Goal: Task Accomplishment & Management: Complete application form

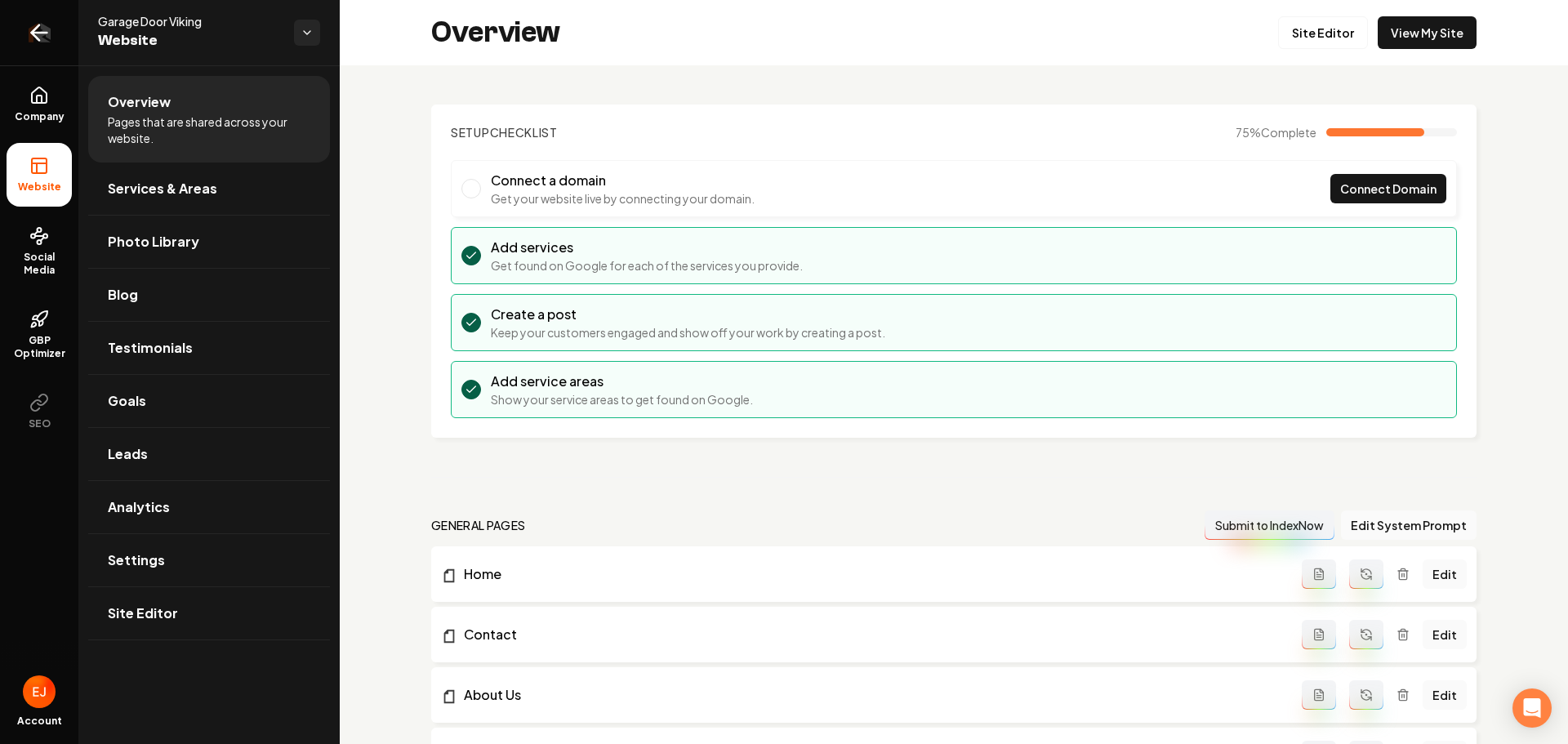
click at [44, 37] on icon "Return to dashboard" at bounding box center [39, 32] width 26 height 26
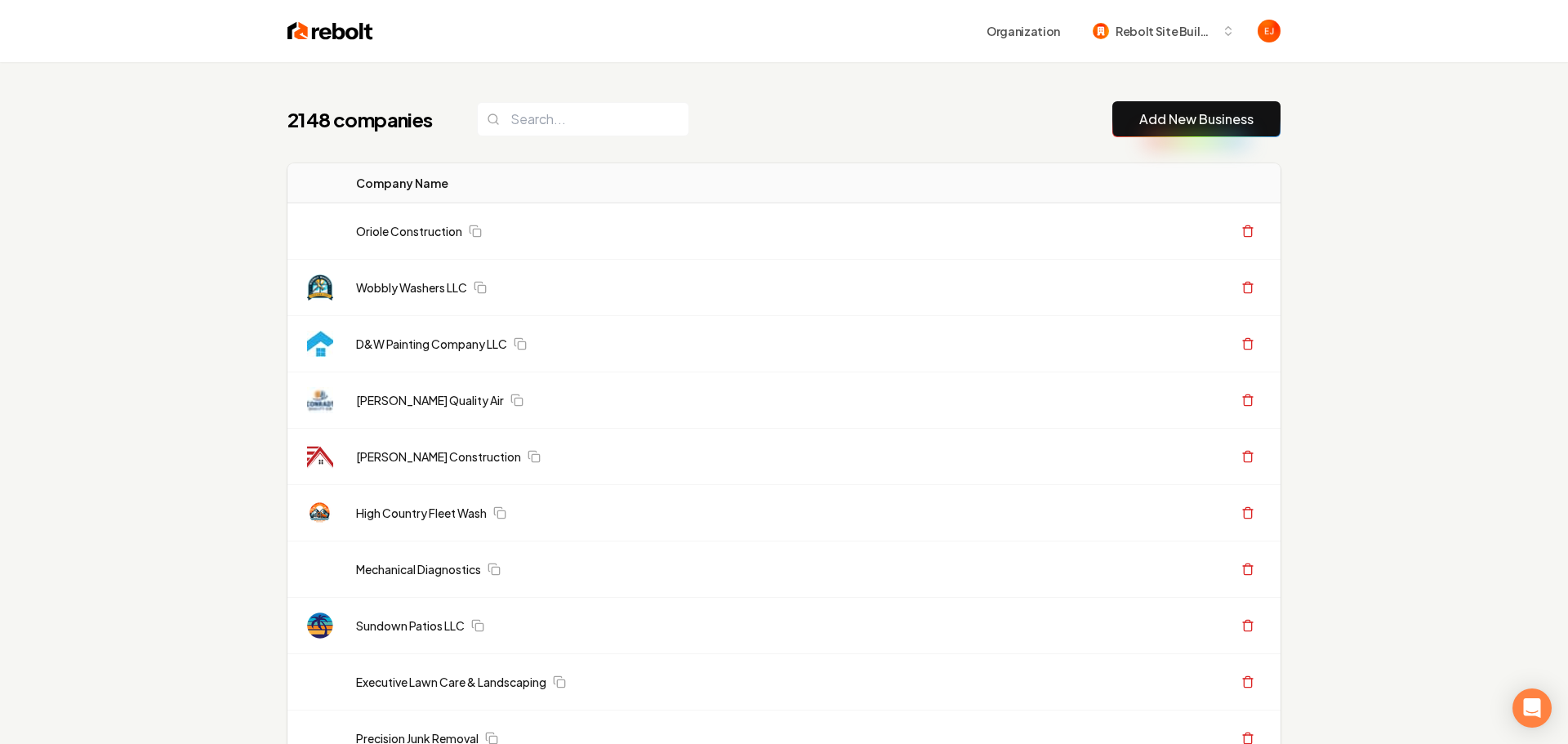
click at [1190, 115] on link "Add New Business" at bounding box center [1196, 119] width 115 height 19
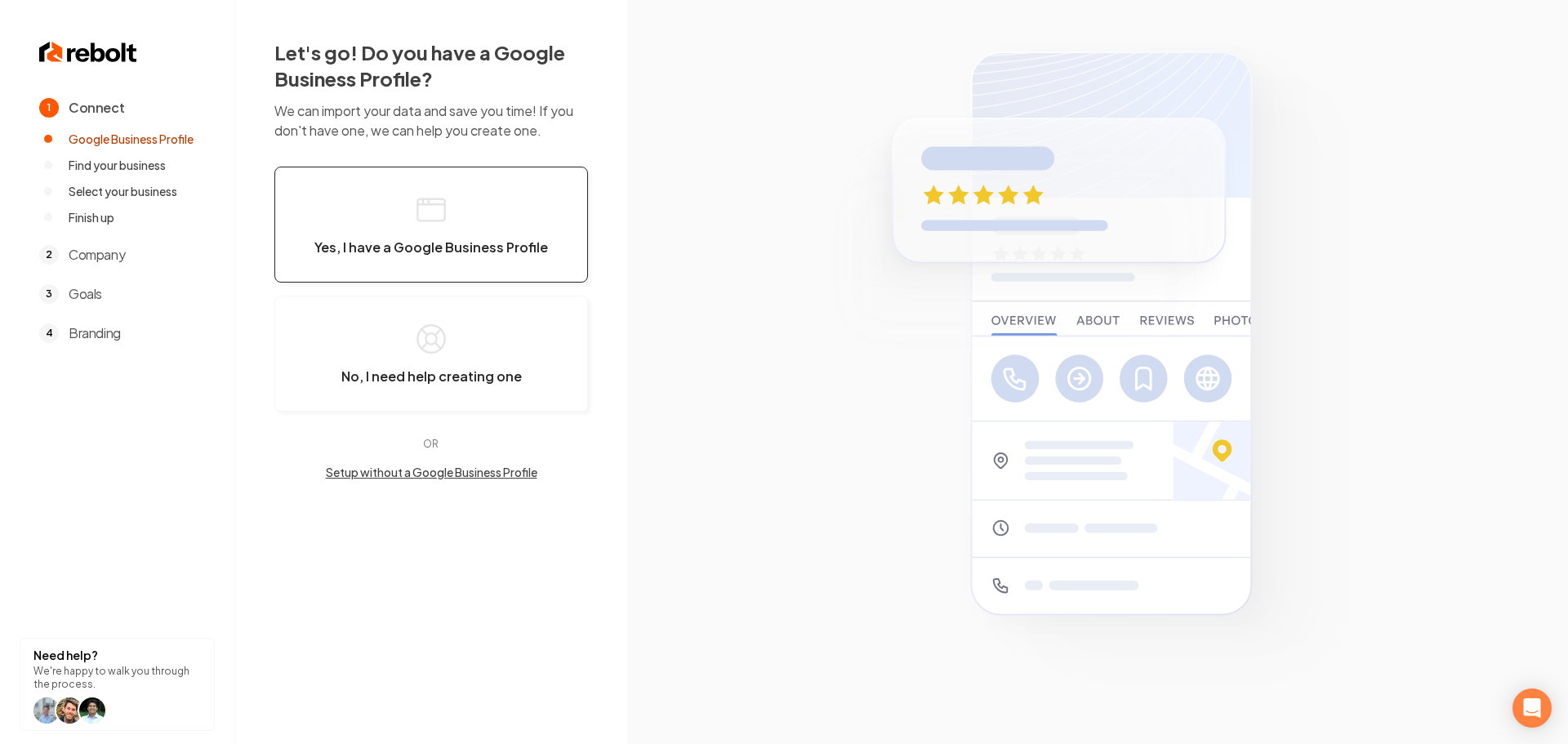
click at [492, 254] on span "Yes, I have a Google Business Profile" at bounding box center [431, 247] width 233 height 16
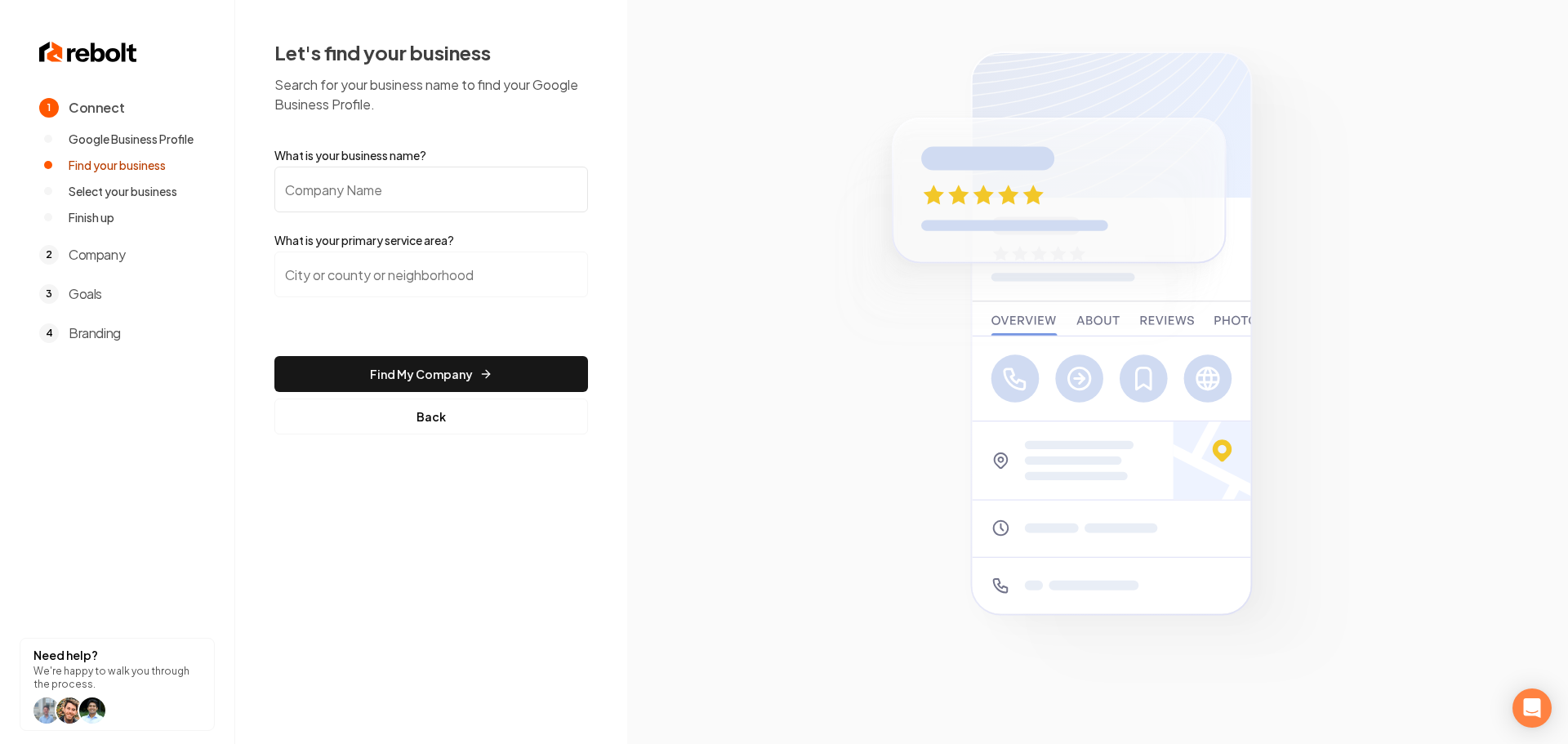
click at [500, 190] on input "What is your business name?" at bounding box center [431, 190] width 313 height 45
type input "BAJA ELECTRIC INC"
click at [425, 292] on input "search" at bounding box center [431, 275] width 313 height 45
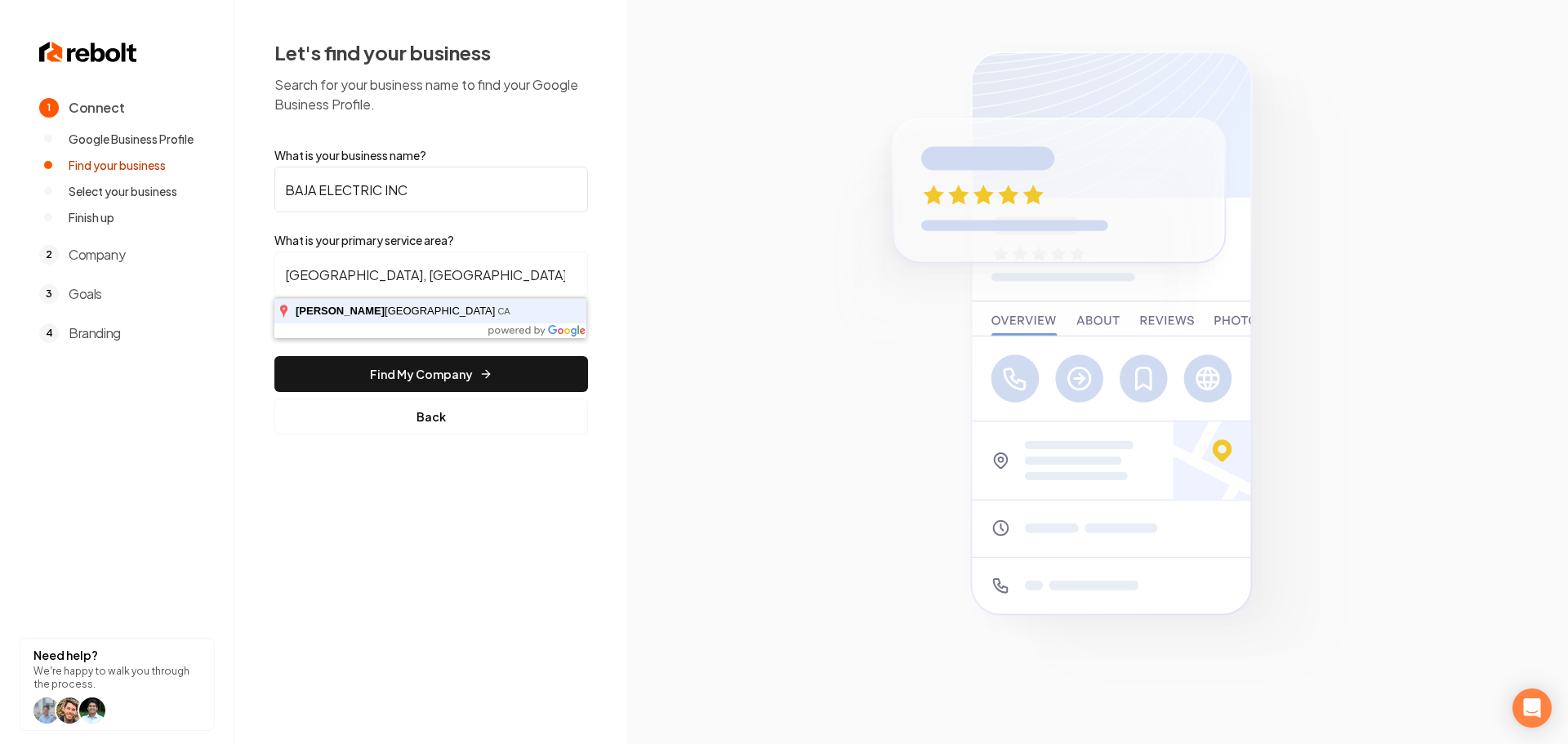
type input "Stanislaus County, CA"
click at [275, 356] on button "Find My Company" at bounding box center [431, 374] width 313 height 36
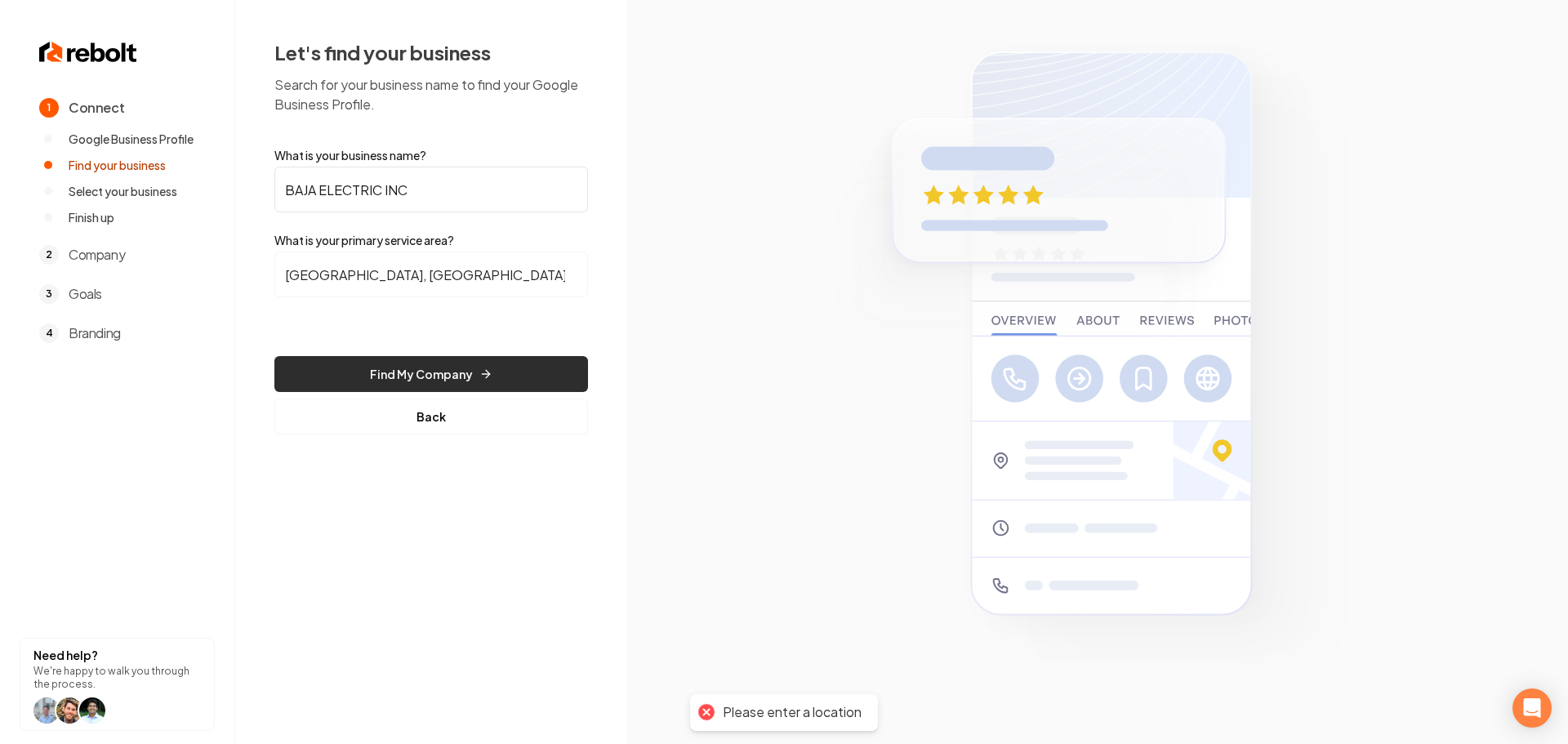
click at [369, 367] on button "Find My Company" at bounding box center [431, 374] width 313 height 36
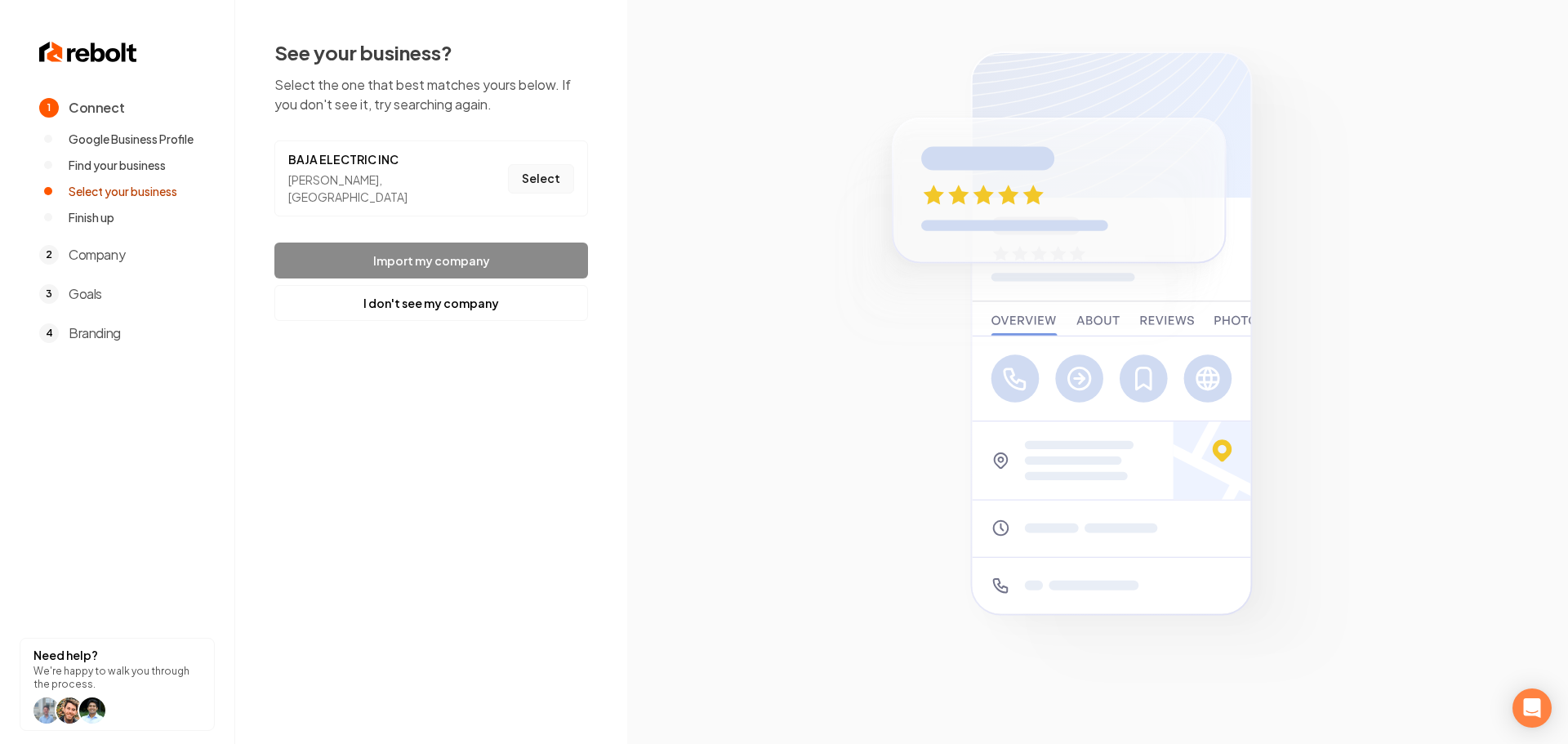
click at [543, 173] on button "Select" at bounding box center [541, 179] width 67 height 29
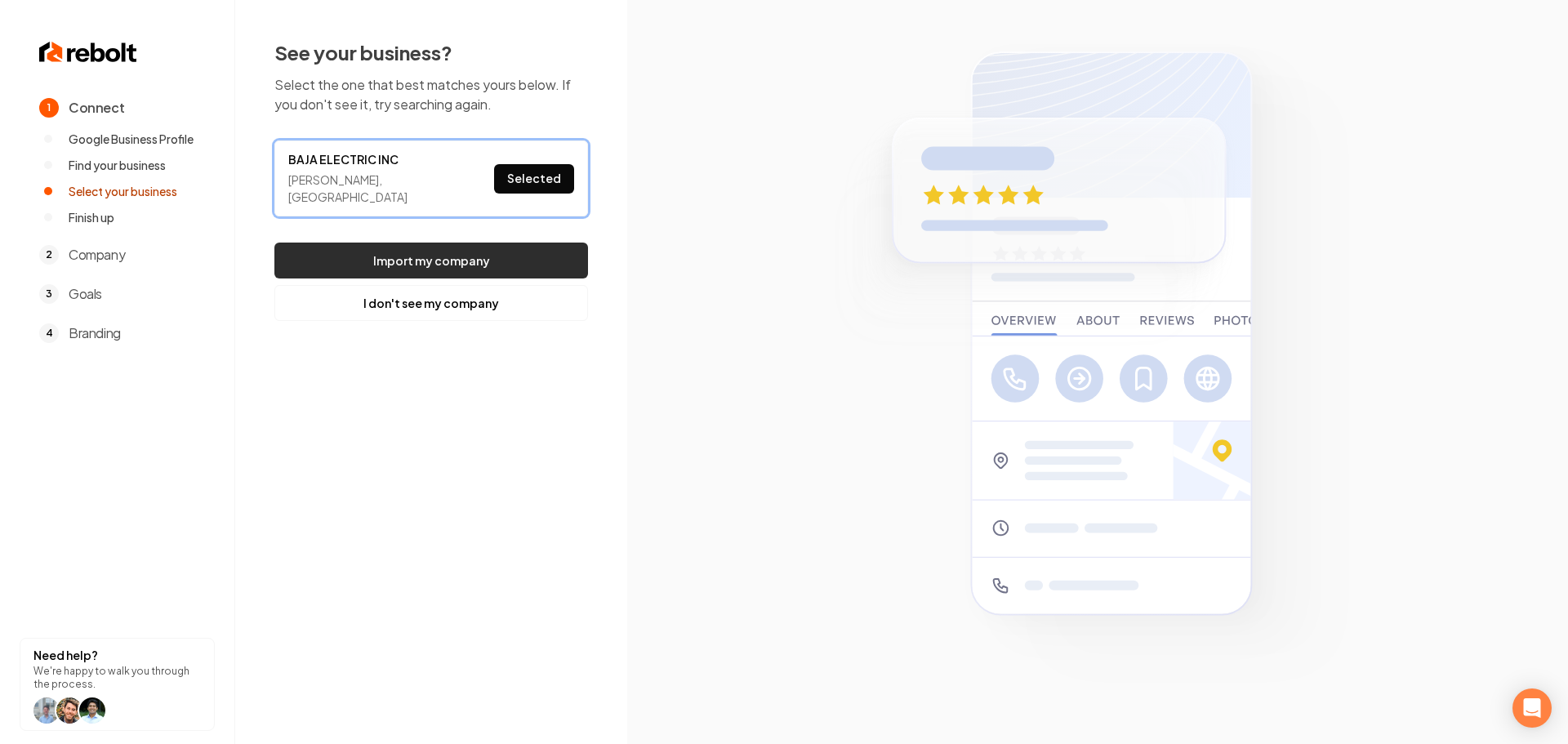
click at [532, 243] on button "Import my company" at bounding box center [431, 260] width 313 height 36
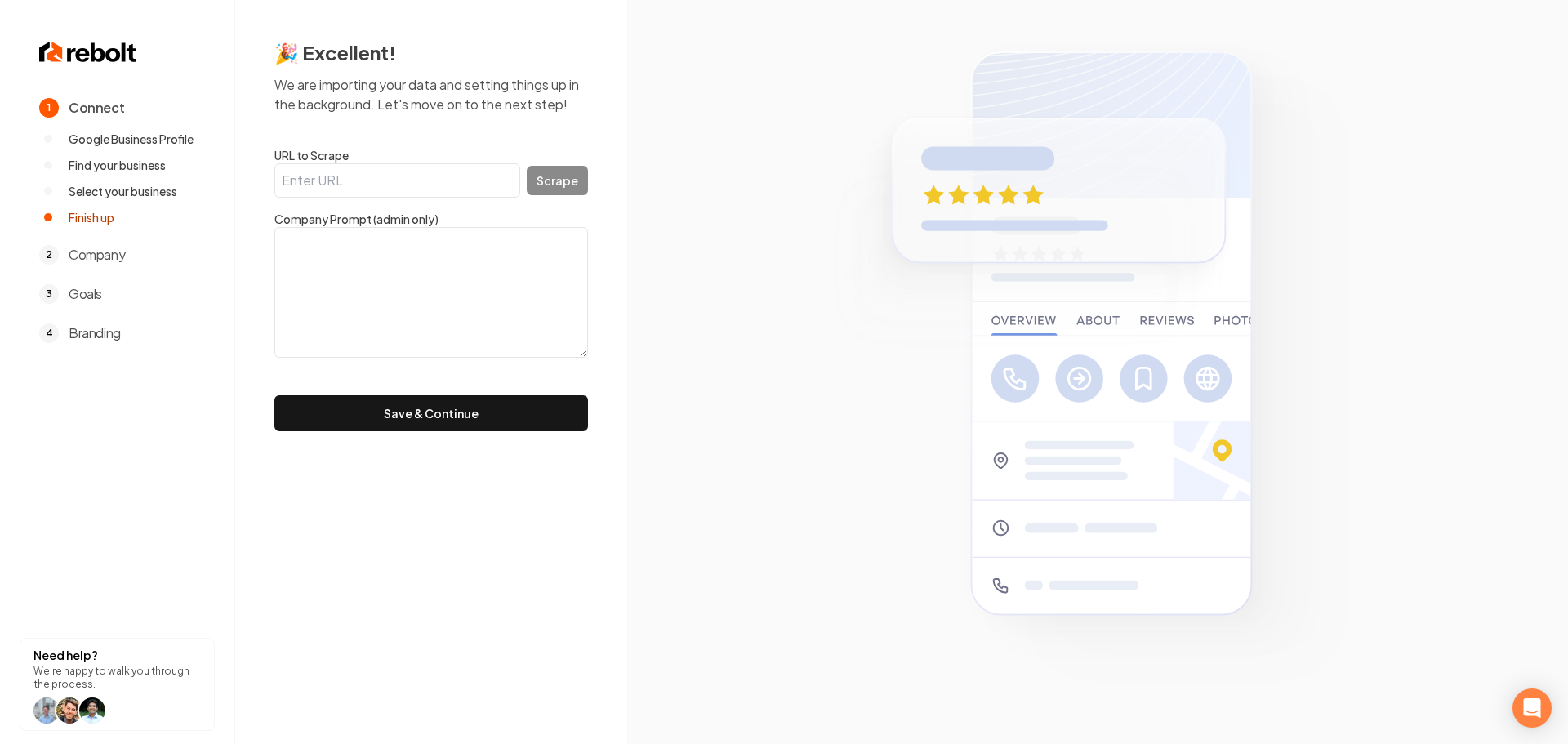
click at [480, 175] on input "URL to Scrape" at bounding box center [398, 180] width 246 height 35
paste input "https://bajaelectricinc.com/"
type input "https://bajaelectricinc.com/"
click at [548, 184] on button "Scrape" at bounding box center [557, 180] width 62 height 29
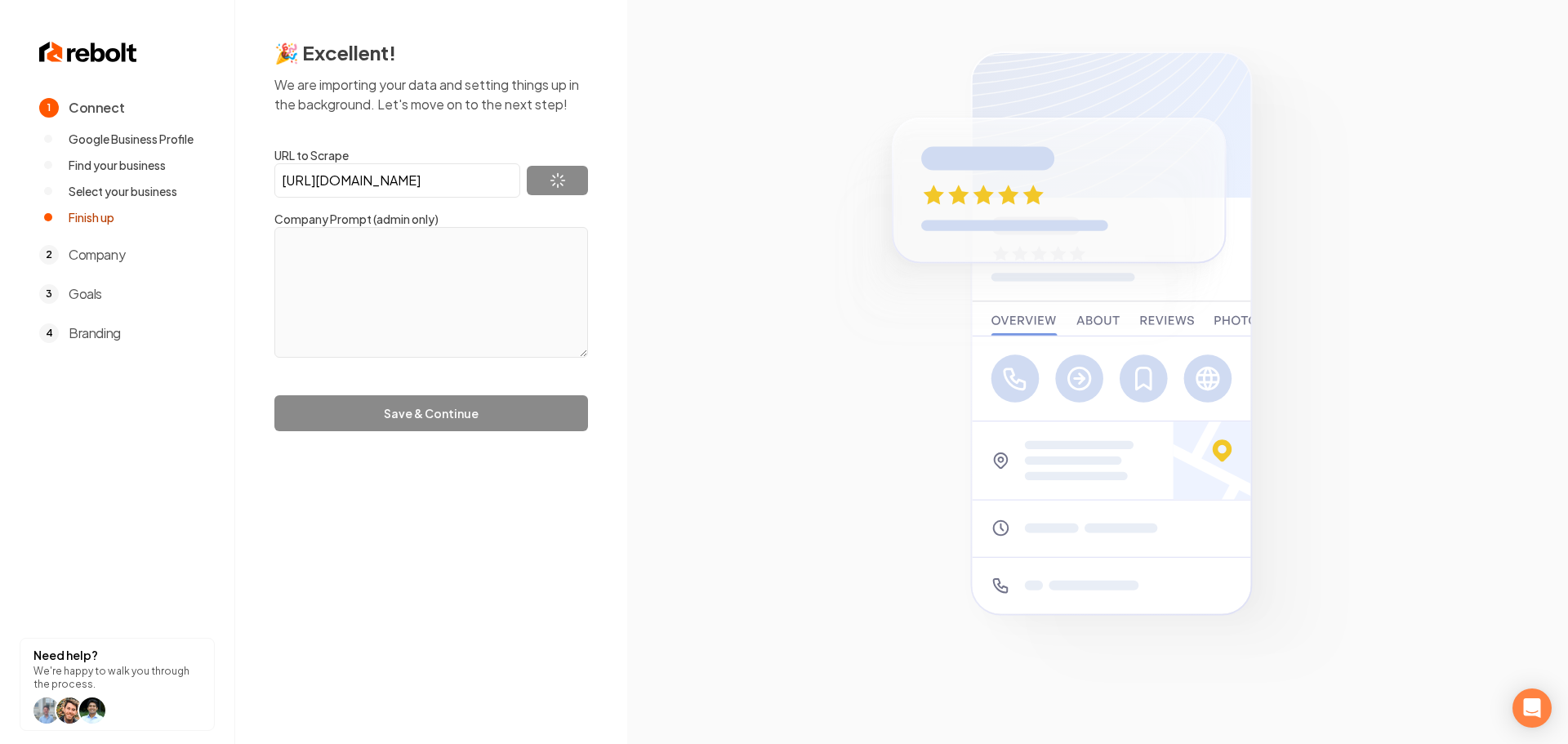
type textarea "Checkout"
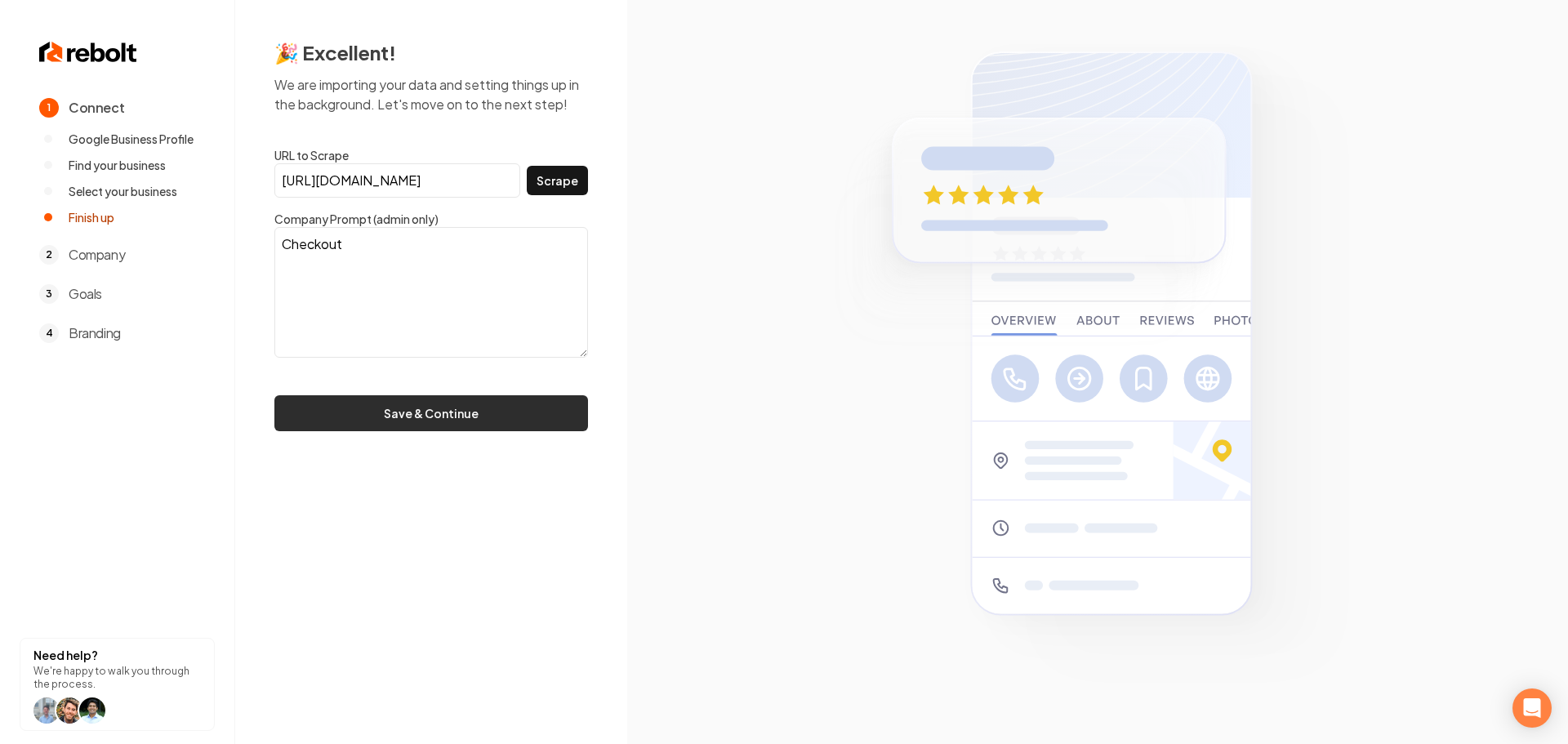
click at [513, 409] on button "Save & Continue" at bounding box center [431, 413] width 313 height 36
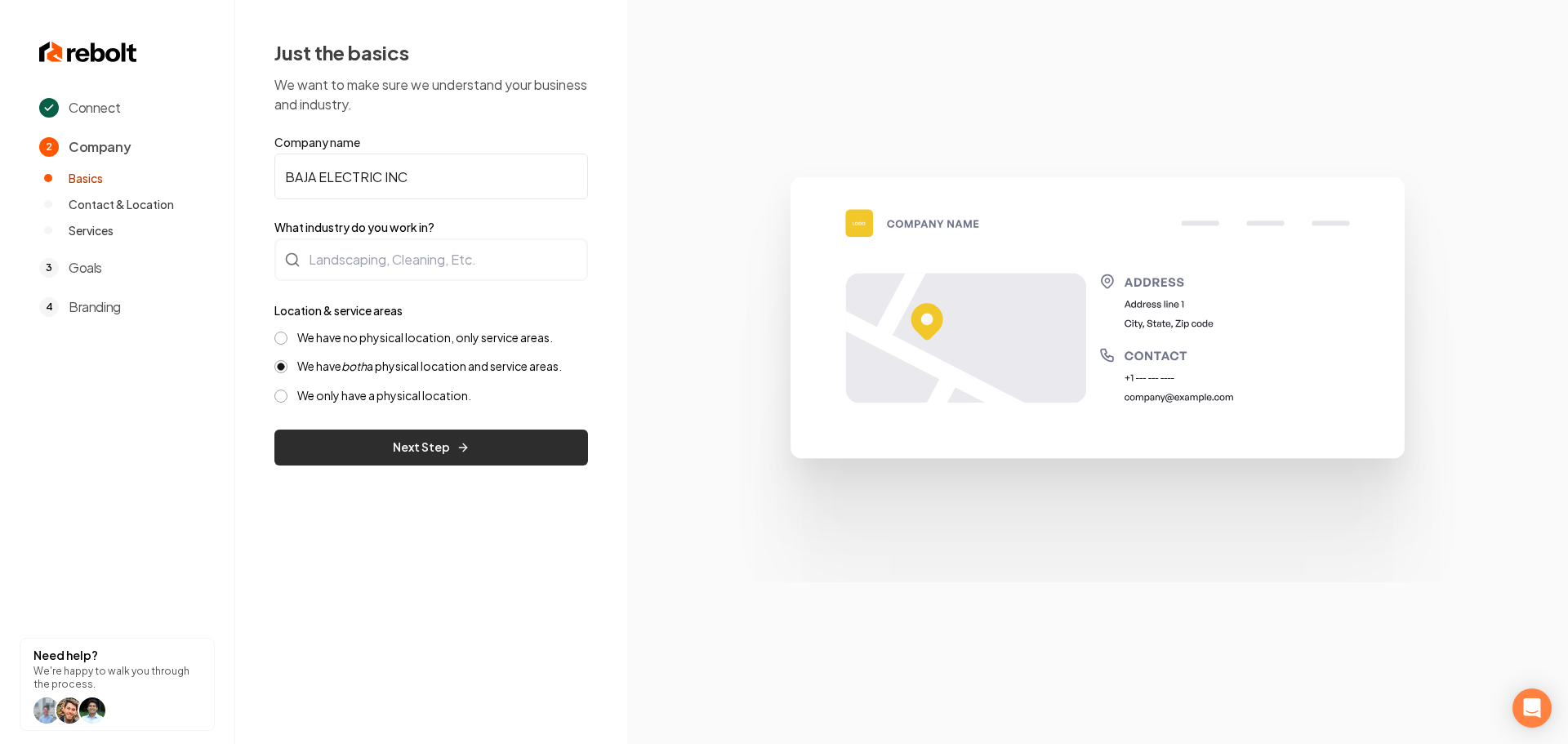
click at [420, 442] on button "Next Step" at bounding box center [431, 447] width 313 height 36
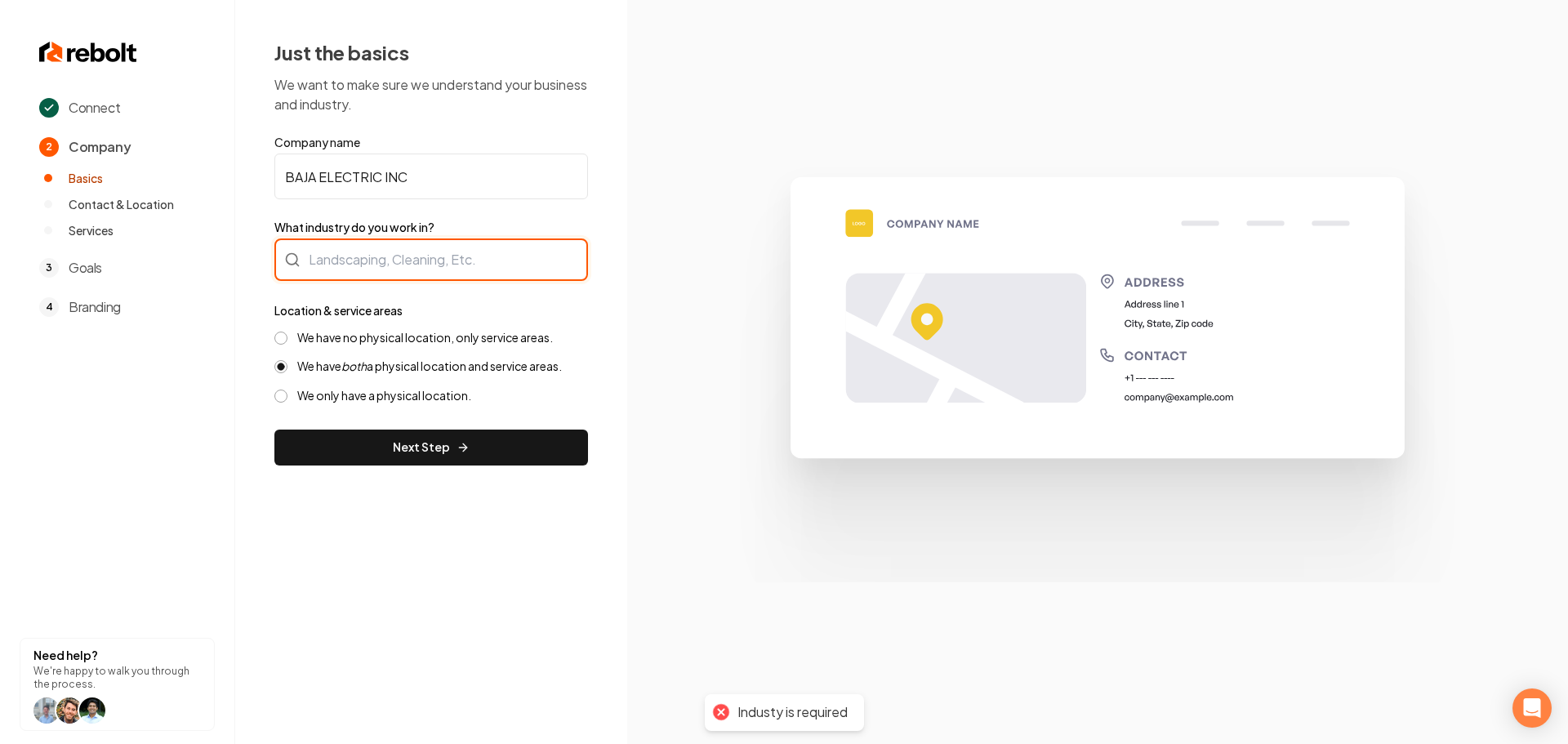
click at [426, 258] on div at bounding box center [431, 260] width 313 height 42
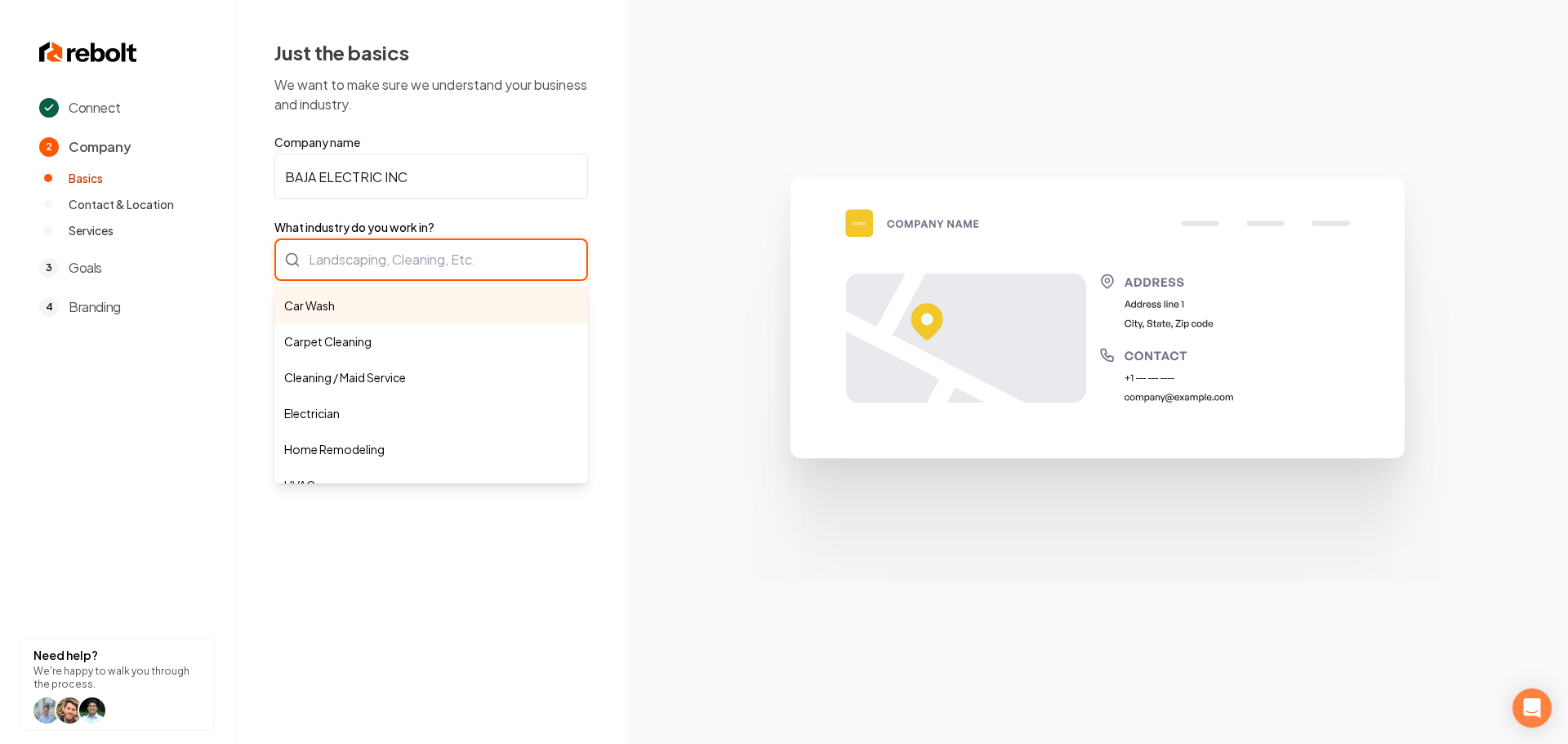
click at [437, 254] on div "Car Wash Carpet Cleaning Cleaning / Maid Service Electrician Home Remodeling HV…" at bounding box center [431, 260] width 313 height 42
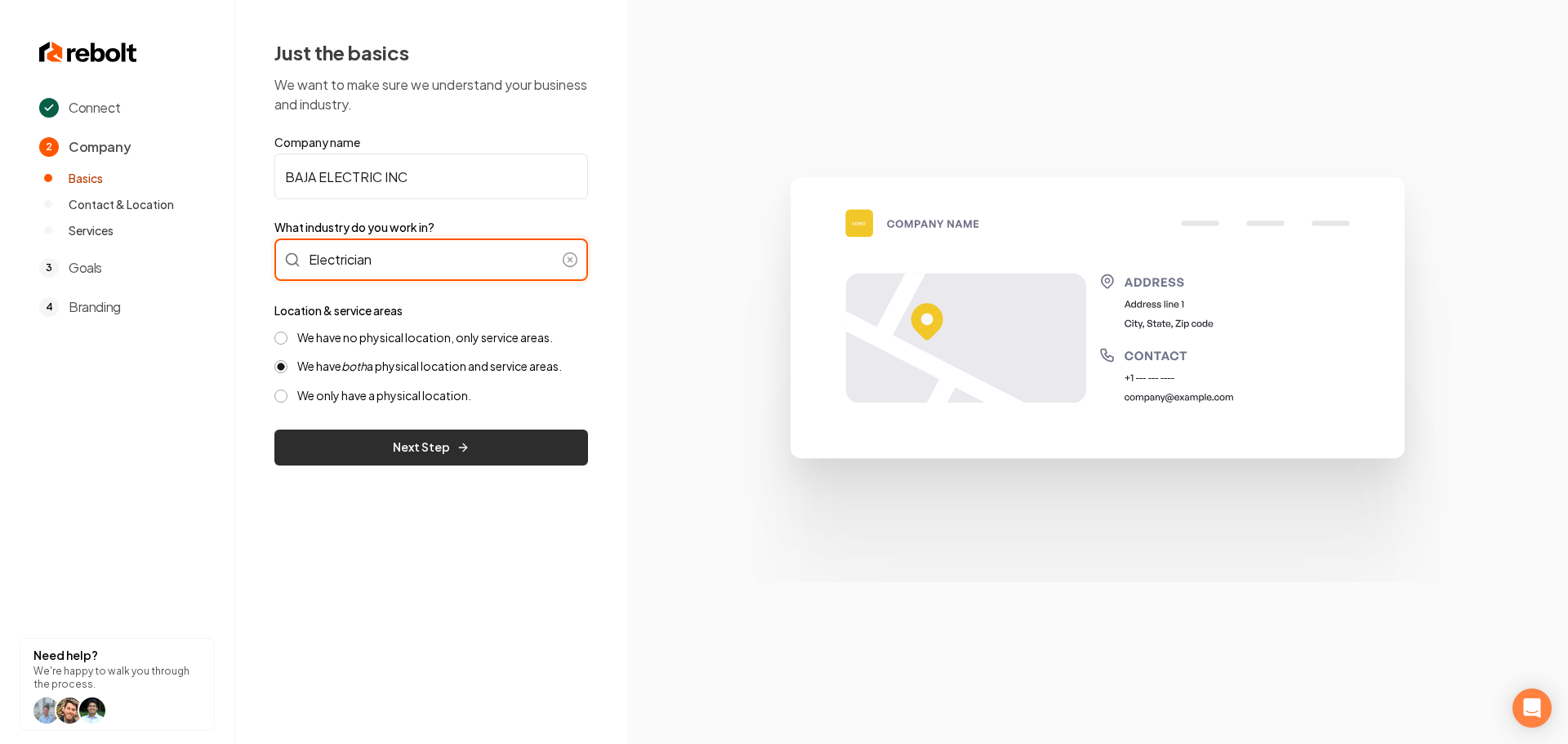
type input "Electrician"
click at [383, 440] on button "Next Step" at bounding box center [431, 447] width 313 height 36
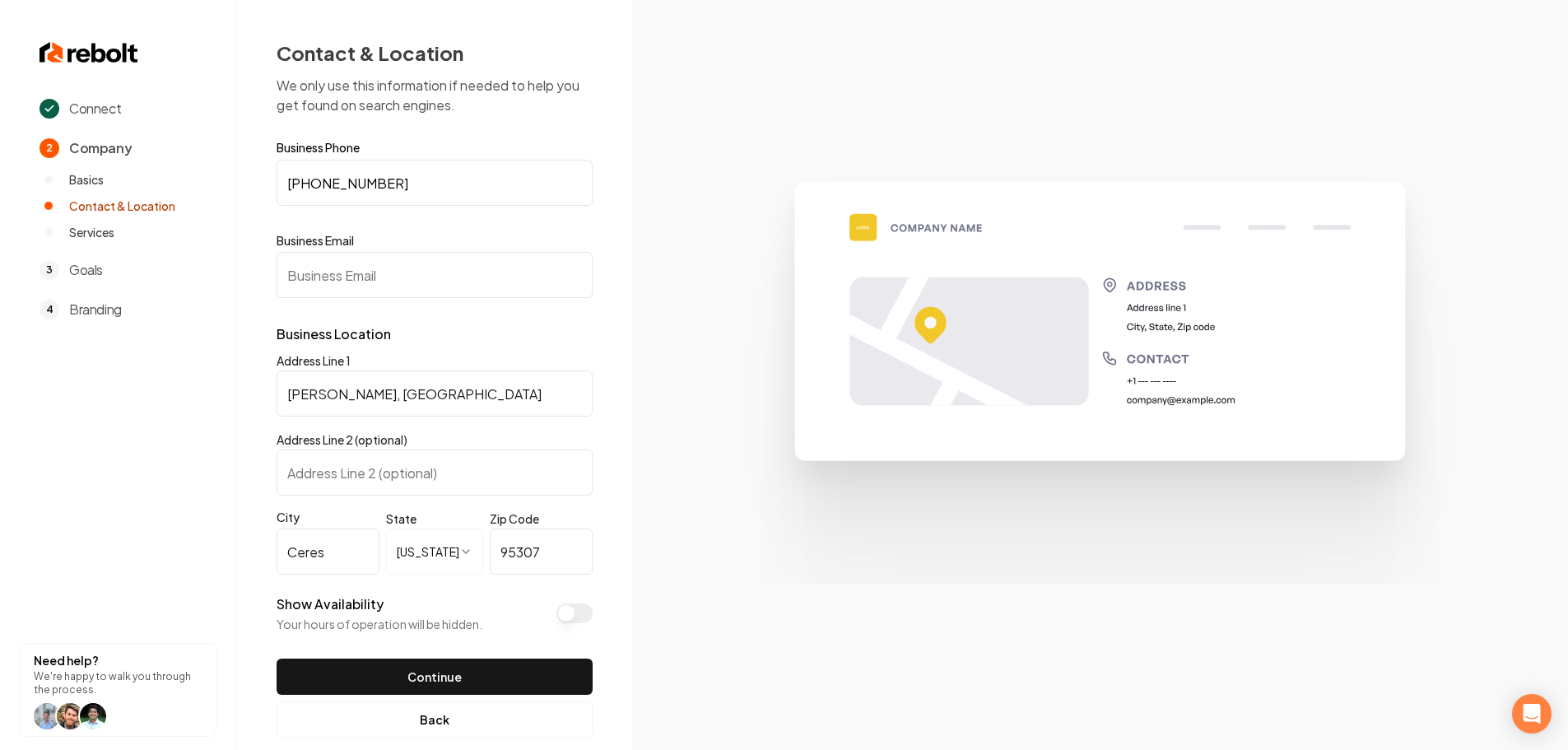
click at [482, 276] on input "Business Email" at bounding box center [435, 275] width 316 height 46
paste input "https://bajaelectricinc.com/"
type input "https://bajaelectricinc.com/"
drag, startPoint x: 465, startPoint y: 280, endPoint x: 253, endPoint y: 279, distance: 212.0
click at [253, 279] on div "**********" at bounding box center [434, 388] width 395 height 777
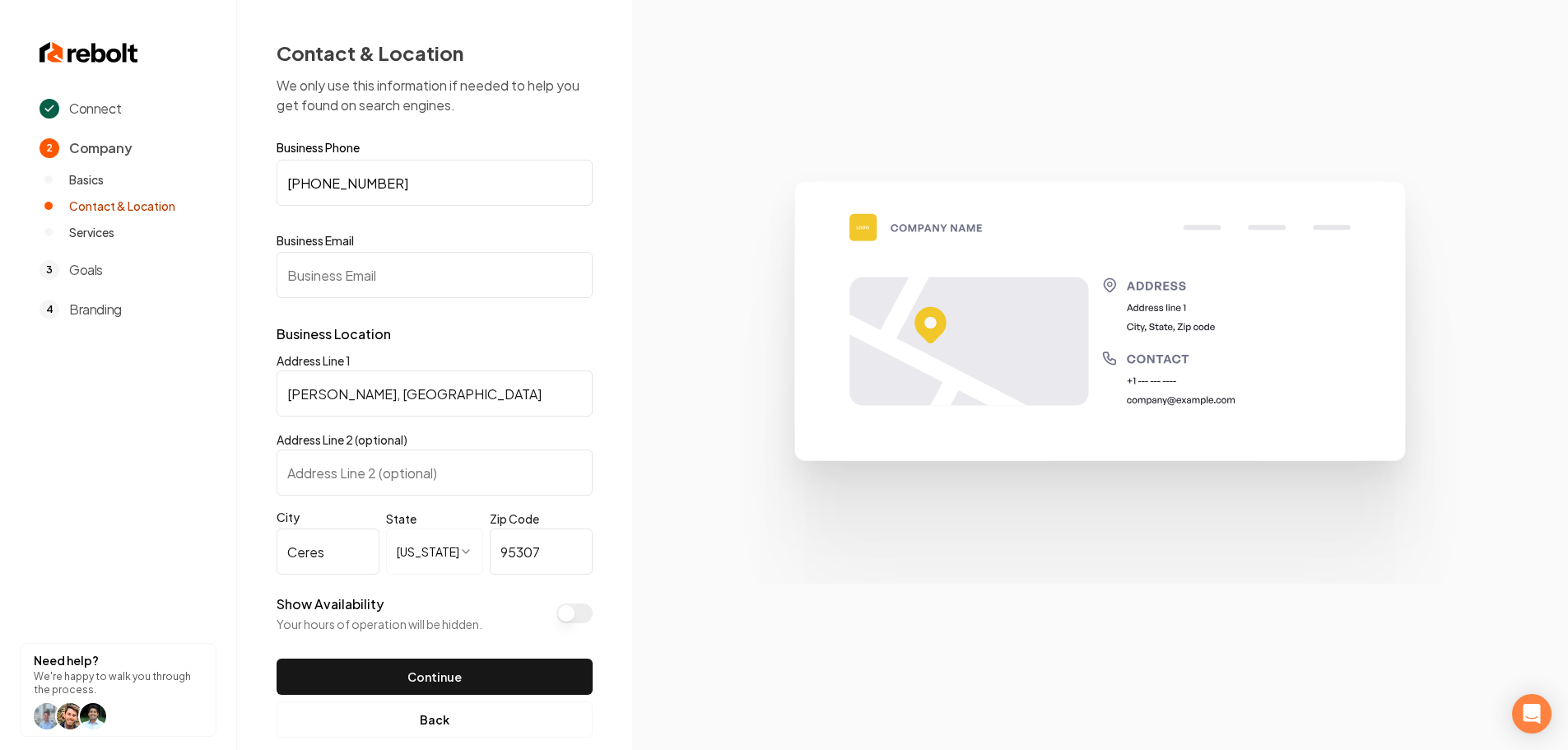
click at [426, 280] on input "Business Email" at bounding box center [435, 275] width 316 height 46
paste input "bajaelectricinc@gmail.com"
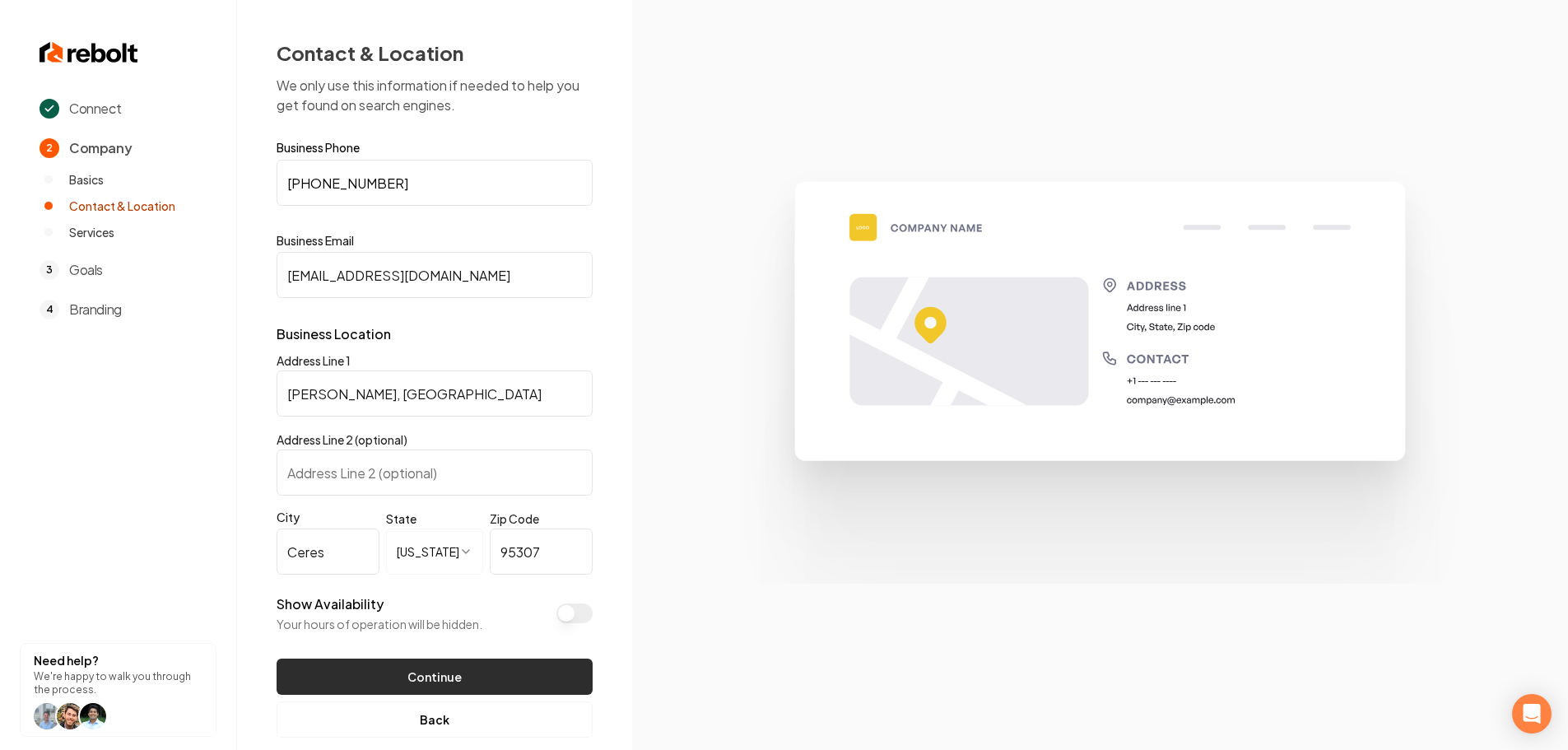
type input "bajaelectricinc@gmail.com"
click at [427, 682] on button "Continue" at bounding box center [435, 676] width 316 height 37
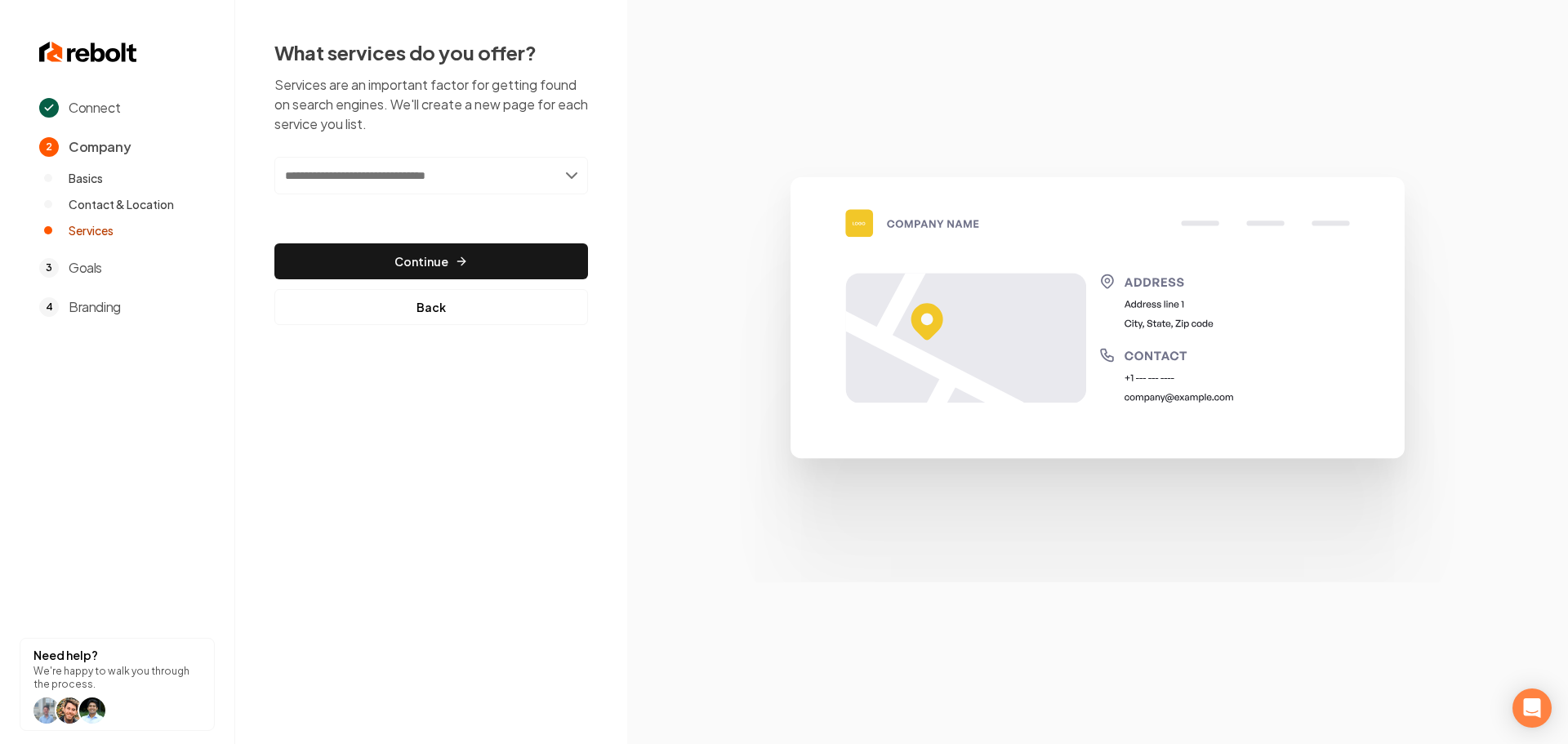
click at [399, 180] on input "text" at bounding box center [431, 175] width 313 height 38
type input "**********"
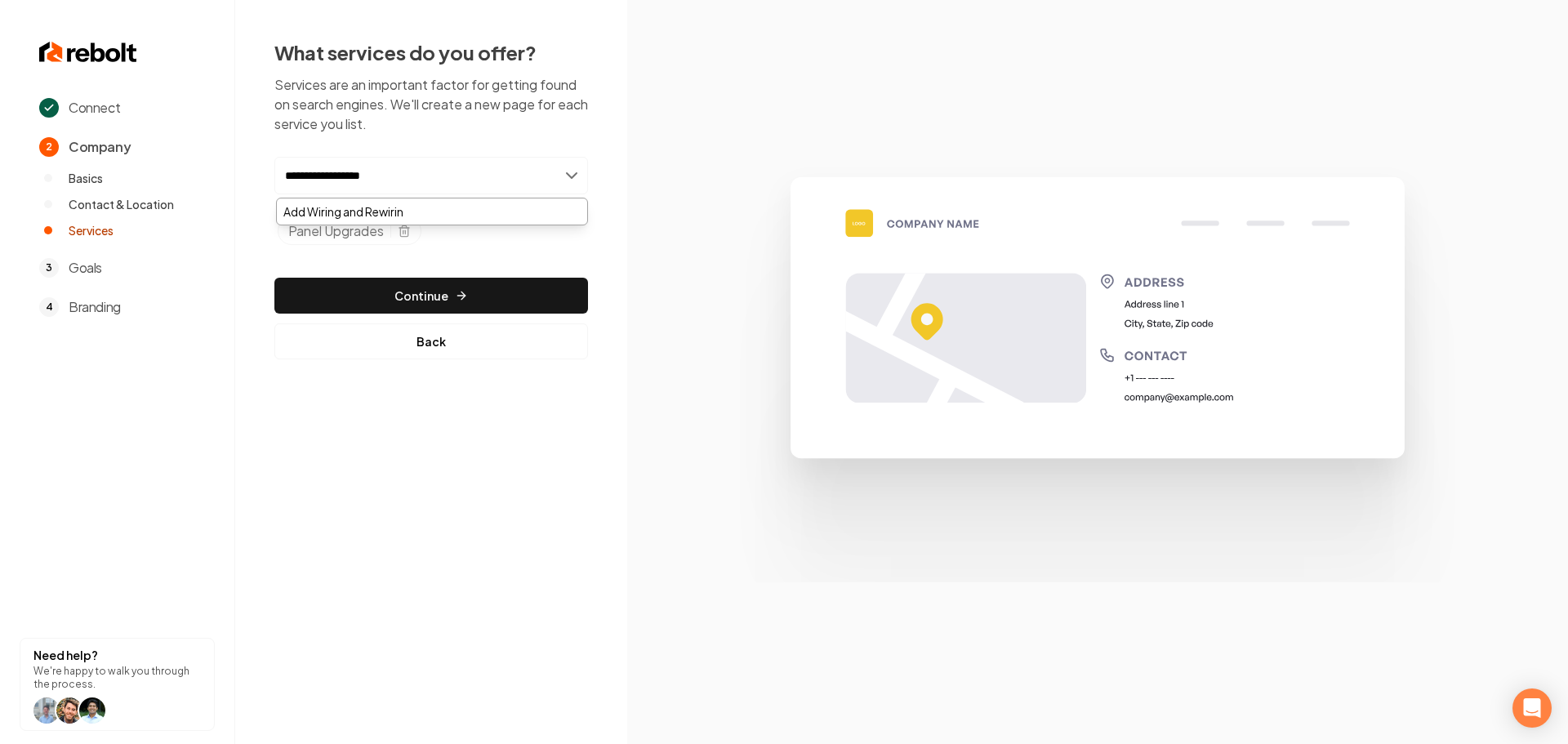
type input "**********"
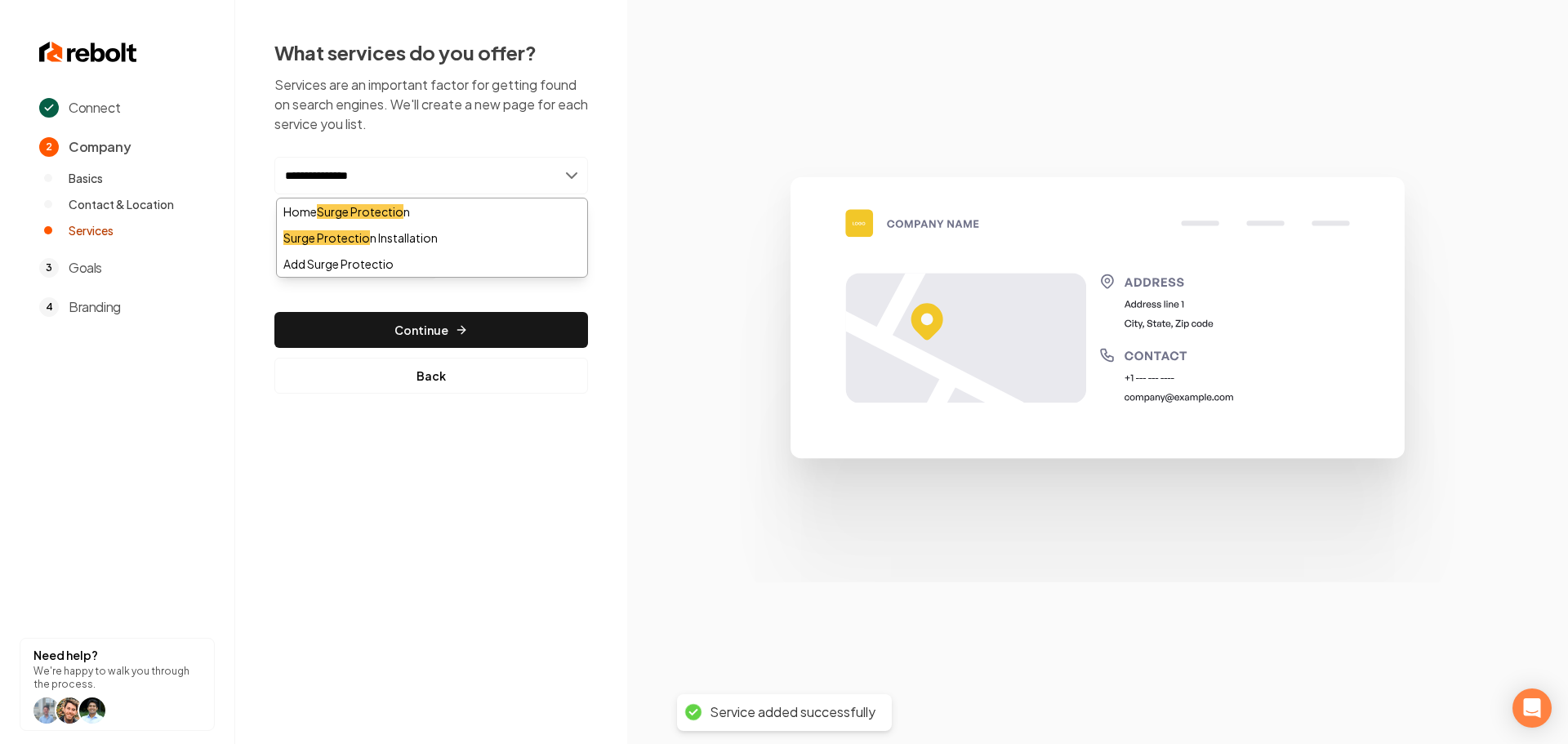
type input "**********"
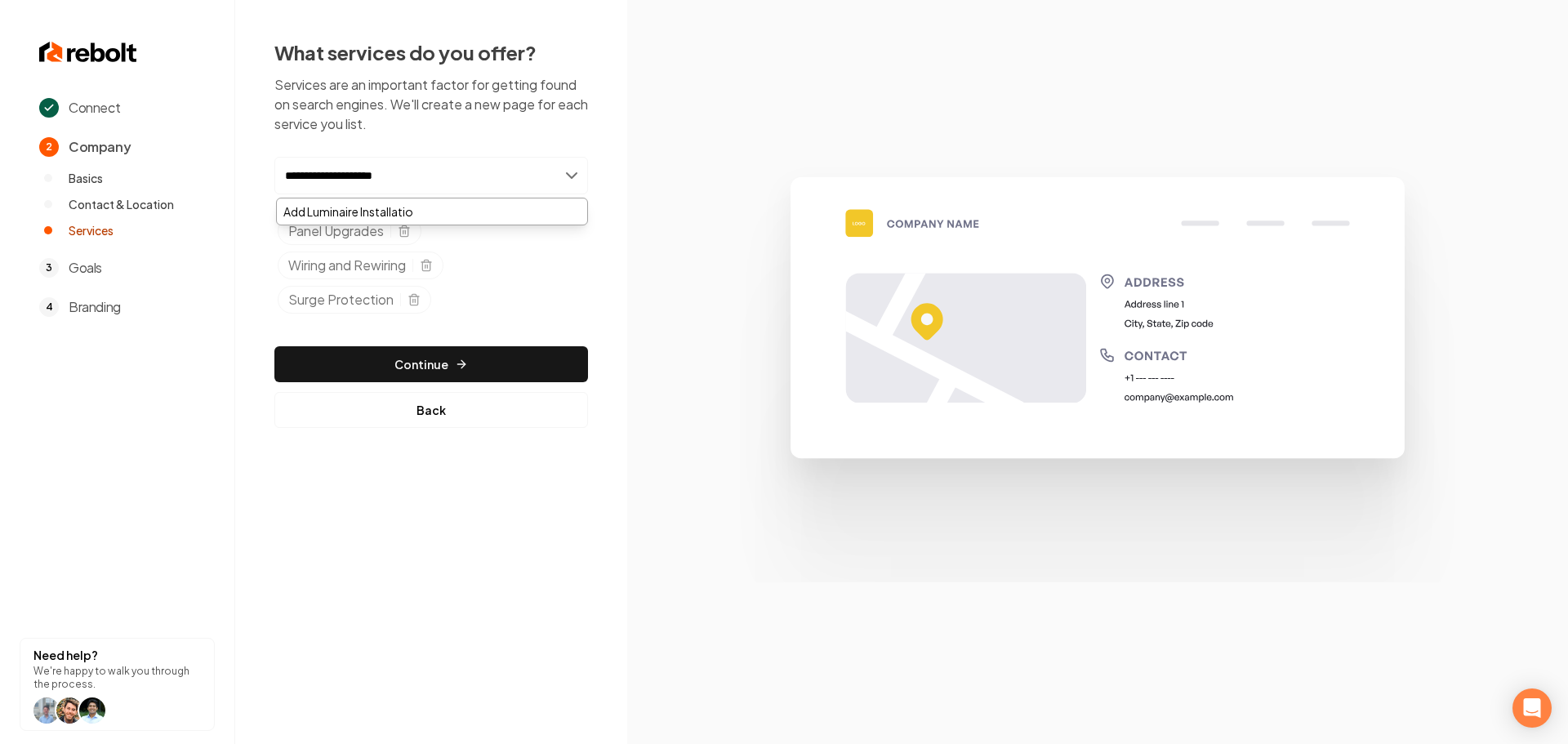
type input "**********"
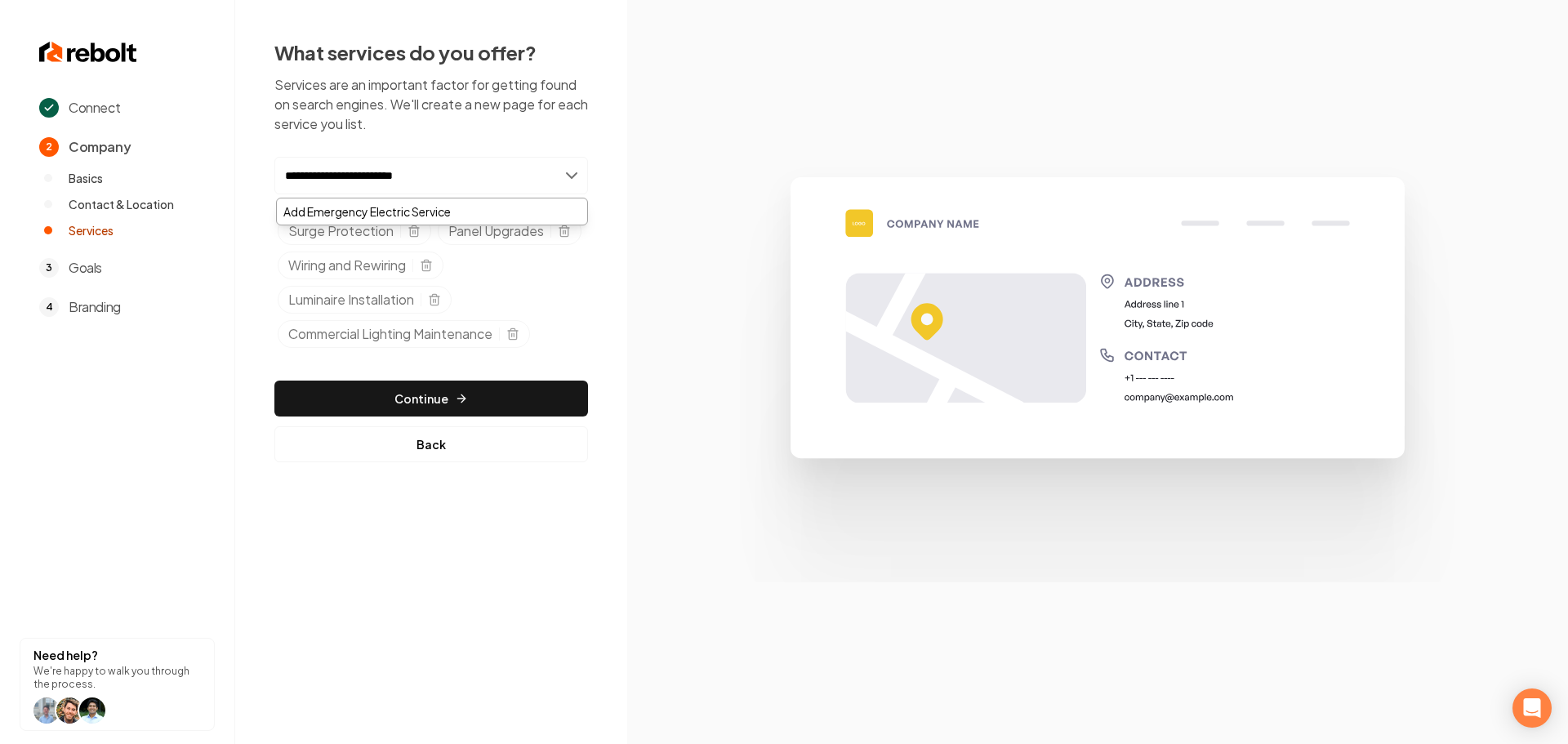
type input "**********"
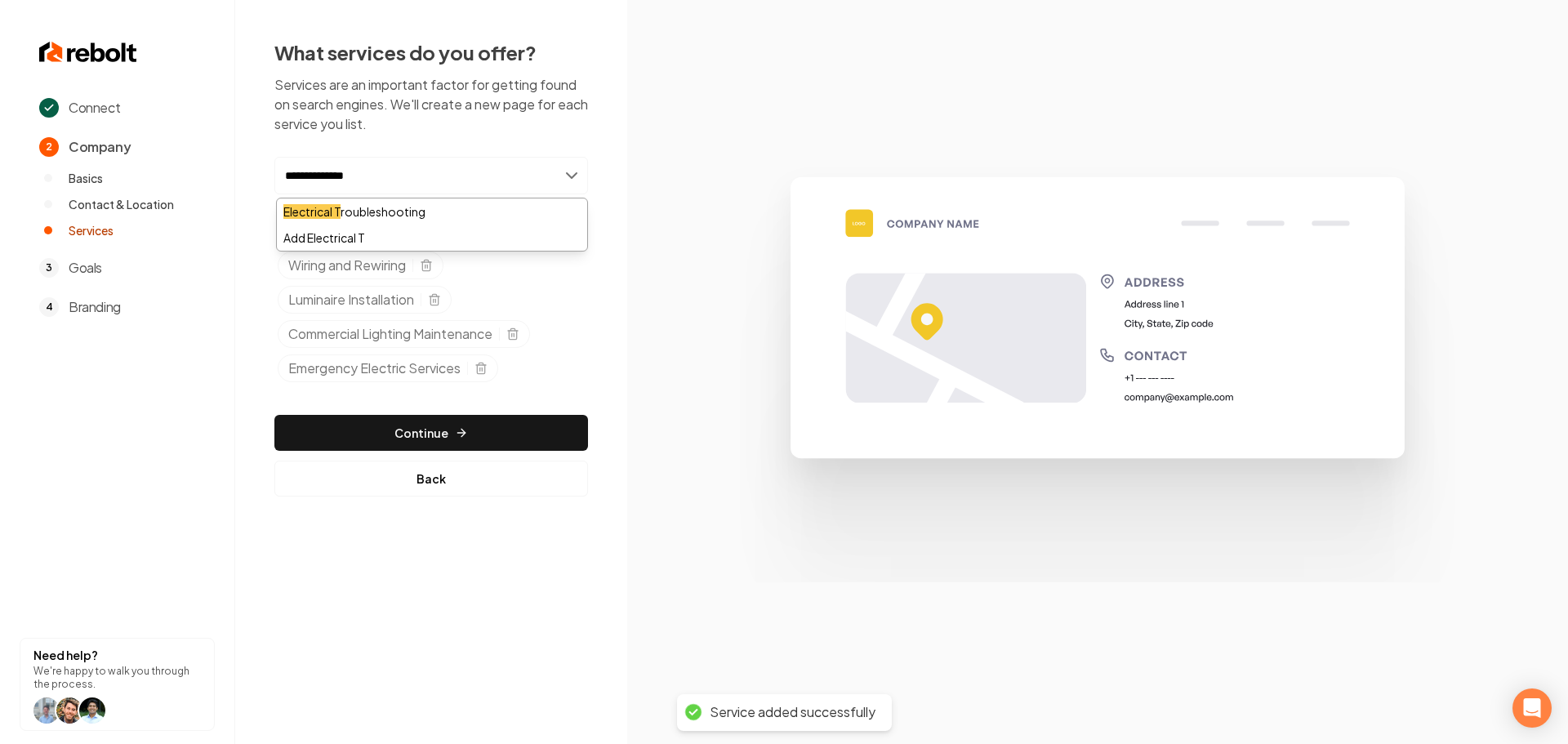
type input "**********"
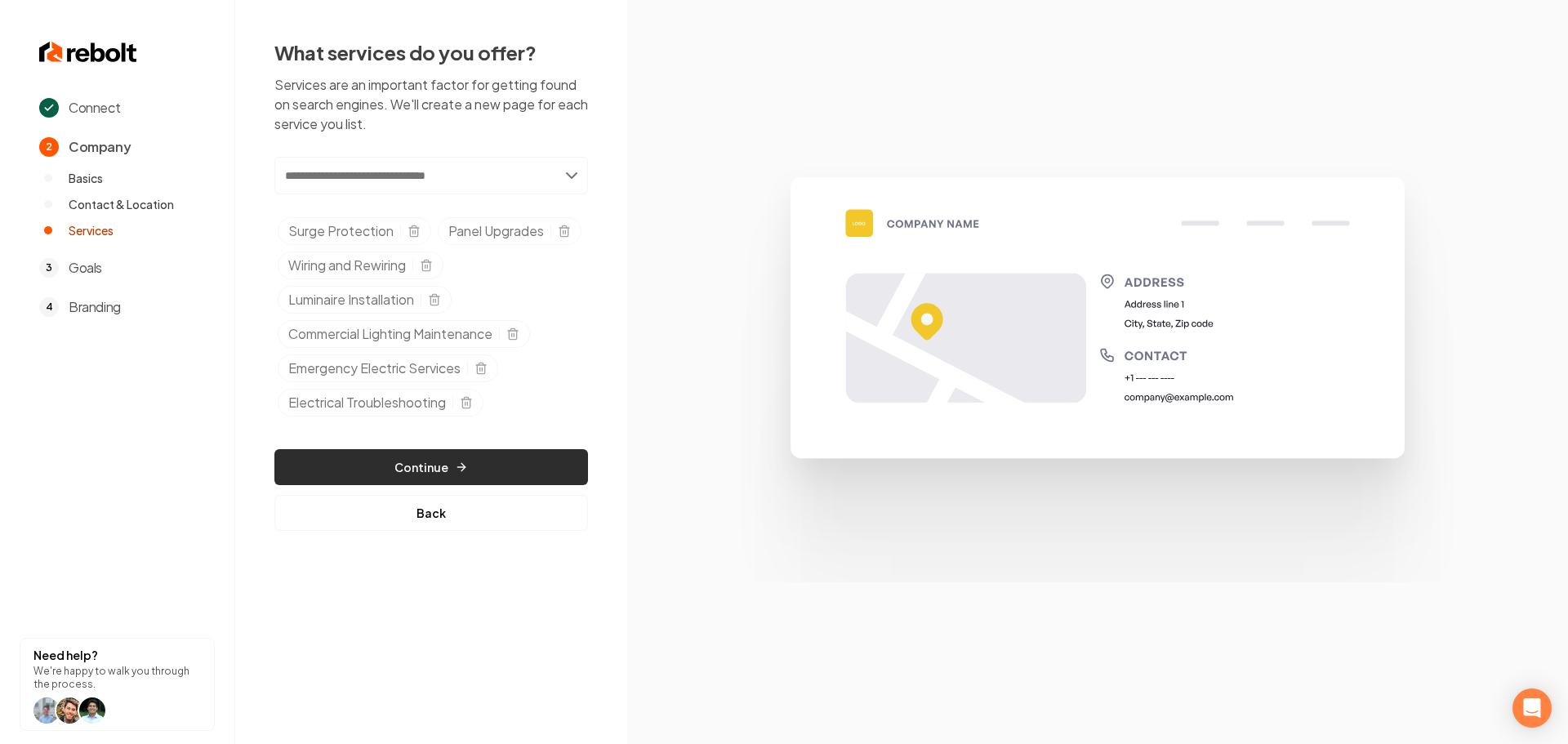
click at [360, 485] on button "Continue" at bounding box center [431, 467] width 313 height 36
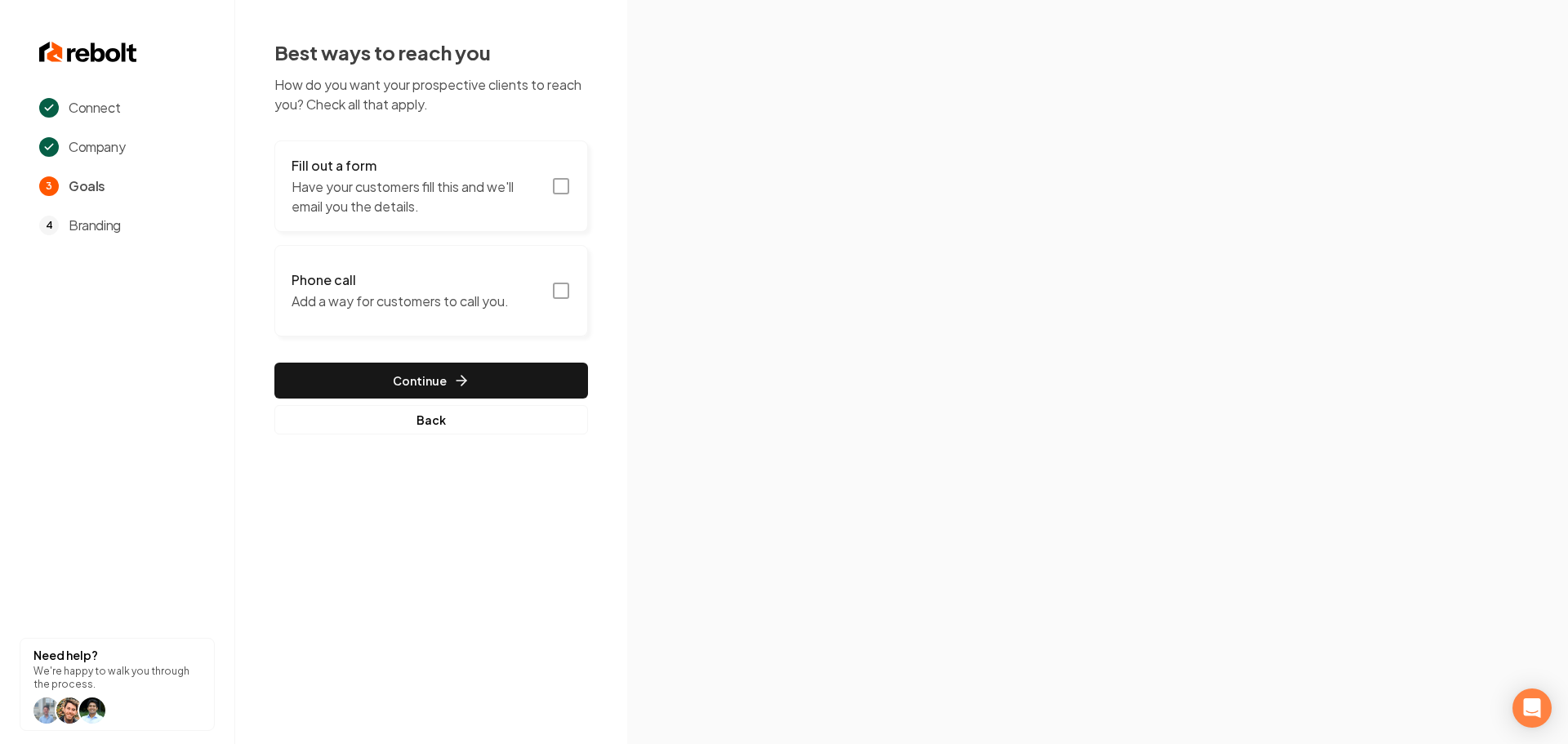
click at [554, 181] on rect "button" at bounding box center [560, 185] width 14 height 14
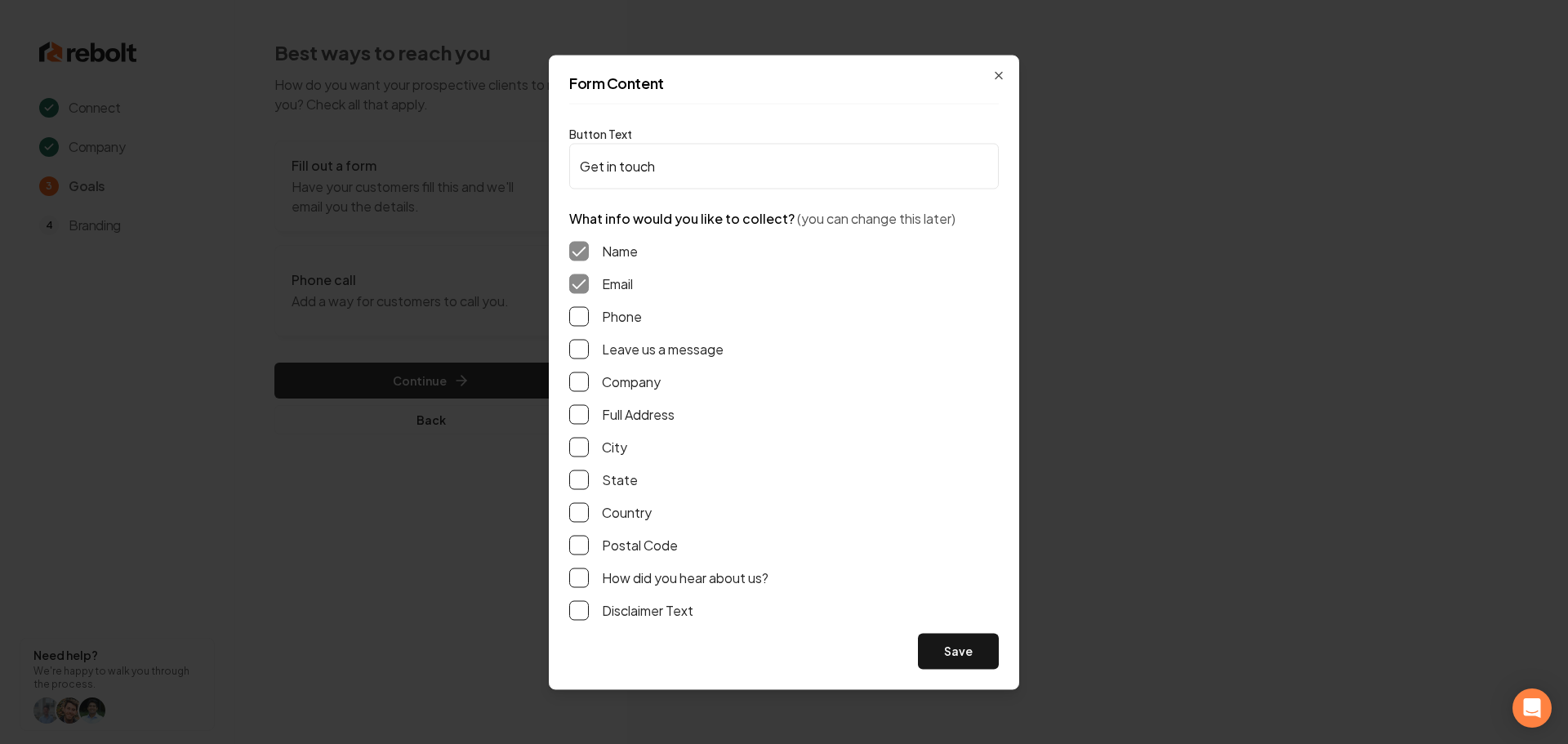
click at [576, 319] on button "Phone" at bounding box center [579, 315] width 19 height 19
click at [576, 352] on button "Leave us a message" at bounding box center [579, 348] width 19 height 19
click at [581, 418] on button "Full Address" at bounding box center [579, 414] width 19 height 19
click at [949, 656] on button "Save" at bounding box center [958, 650] width 81 height 36
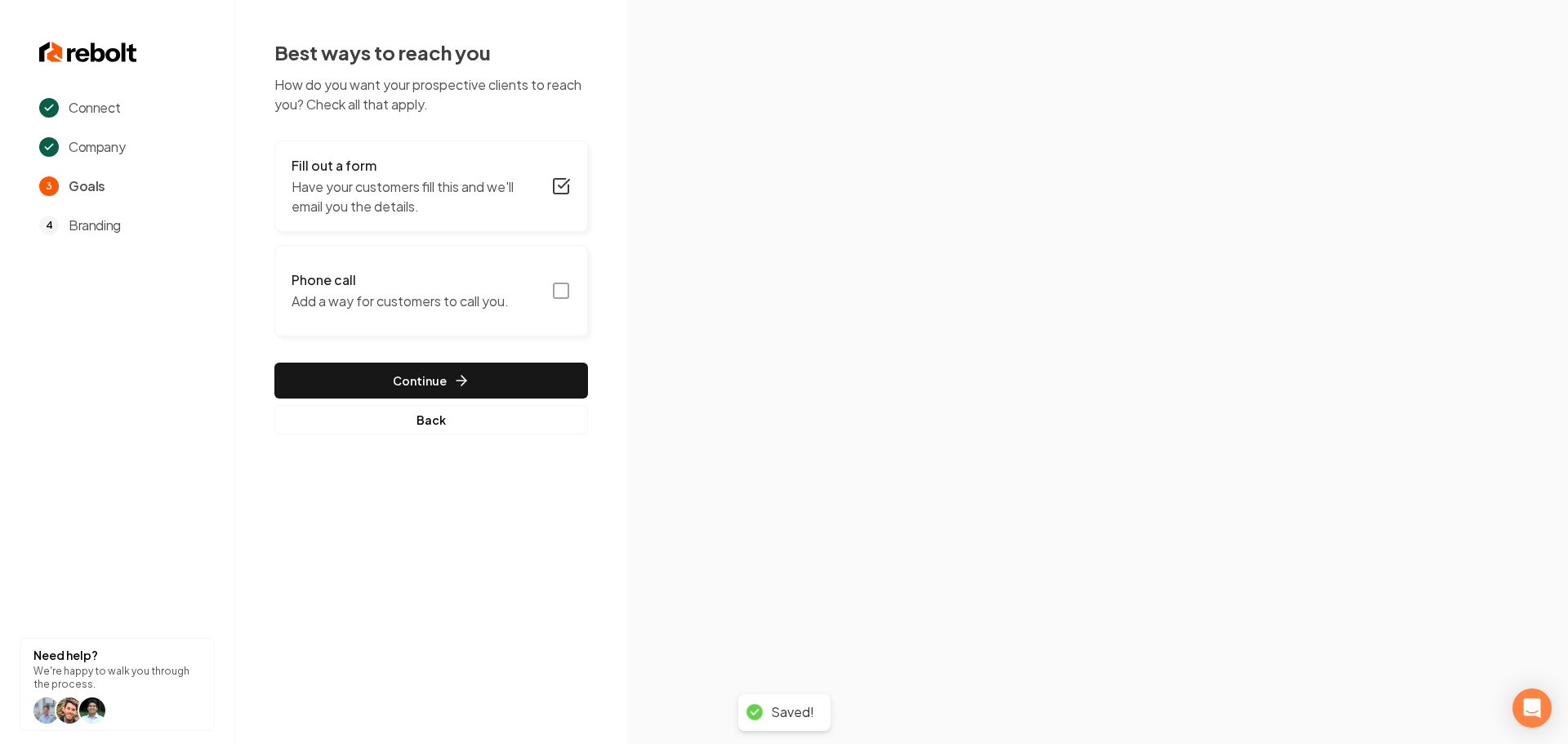
click at [543, 296] on button "Phone call Add a way for customers to call you." at bounding box center [431, 291] width 313 height 92
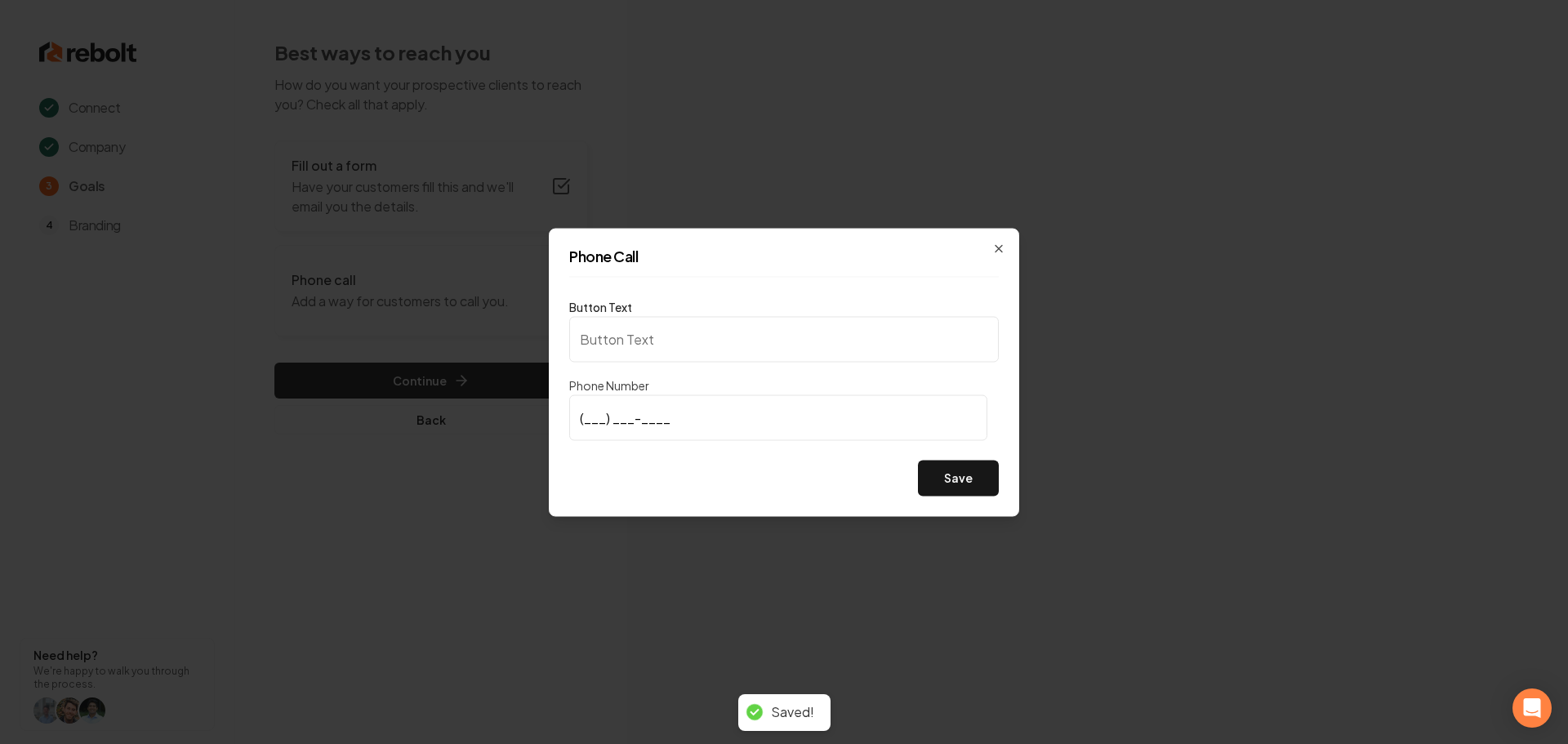
type input "Call us"
type input "(209) 960-9503"
click at [966, 490] on button "Save" at bounding box center [958, 478] width 81 height 36
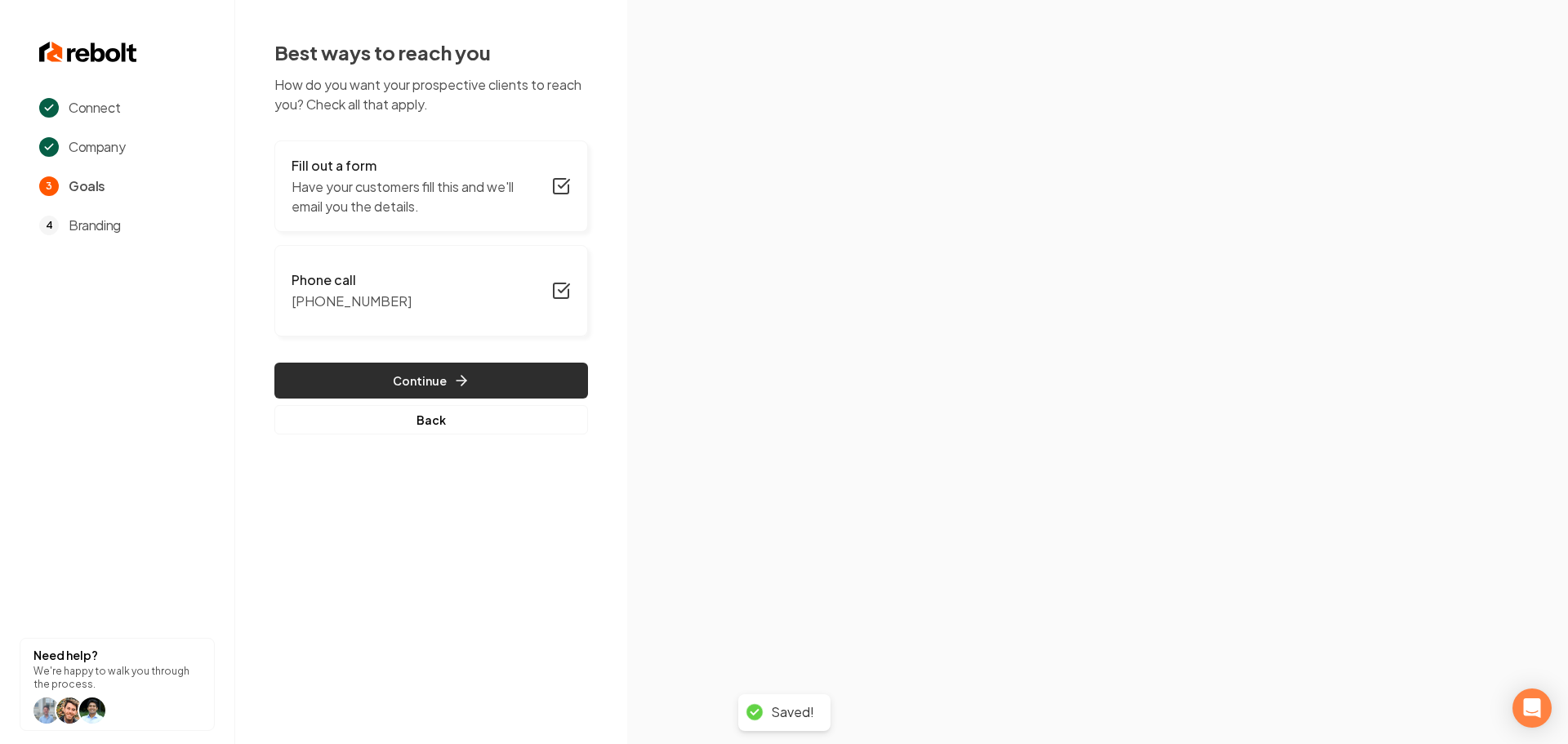
click at [455, 387] on icon "button" at bounding box center [461, 380] width 16 height 16
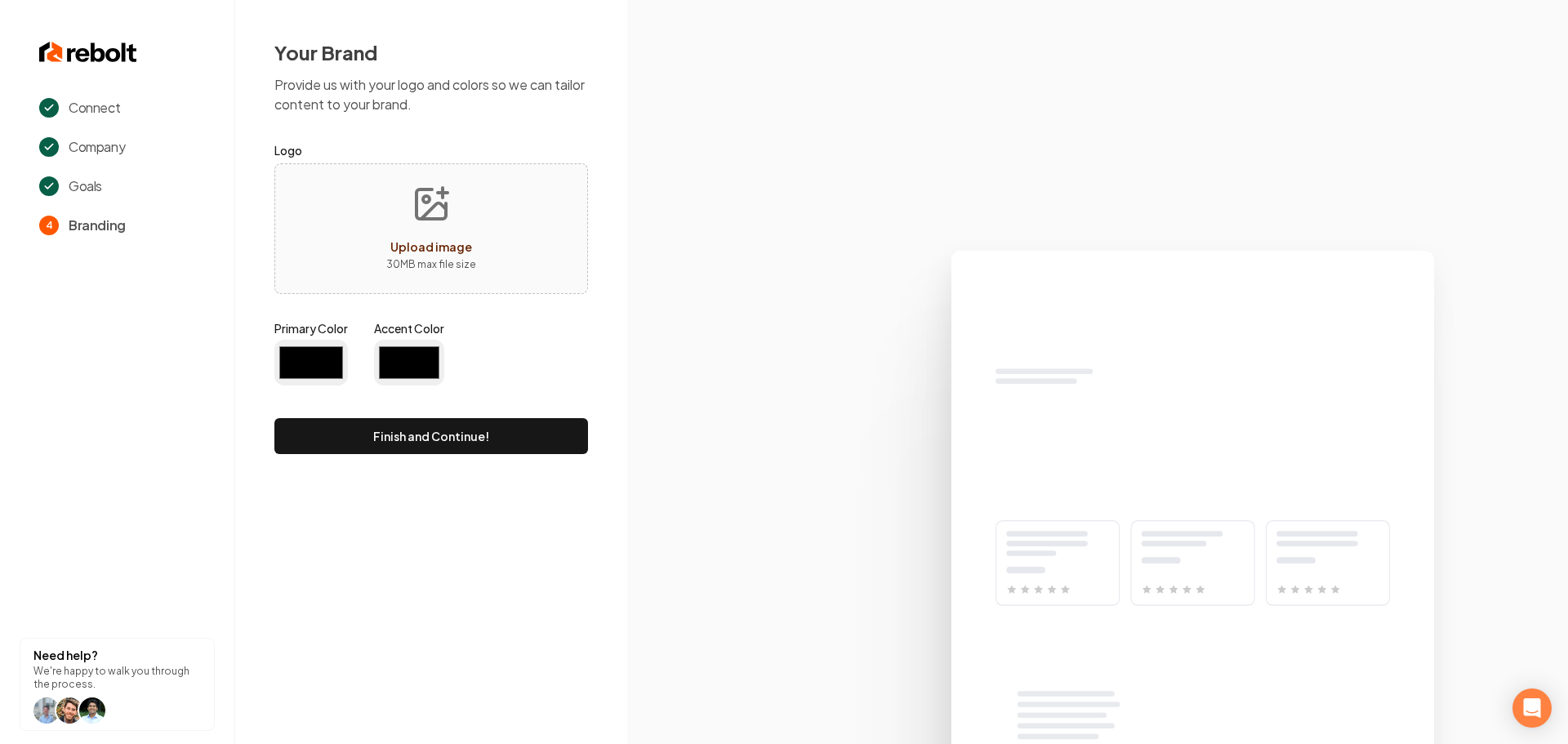
type input "#194d33"
type input "#70be00"
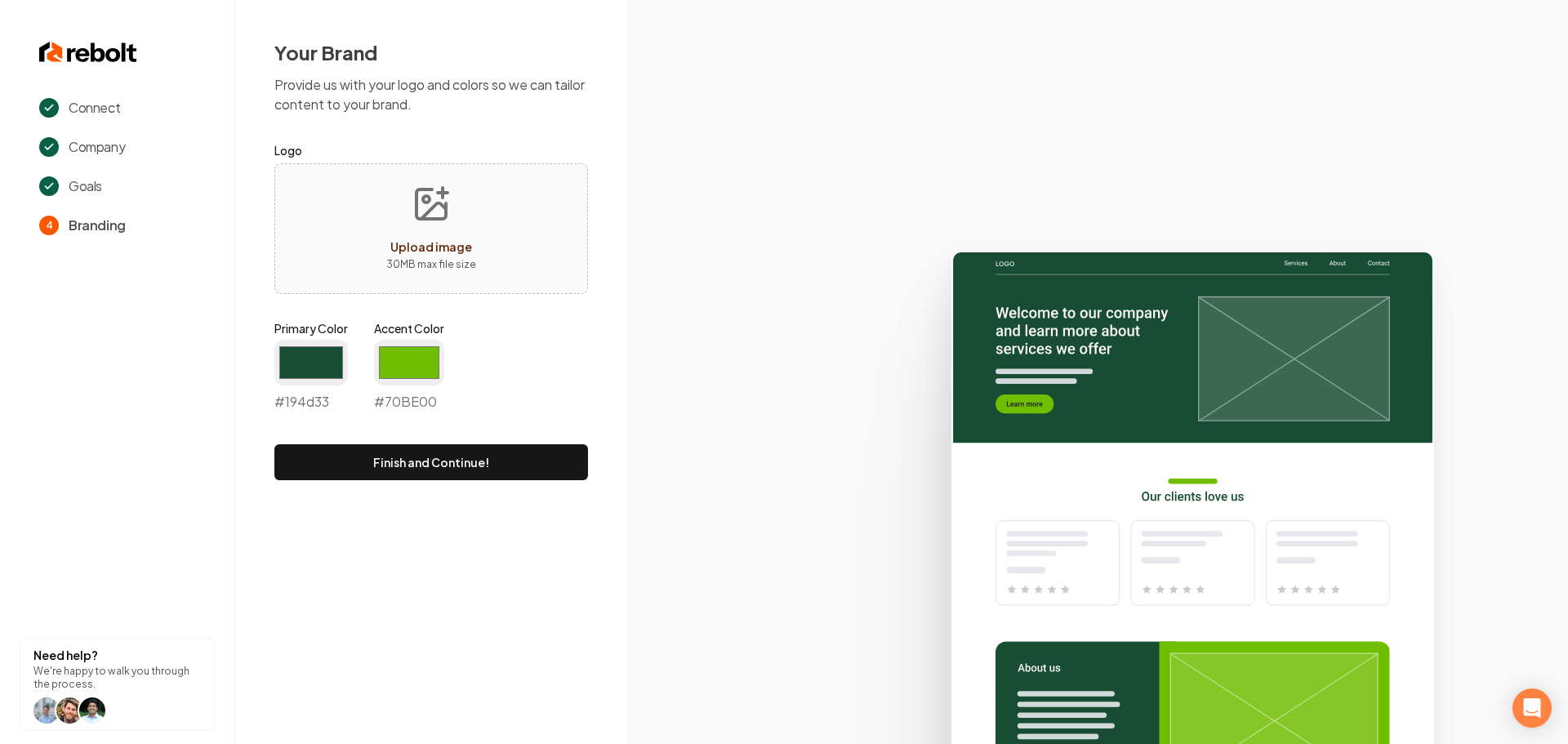
click at [476, 233] on button "Upload image 30 MB max file size" at bounding box center [431, 229] width 116 height 115
type input "**********"
click at [418, 370] on input "#70be00" at bounding box center [409, 362] width 70 height 45
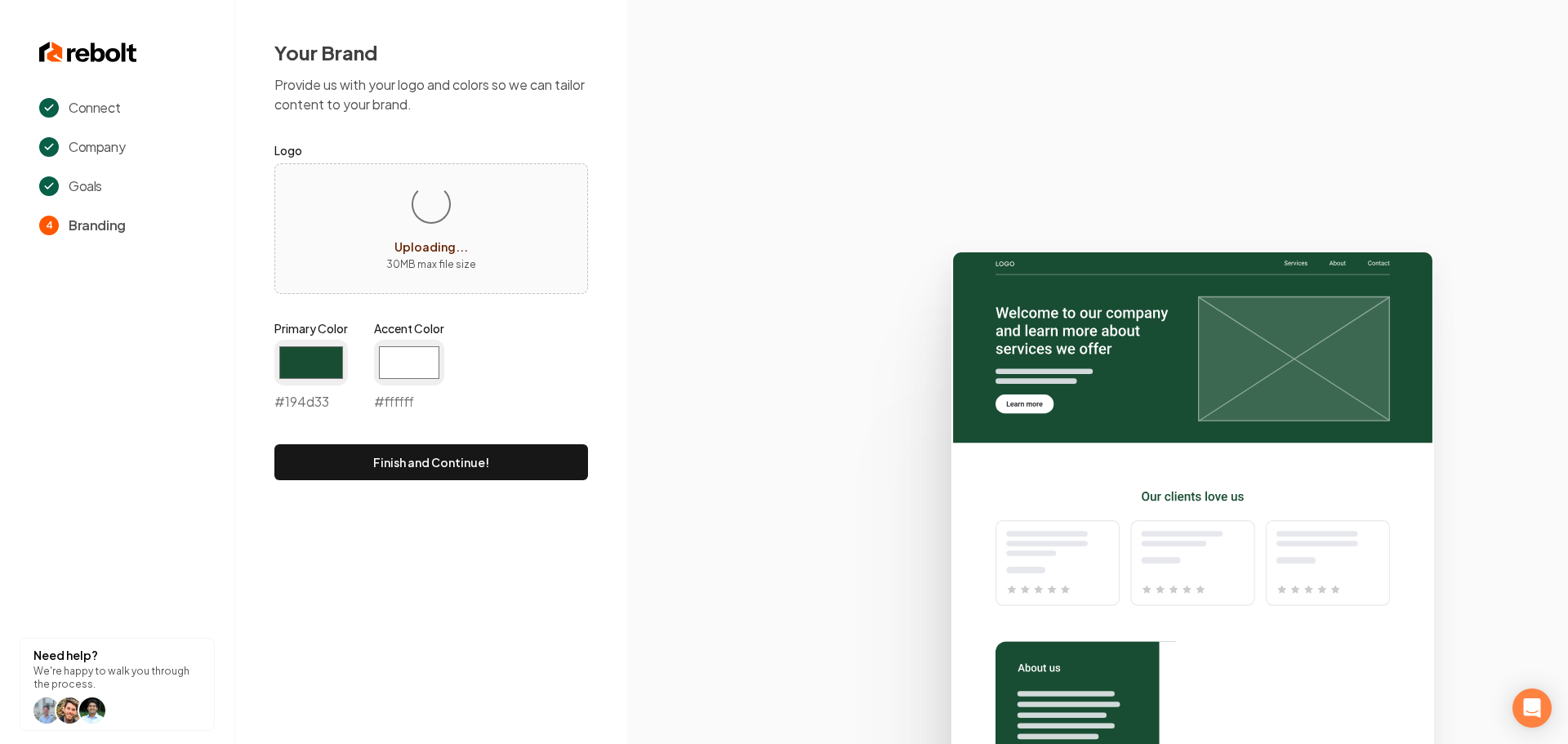
type input "#ffffff"
drag, startPoint x: 835, startPoint y: 398, endPoint x: 816, endPoint y: 400, distance: 19.1
click at [835, 398] on icon at bounding box center [1097, 490] width 941 height 507
click at [319, 350] on input "#194d33" at bounding box center [311, 362] width 73 height 45
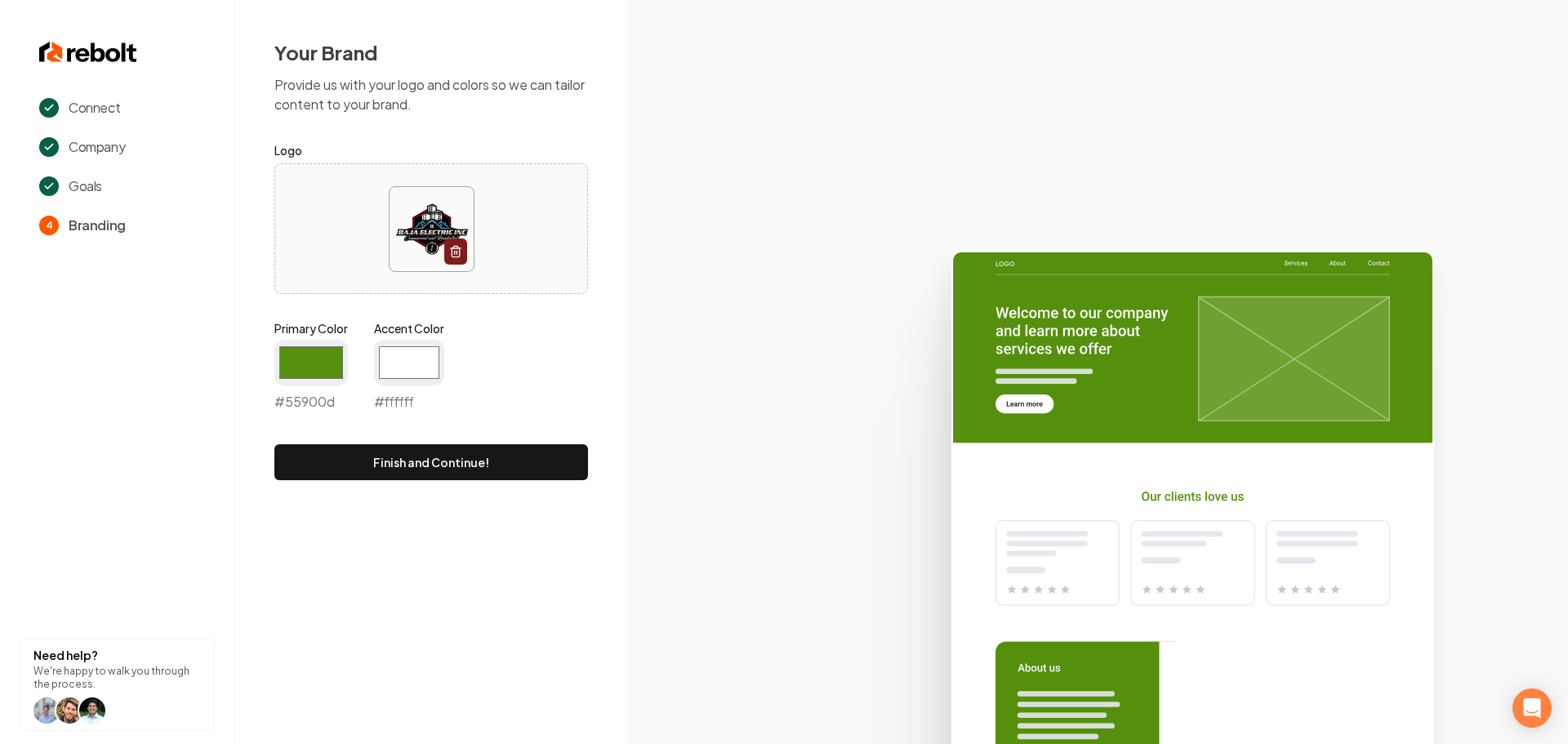
type input "#55900d"
click at [741, 581] on icon at bounding box center [1097, 490] width 941 height 507
click at [533, 461] on button "Finish and Continue!" at bounding box center [431, 462] width 313 height 36
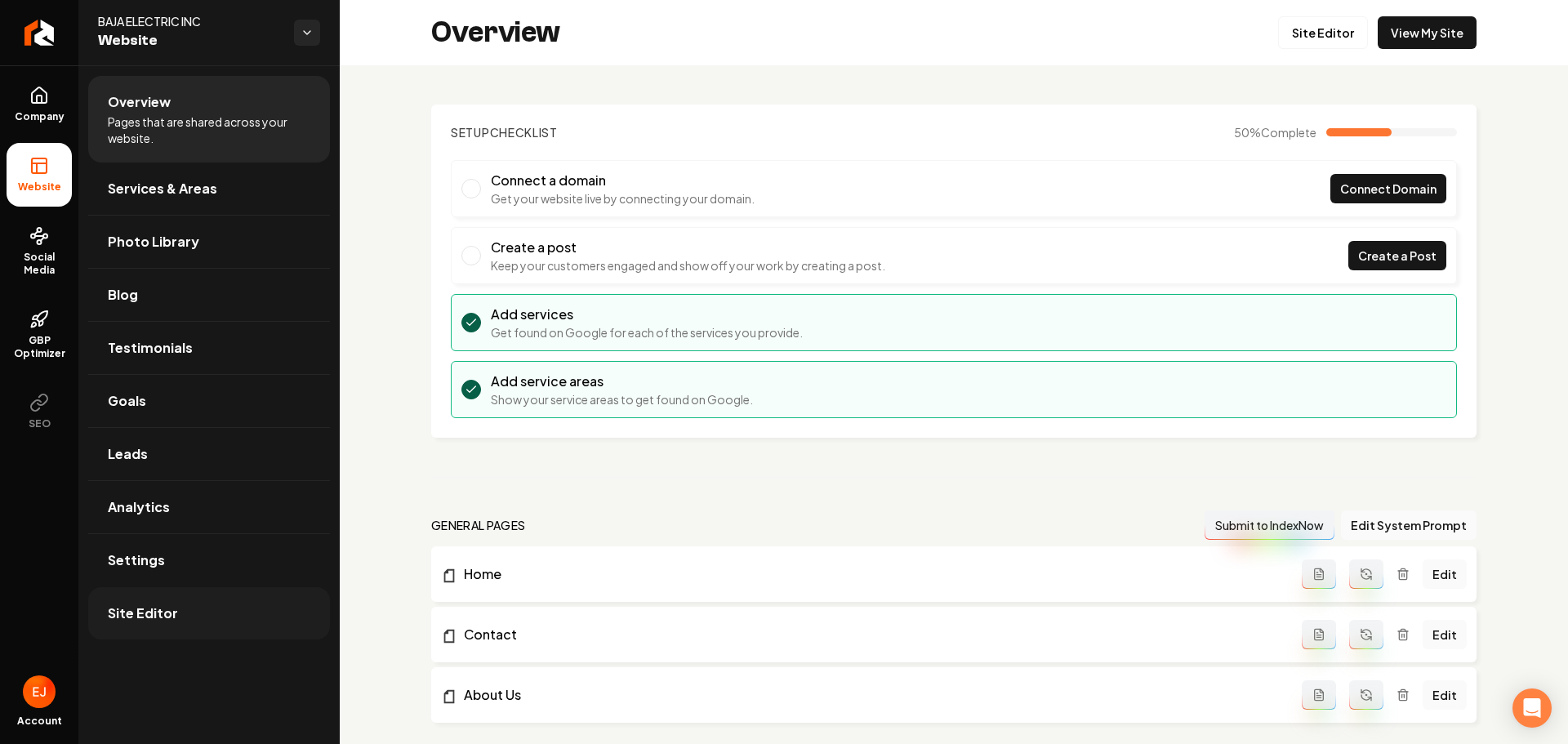
click at [154, 604] on span "Site Editor" at bounding box center [142, 613] width 70 height 19
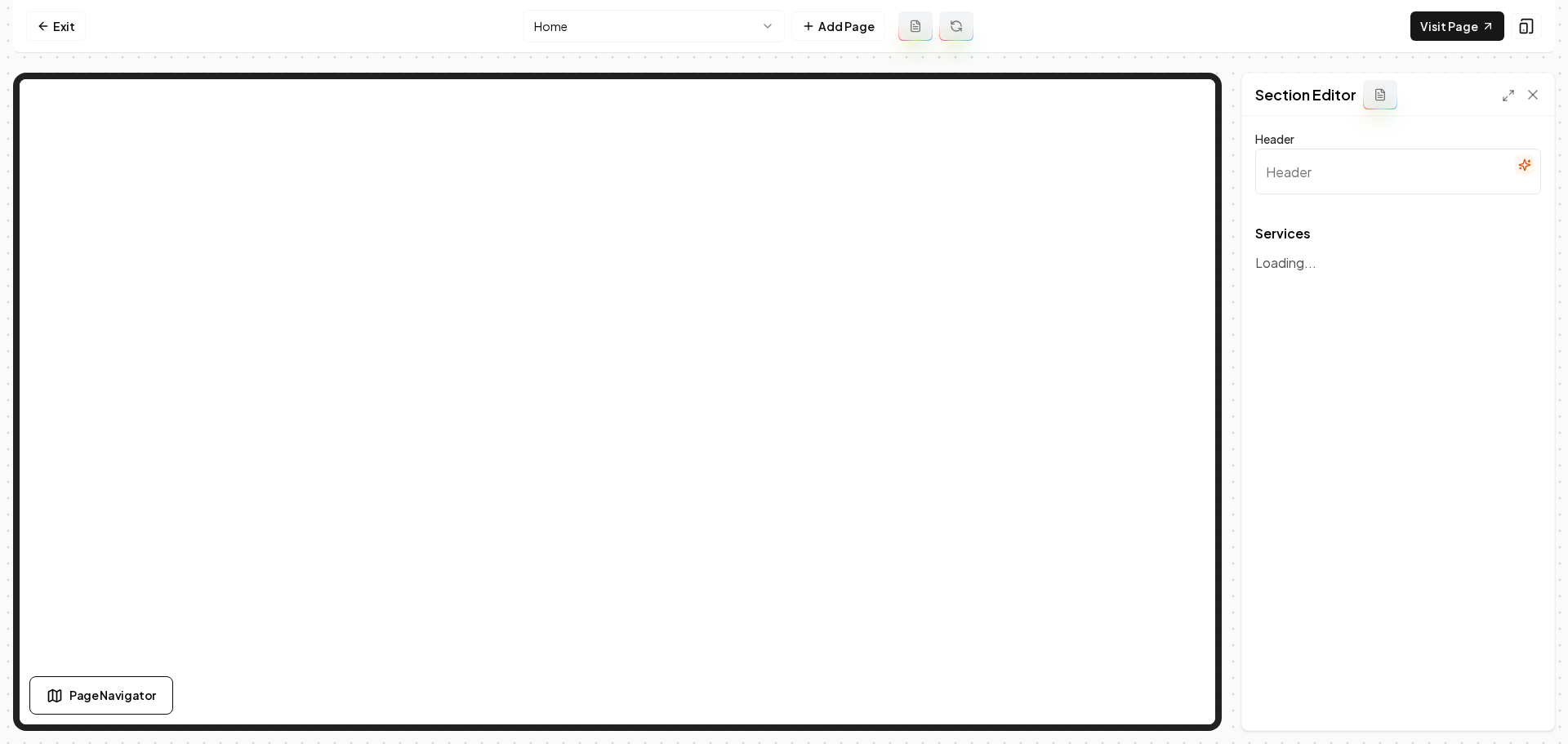
type input "Our Expert Electrical Services"
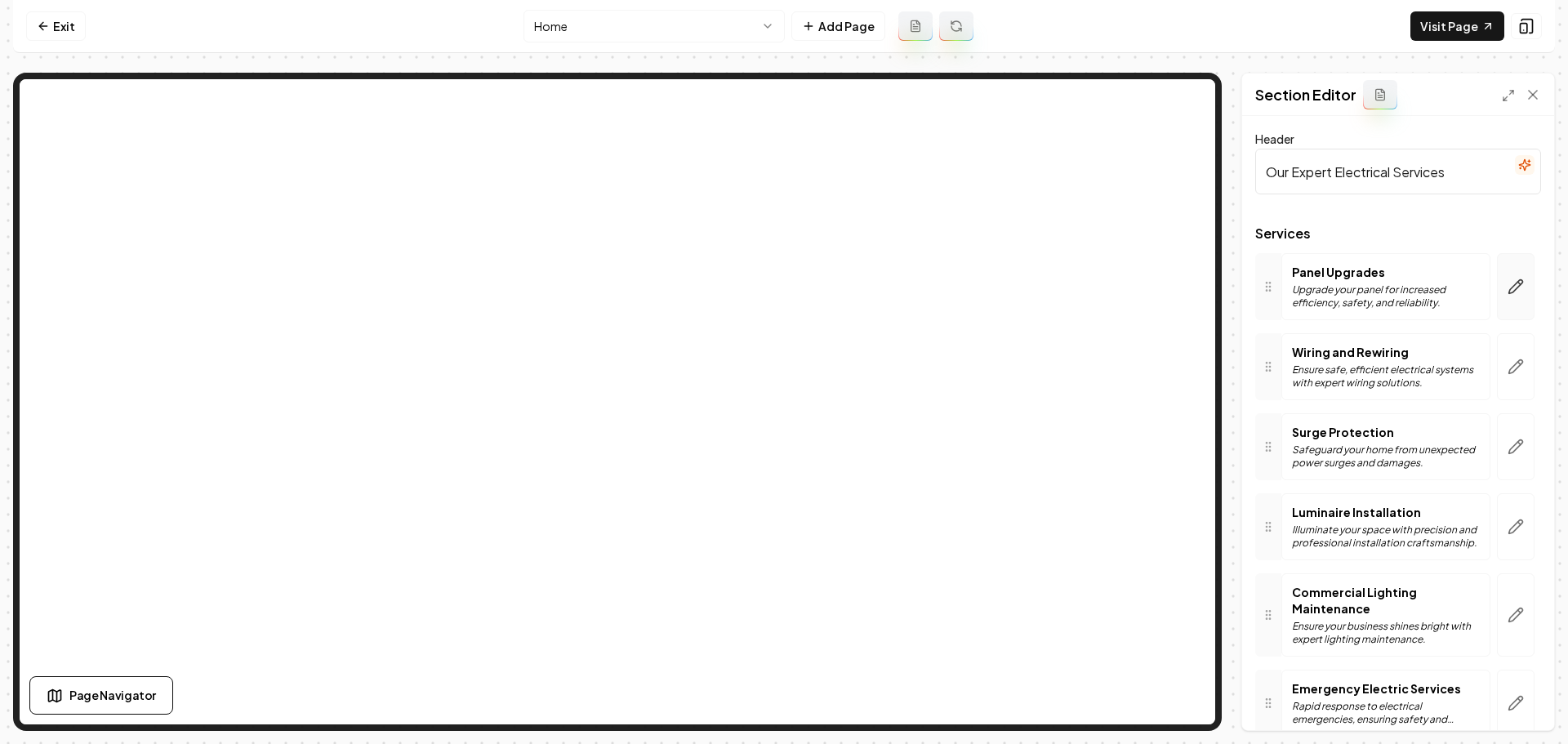
click at [1497, 294] on button "button" at bounding box center [1516, 286] width 38 height 67
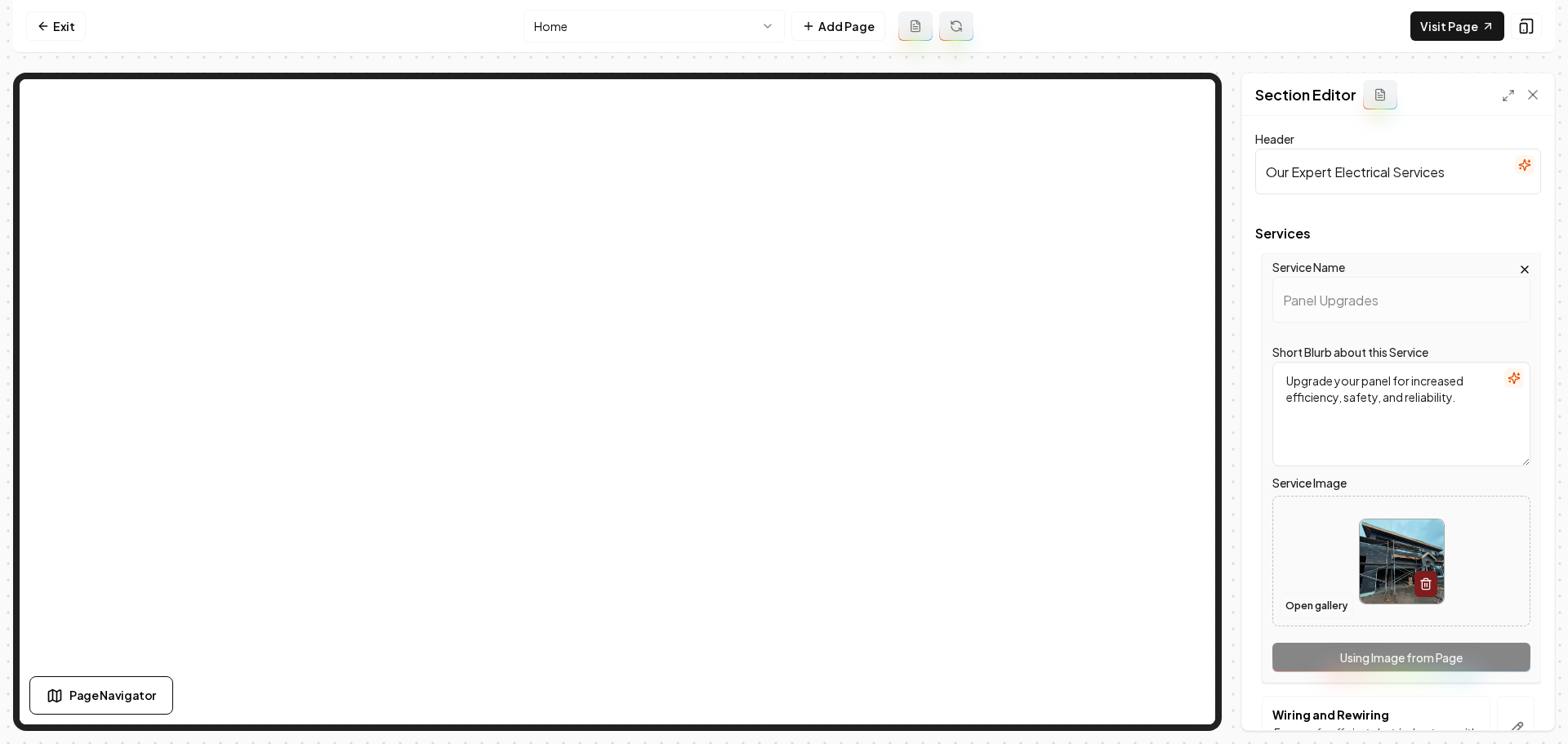
click at [1315, 614] on button "Open gallery" at bounding box center [1316, 606] width 73 height 26
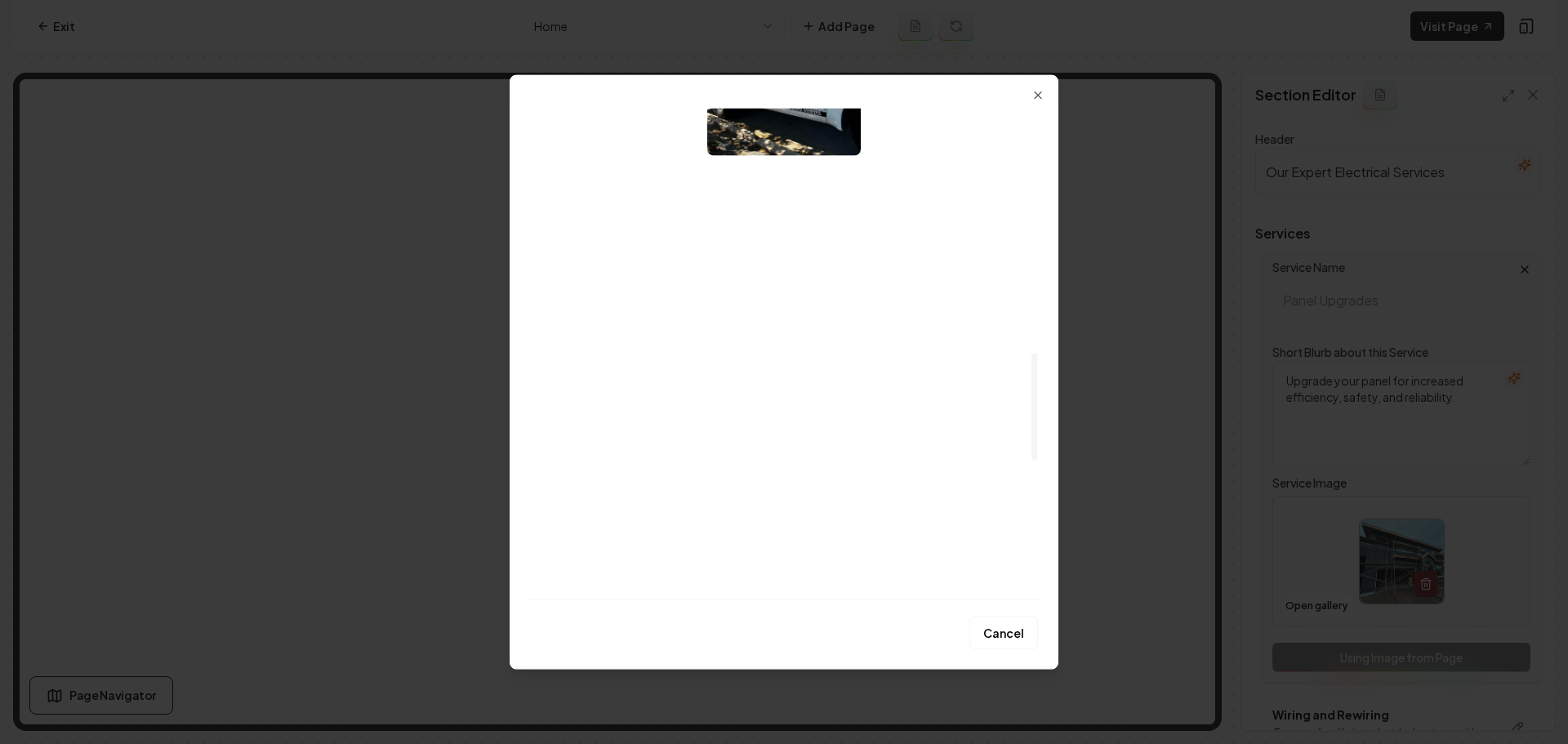
scroll to position [1143, 0]
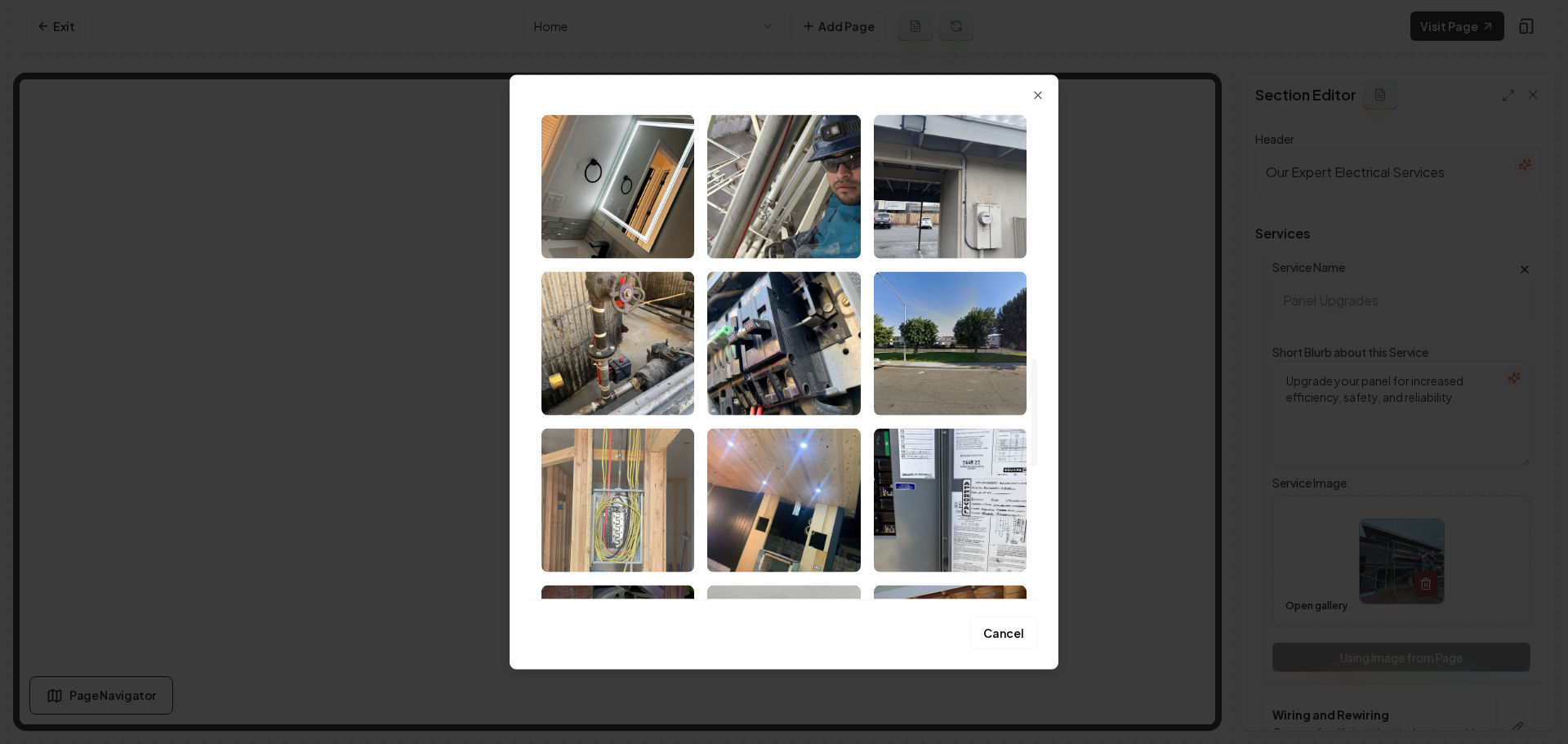
click at [604, 485] on img "Select image image_68ae81165c7cd75eb85561bd.jpeg" at bounding box center [618, 500] width 153 height 144
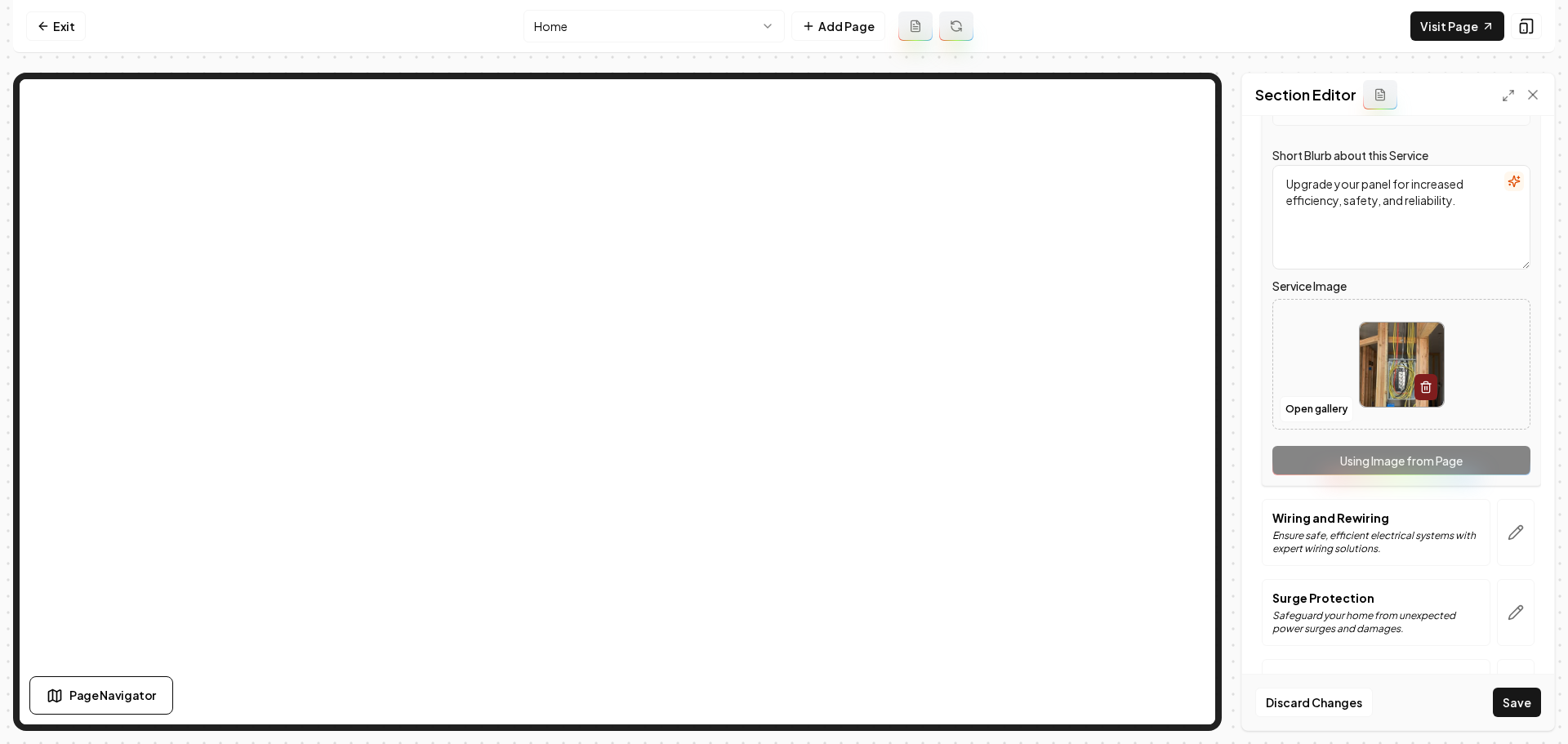
scroll to position [245, 0]
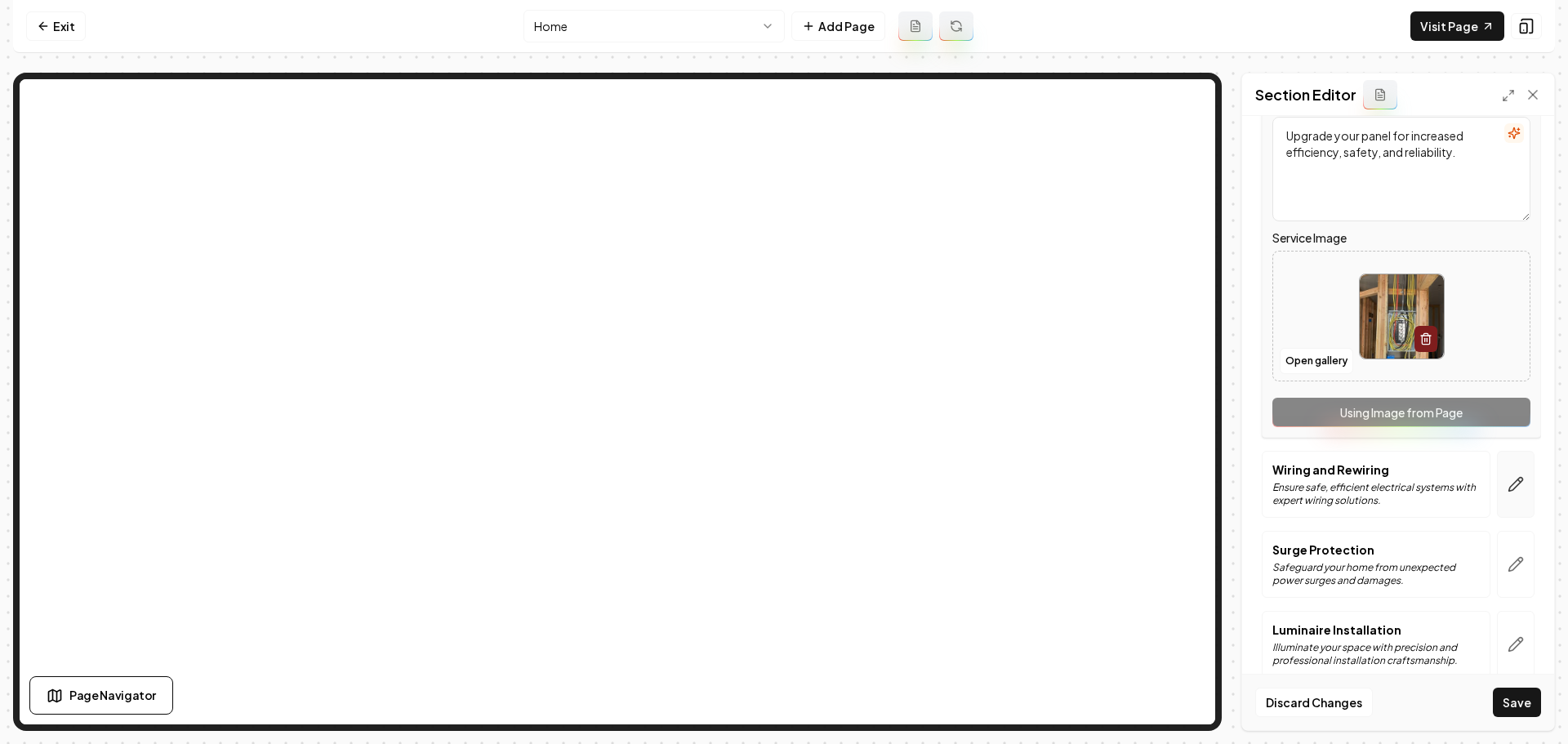
click at [1507, 482] on icon "button" at bounding box center [1515, 484] width 16 height 16
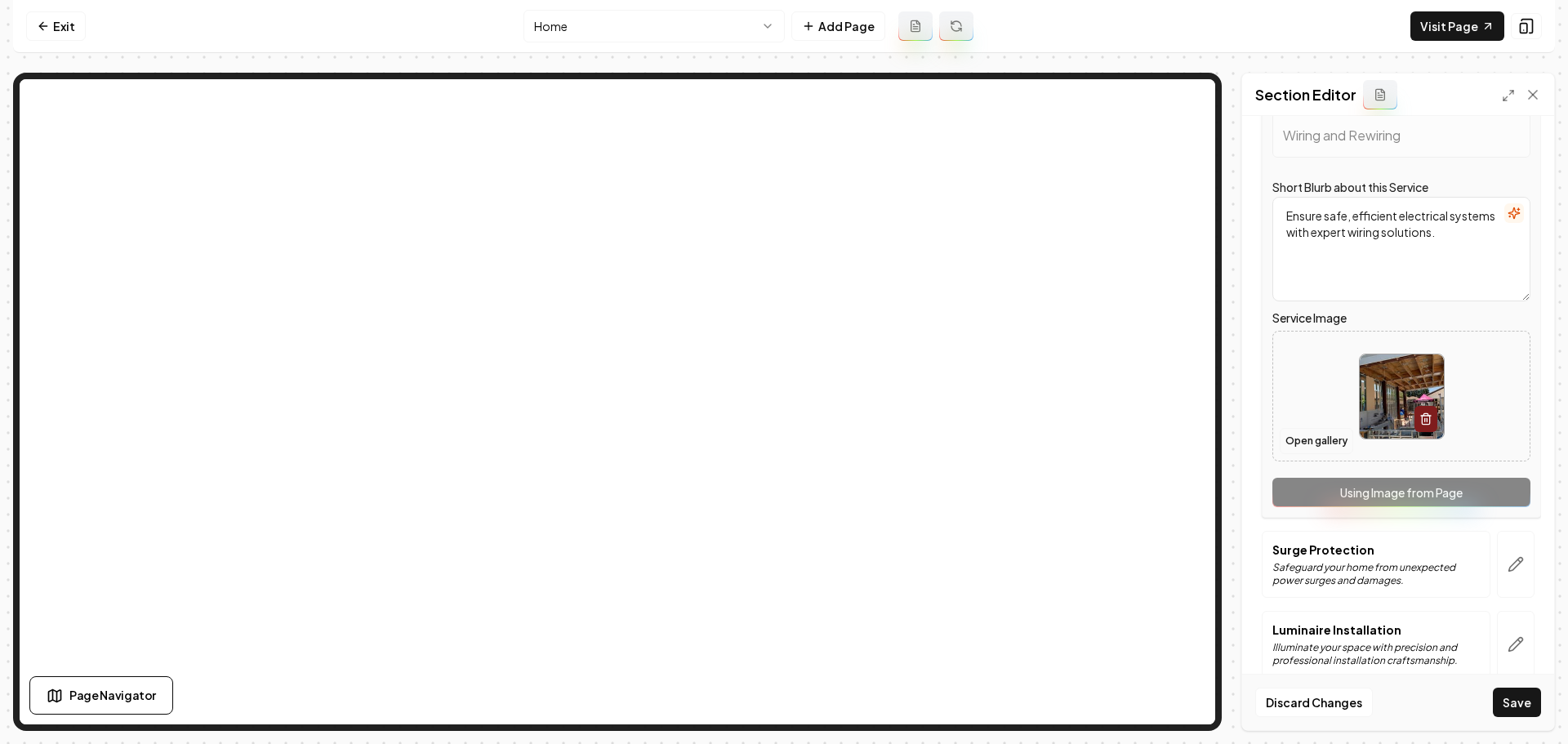
click at [1321, 436] on button "Open gallery" at bounding box center [1316, 441] width 73 height 26
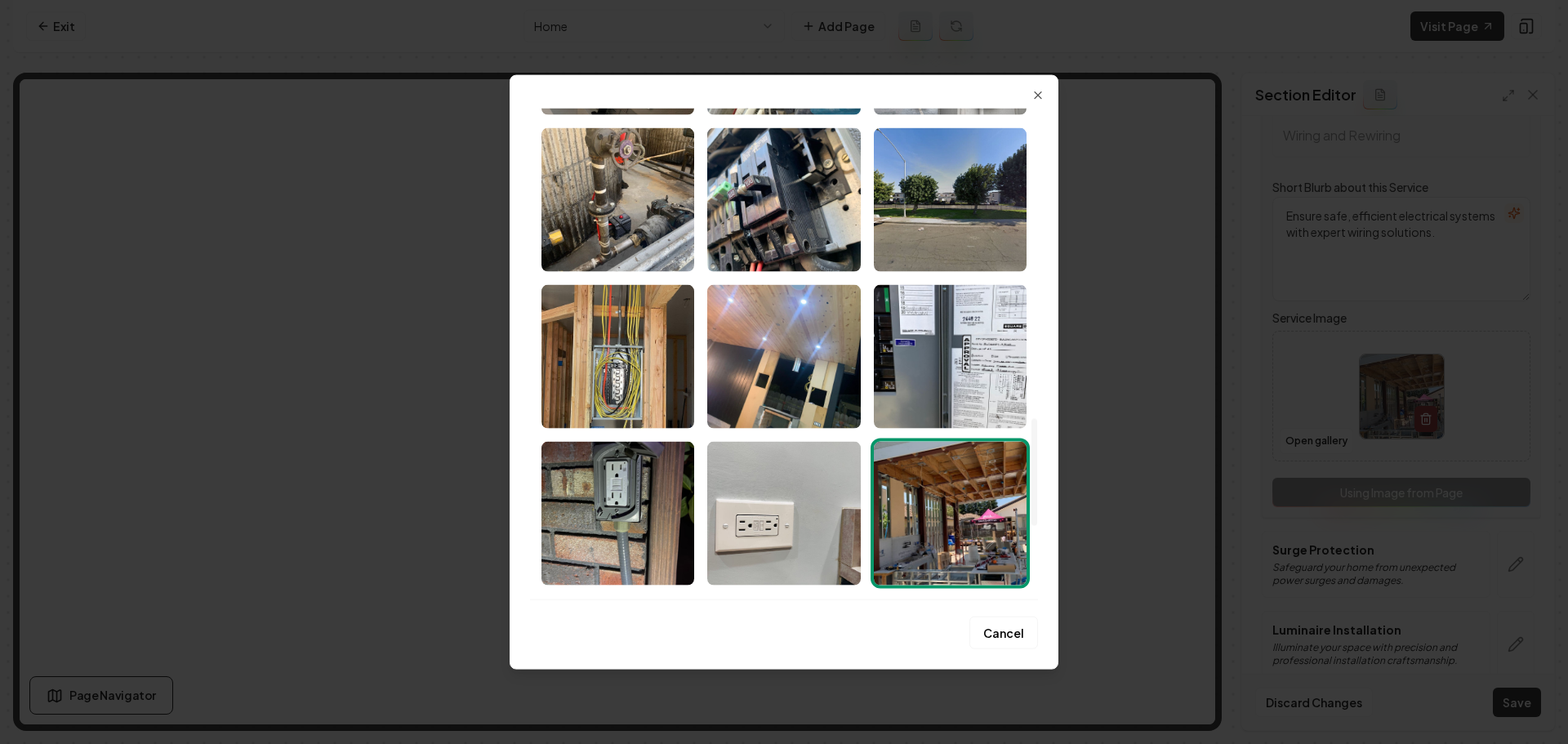
scroll to position [1260, 0]
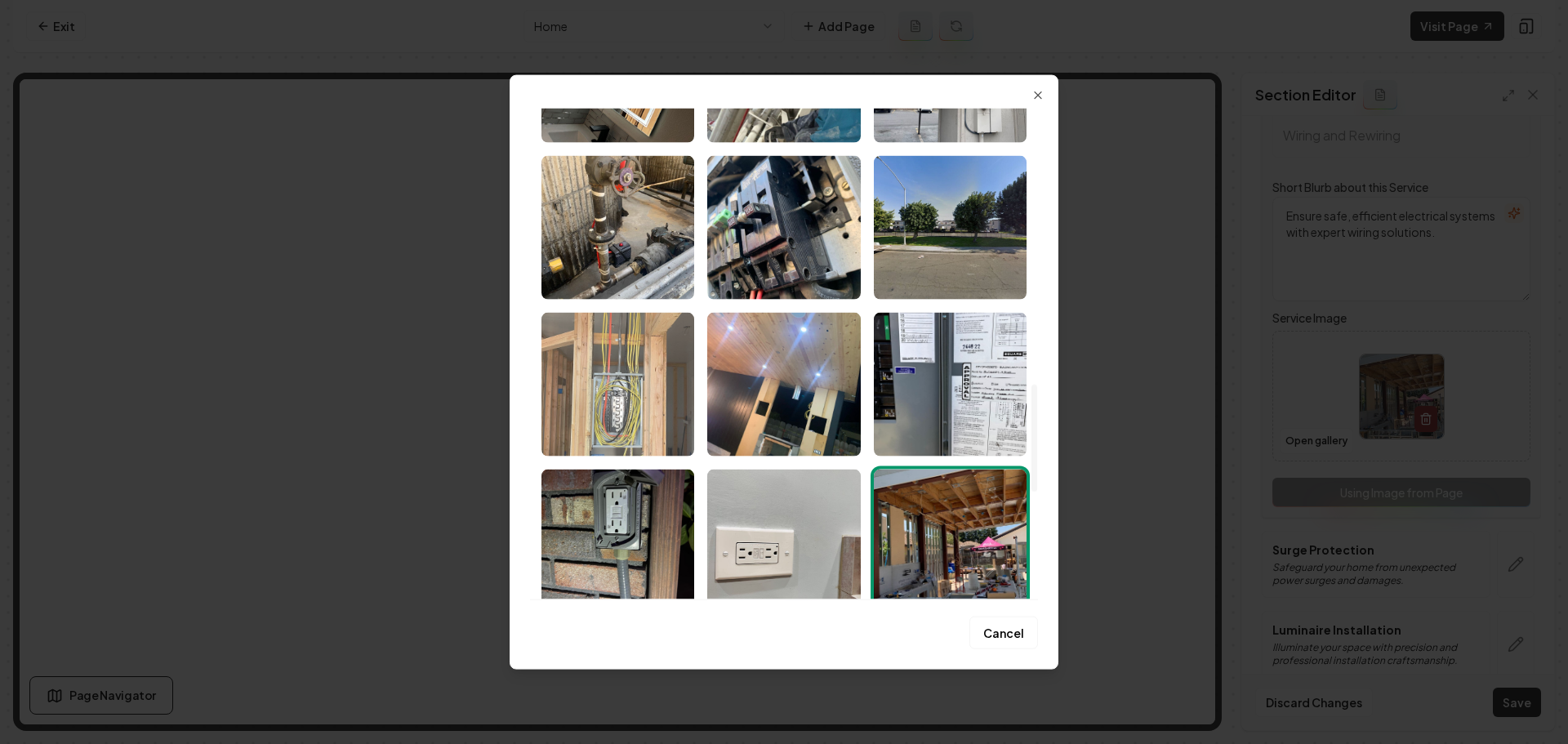
click at [627, 395] on img "Select image image_68ae81165c7cd75eb85561bd.jpeg" at bounding box center [618, 383] width 153 height 144
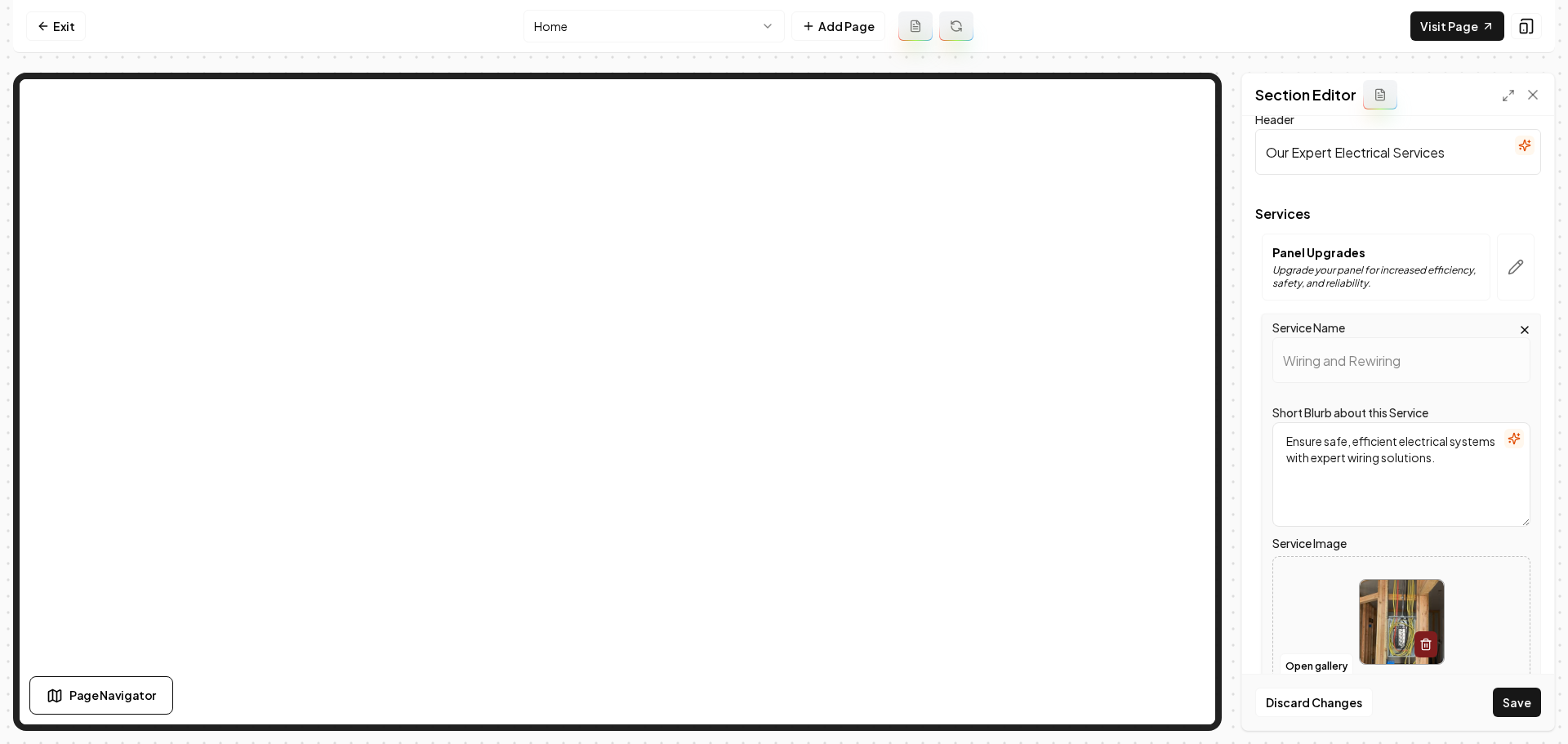
scroll to position [0, 0]
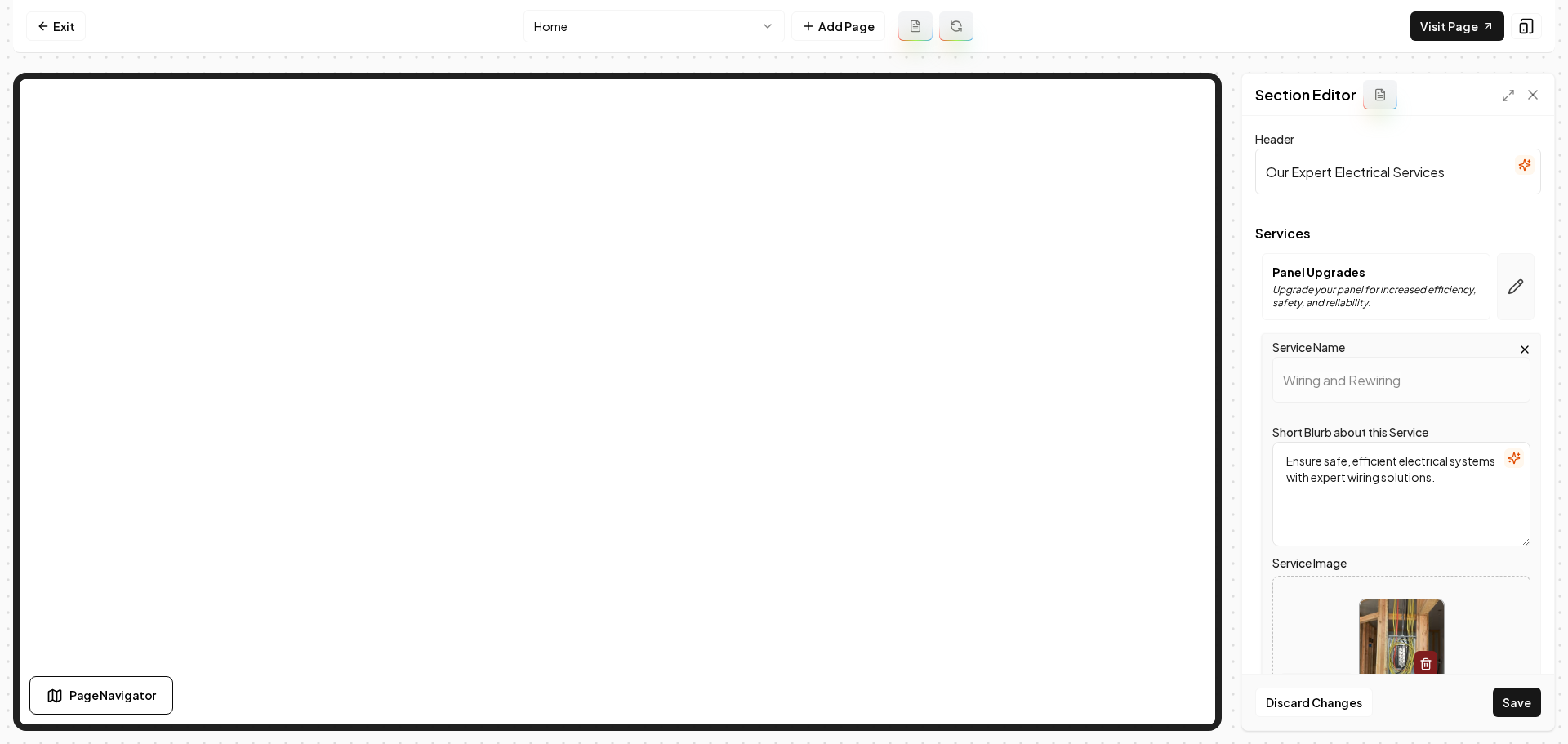
click at [1507, 295] on icon "button" at bounding box center [1515, 286] width 16 height 16
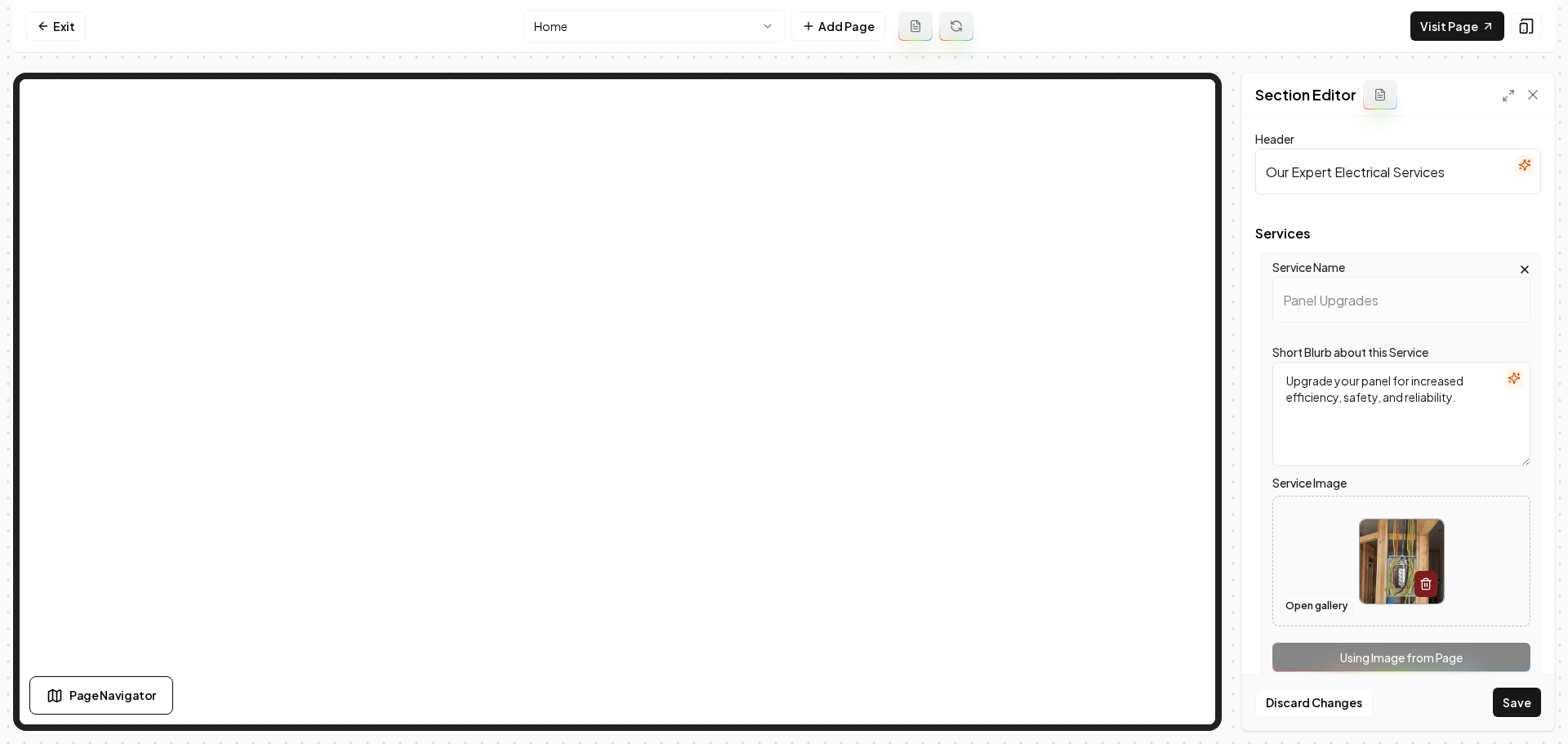
click at [1332, 602] on button "Open gallery" at bounding box center [1316, 606] width 73 height 26
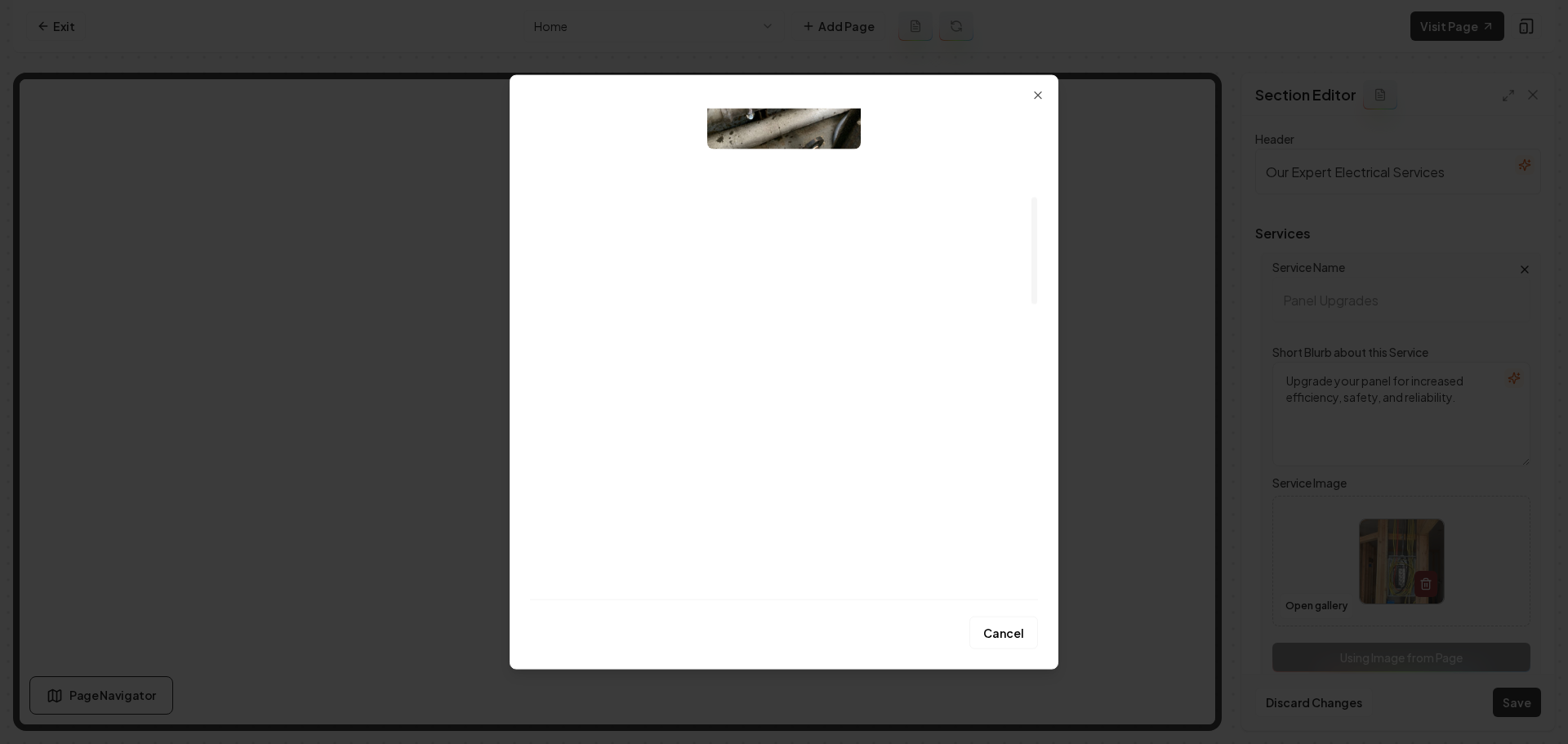
scroll to position [490, 0]
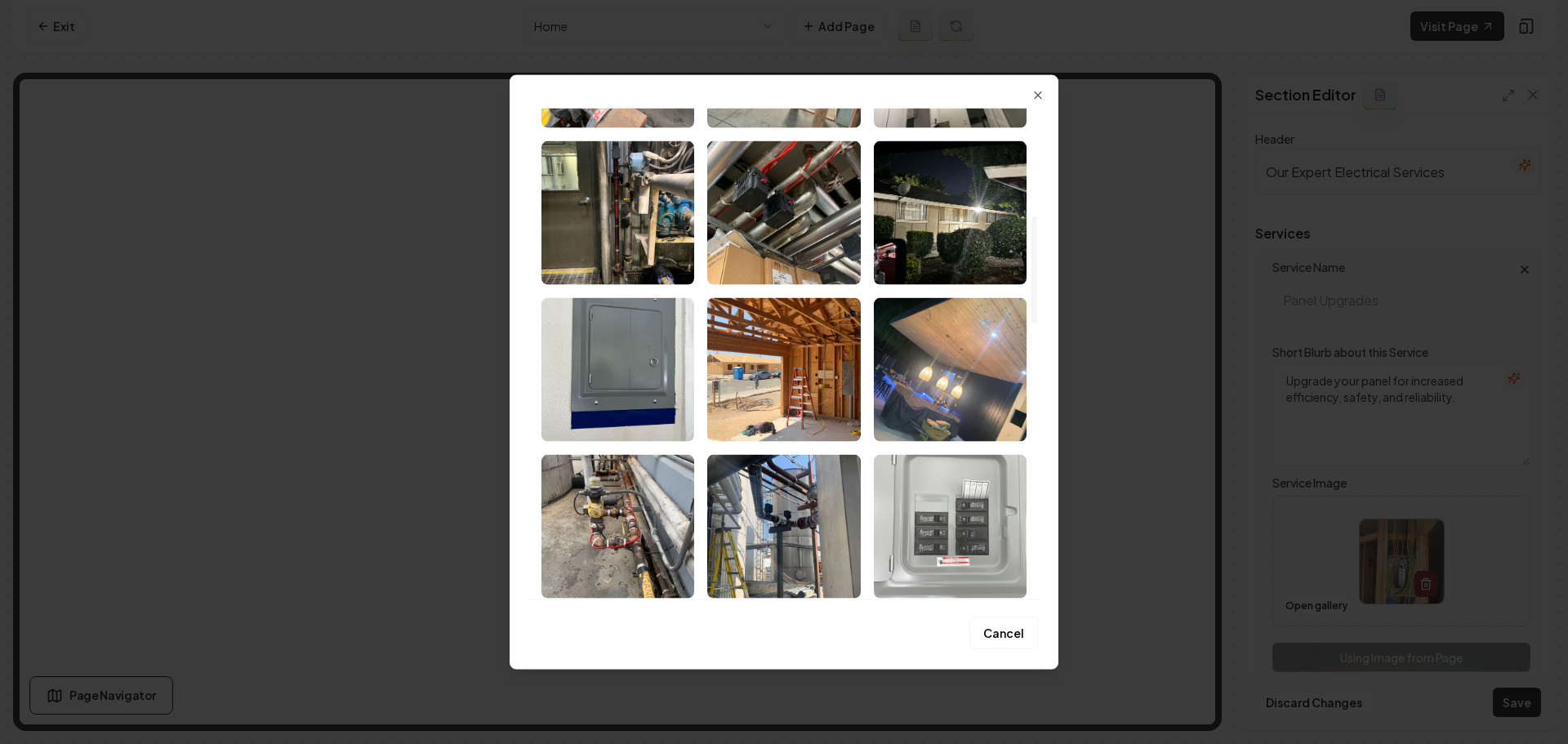
click at [931, 536] on img "Select image image_68ae81175c7cd75eb85564bc.jpeg" at bounding box center [950, 526] width 153 height 144
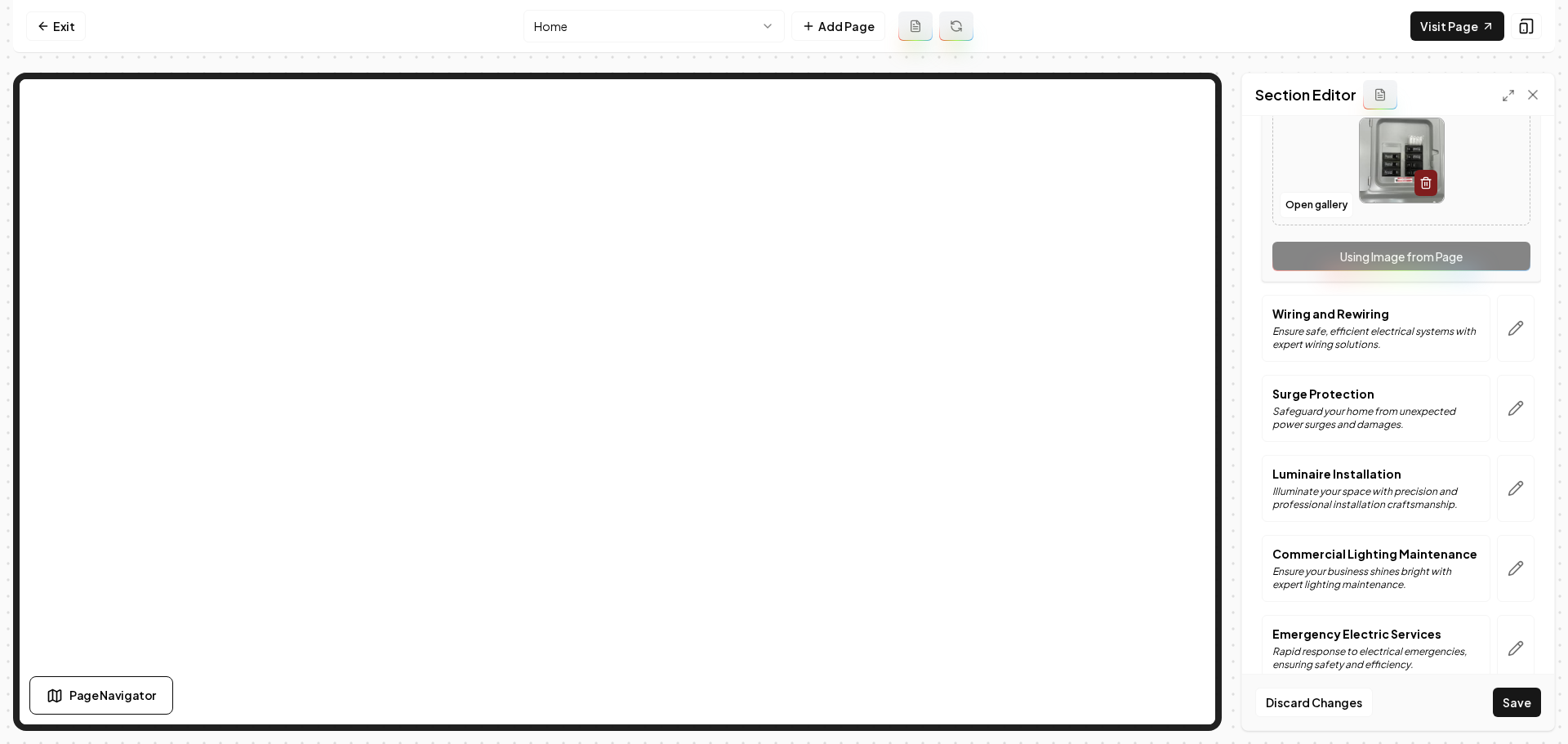
scroll to position [409, 0]
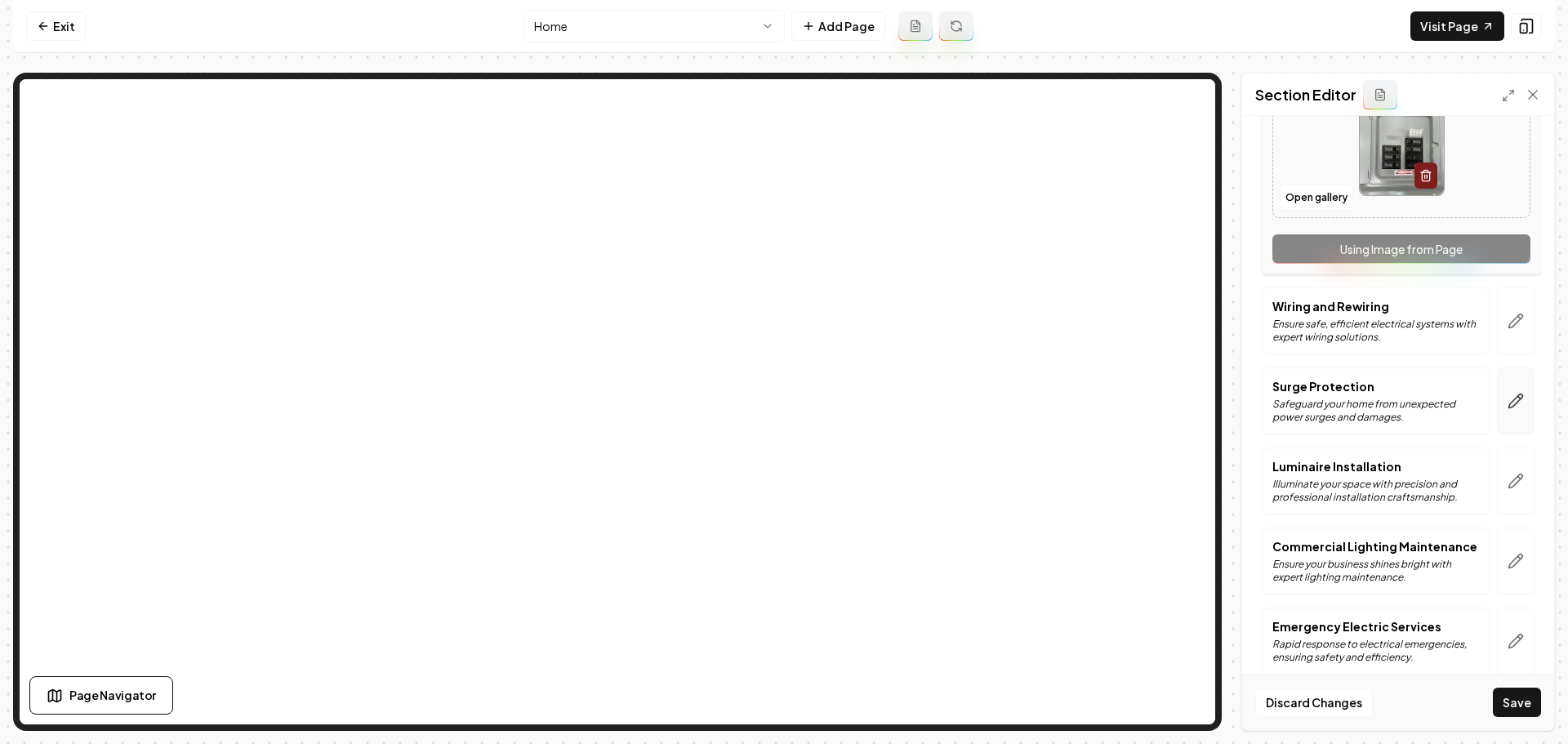
click at [1509, 403] on icon "button" at bounding box center [1516, 401] width 13 height 13
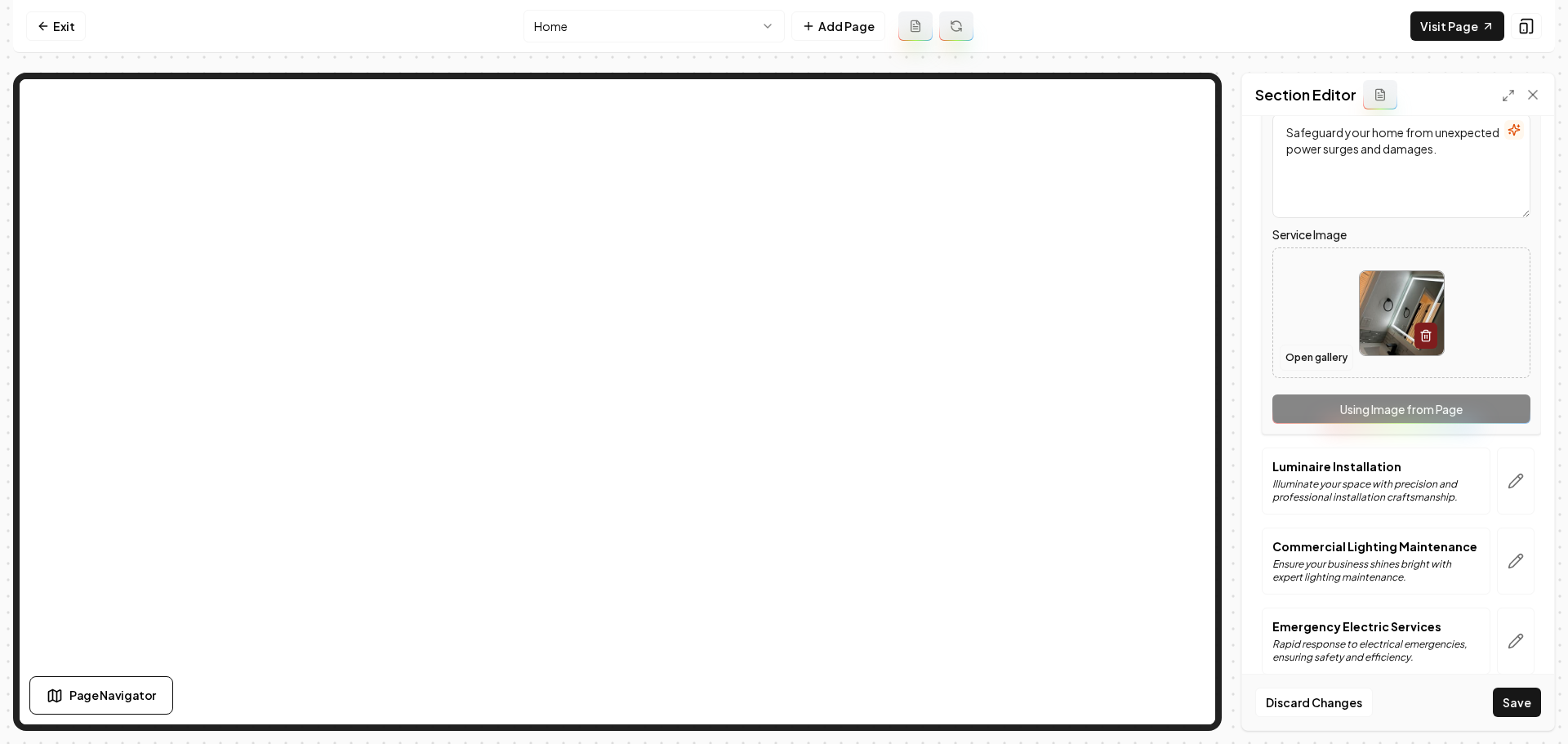
click at [1300, 364] on button "Open gallery" at bounding box center [1316, 357] width 73 height 26
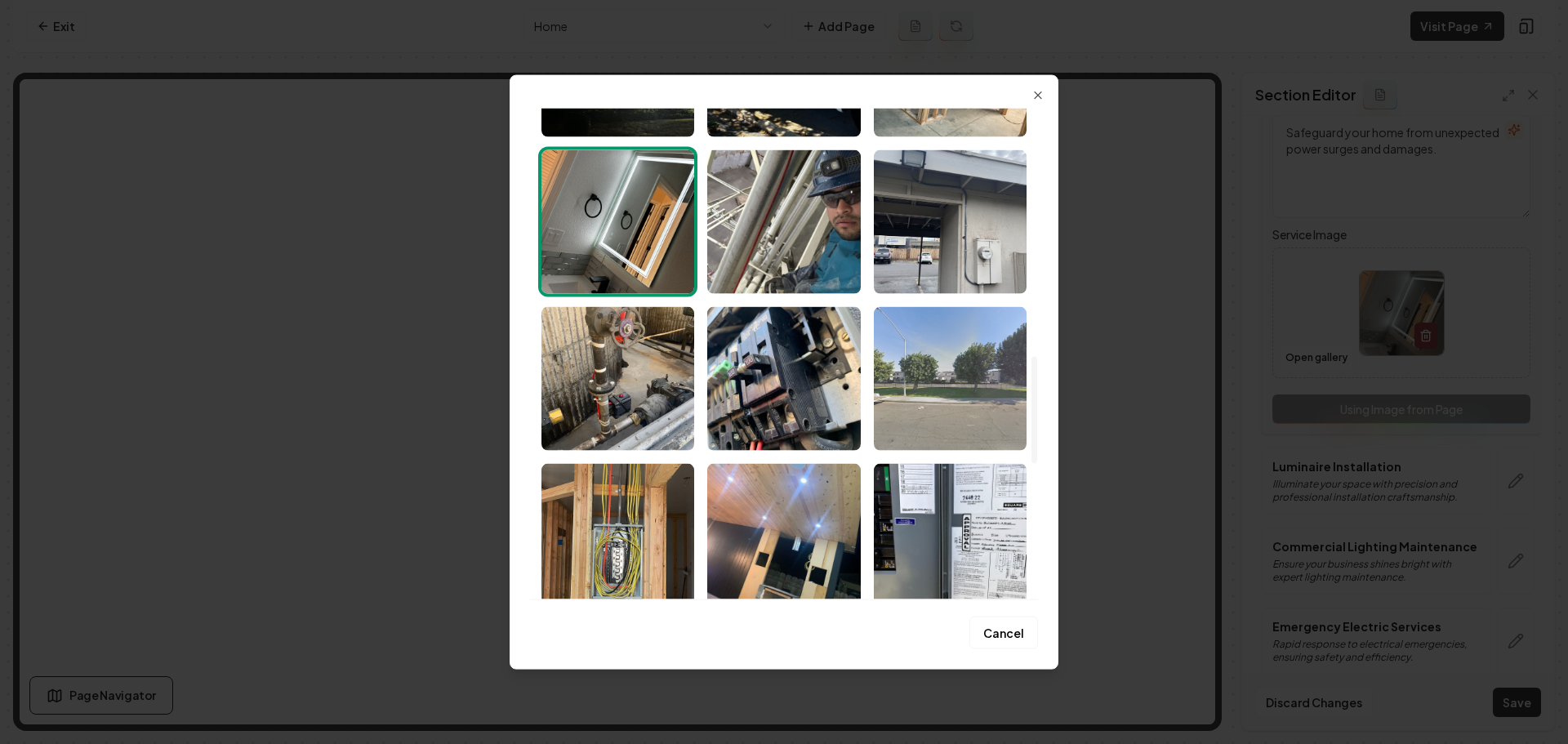
scroll to position [1143, 0]
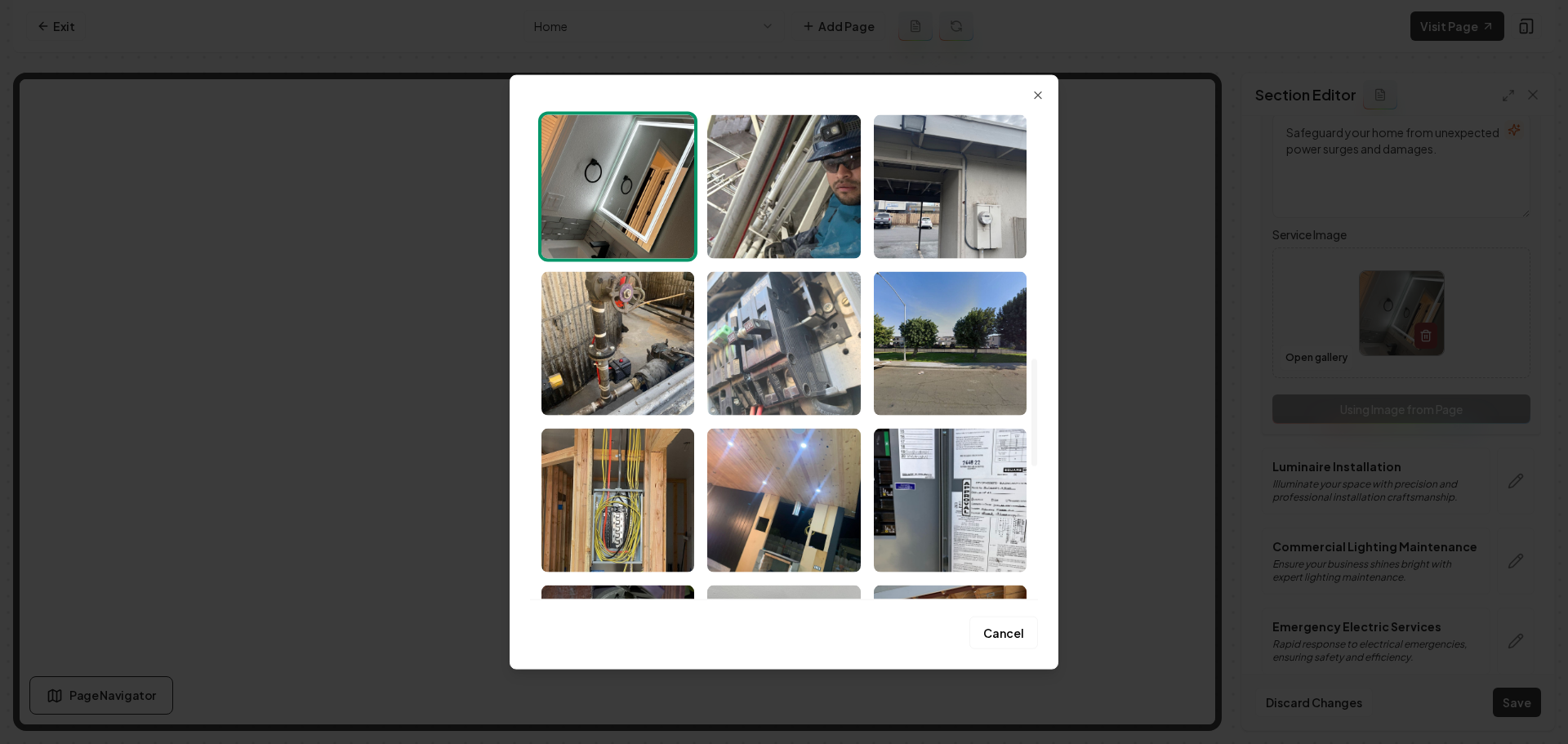
click at [811, 375] on img "Select image image_68ae81165c7cd75eb8556369.jpeg" at bounding box center [783, 343] width 153 height 144
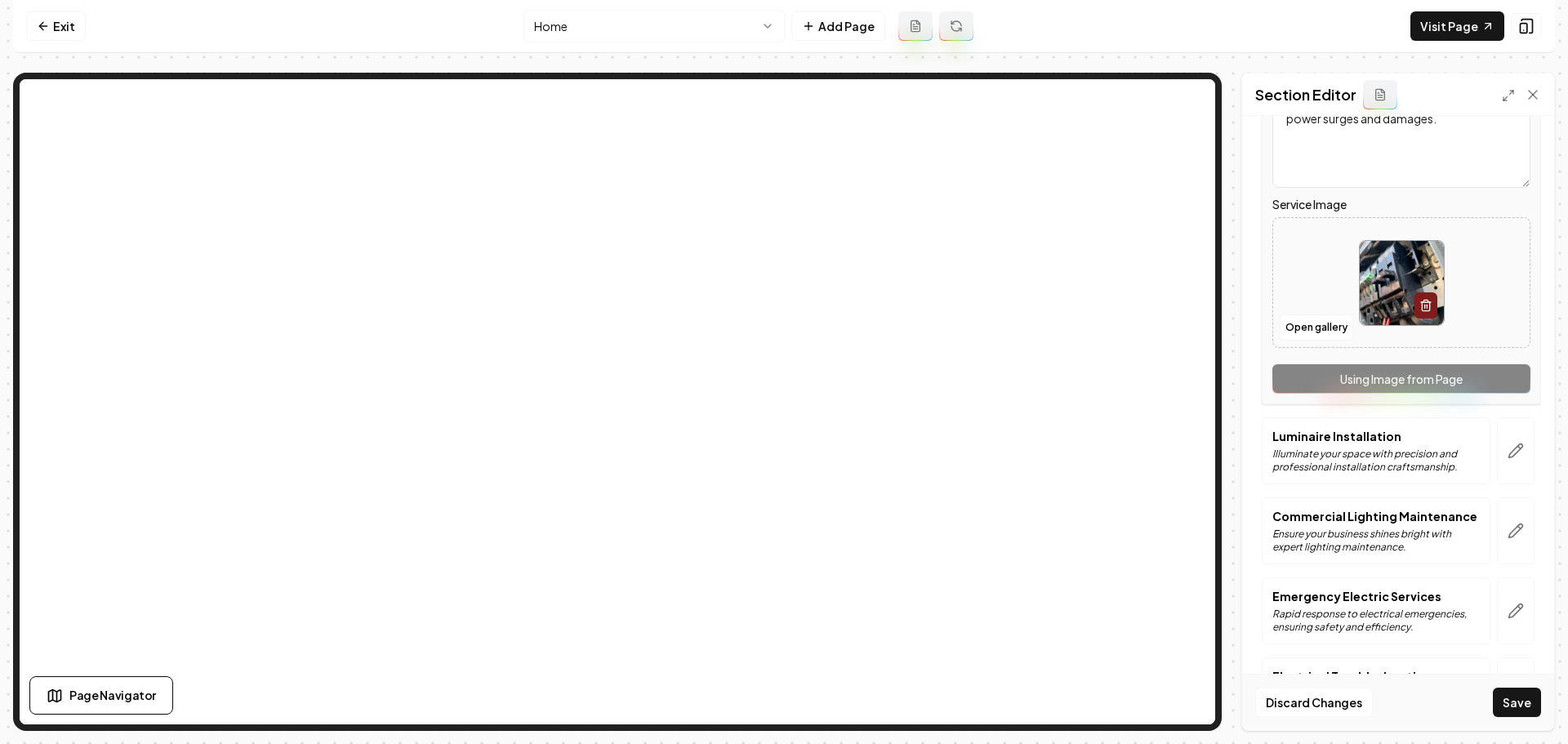
scroll to position [508, 0]
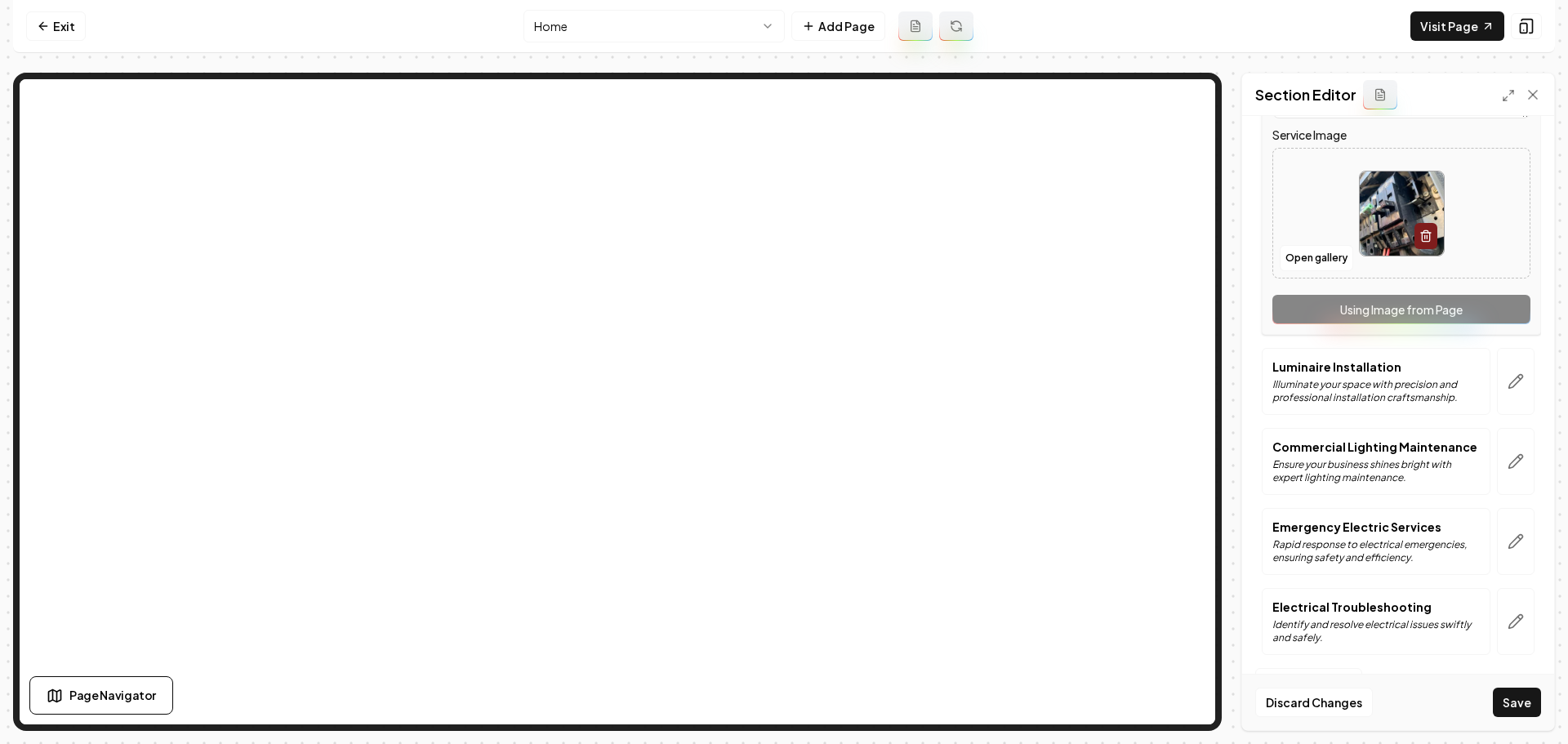
click at [1507, 388] on icon "button" at bounding box center [1515, 381] width 16 height 16
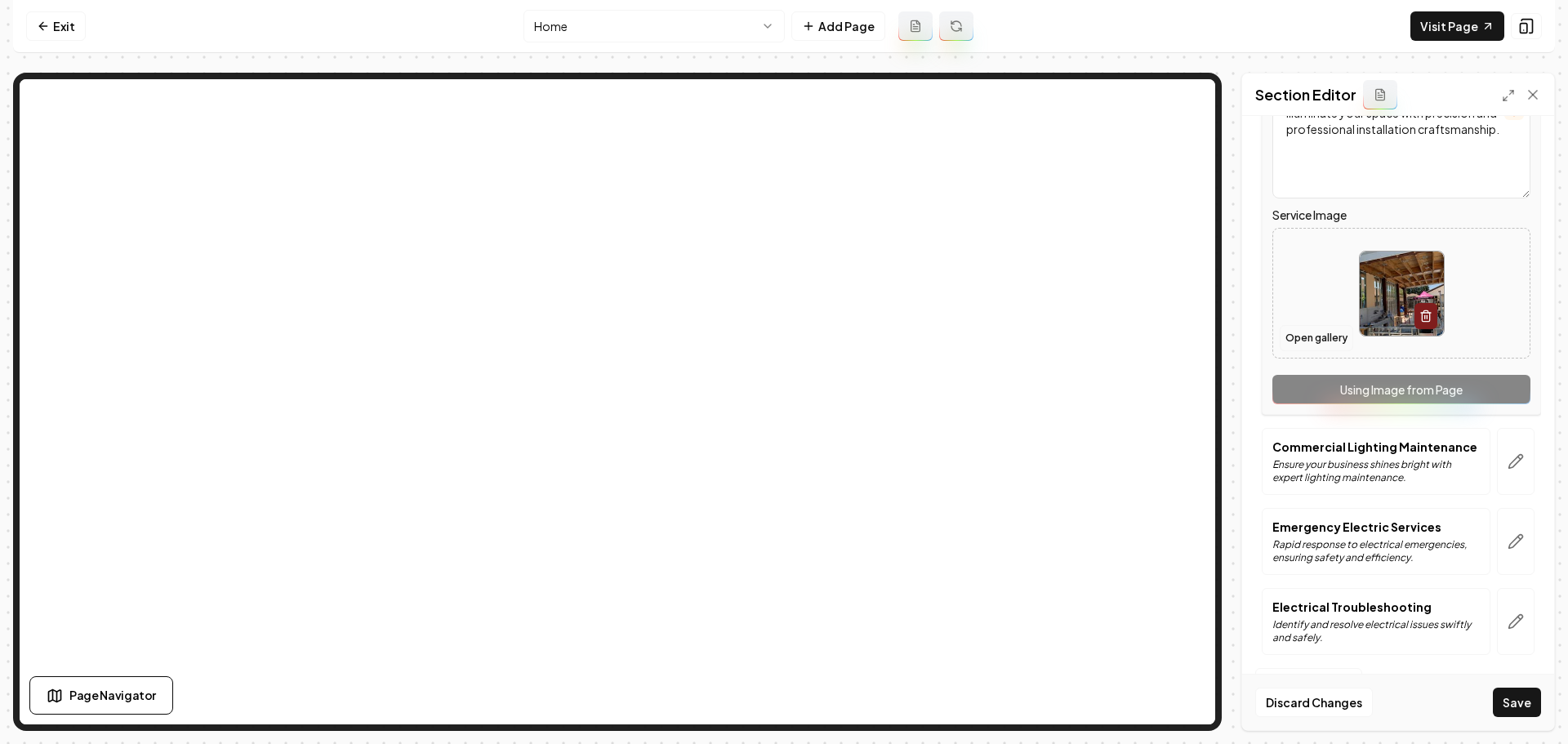
click at [1311, 336] on button "Open gallery" at bounding box center [1316, 338] width 73 height 26
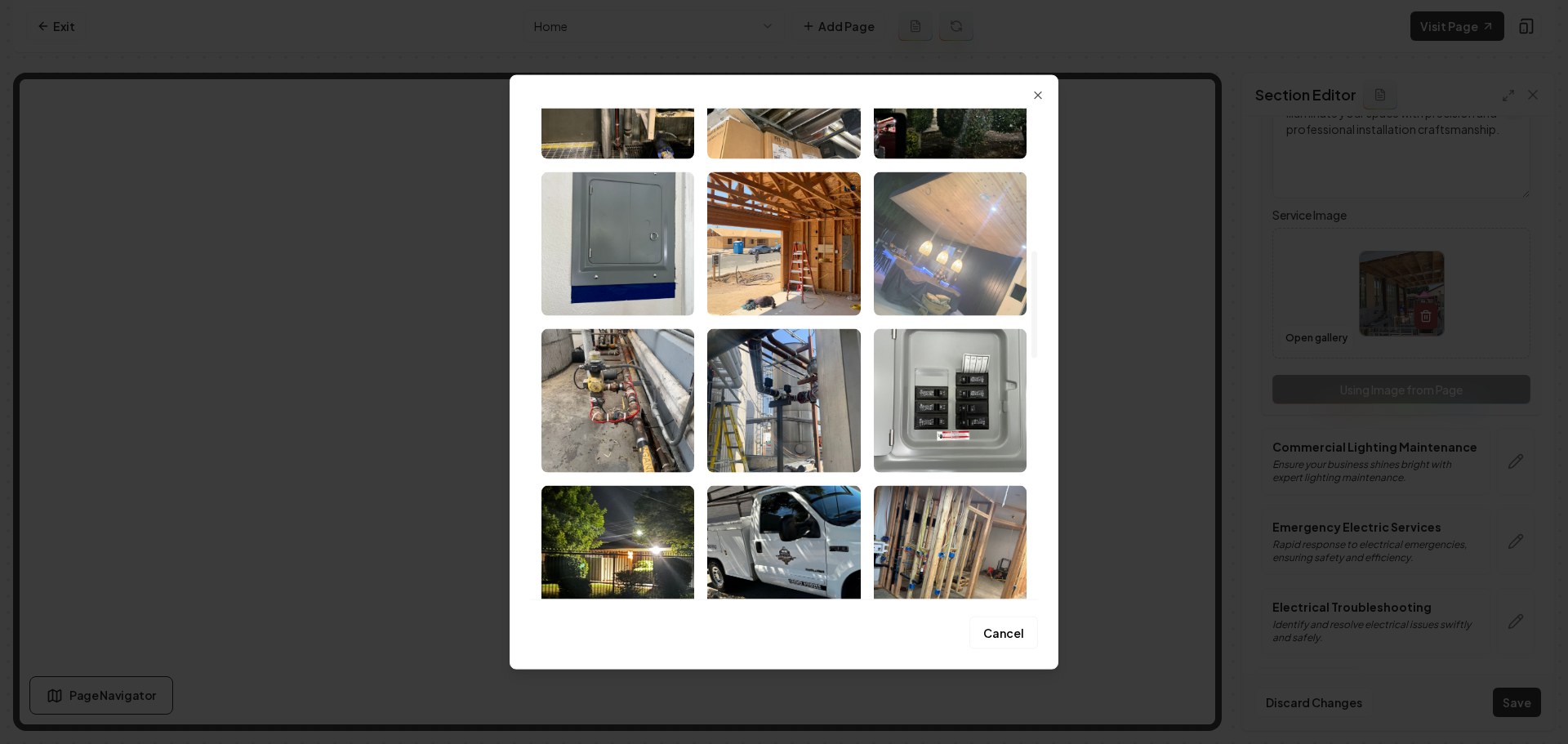
scroll to position [571, 0]
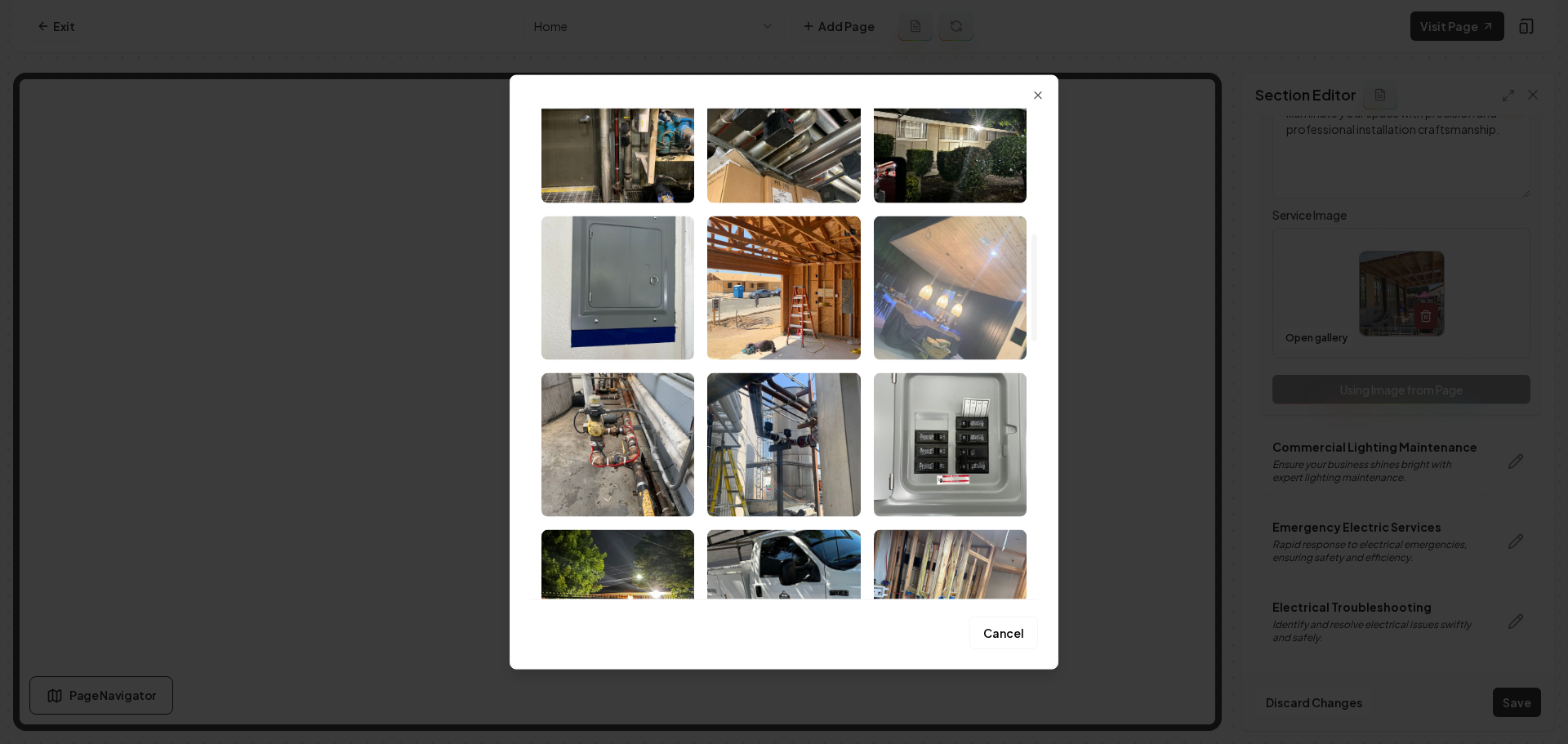
click at [958, 285] on img "Select image image_68ae81185c7cd75eb8556f68.jpeg" at bounding box center [950, 287] width 153 height 144
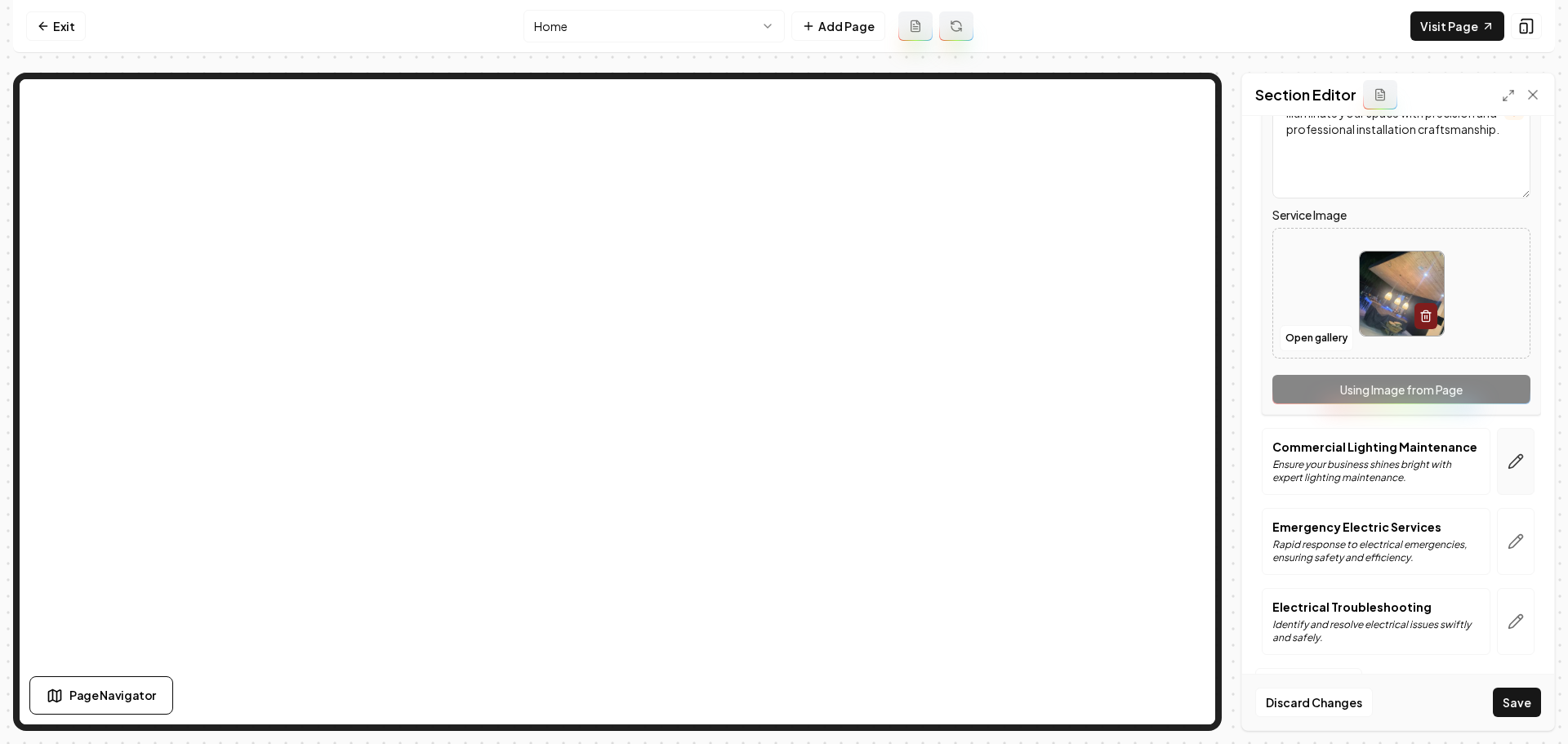
click at [1507, 454] on icon "button" at bounding box center [1515, 461] width 16 height 16
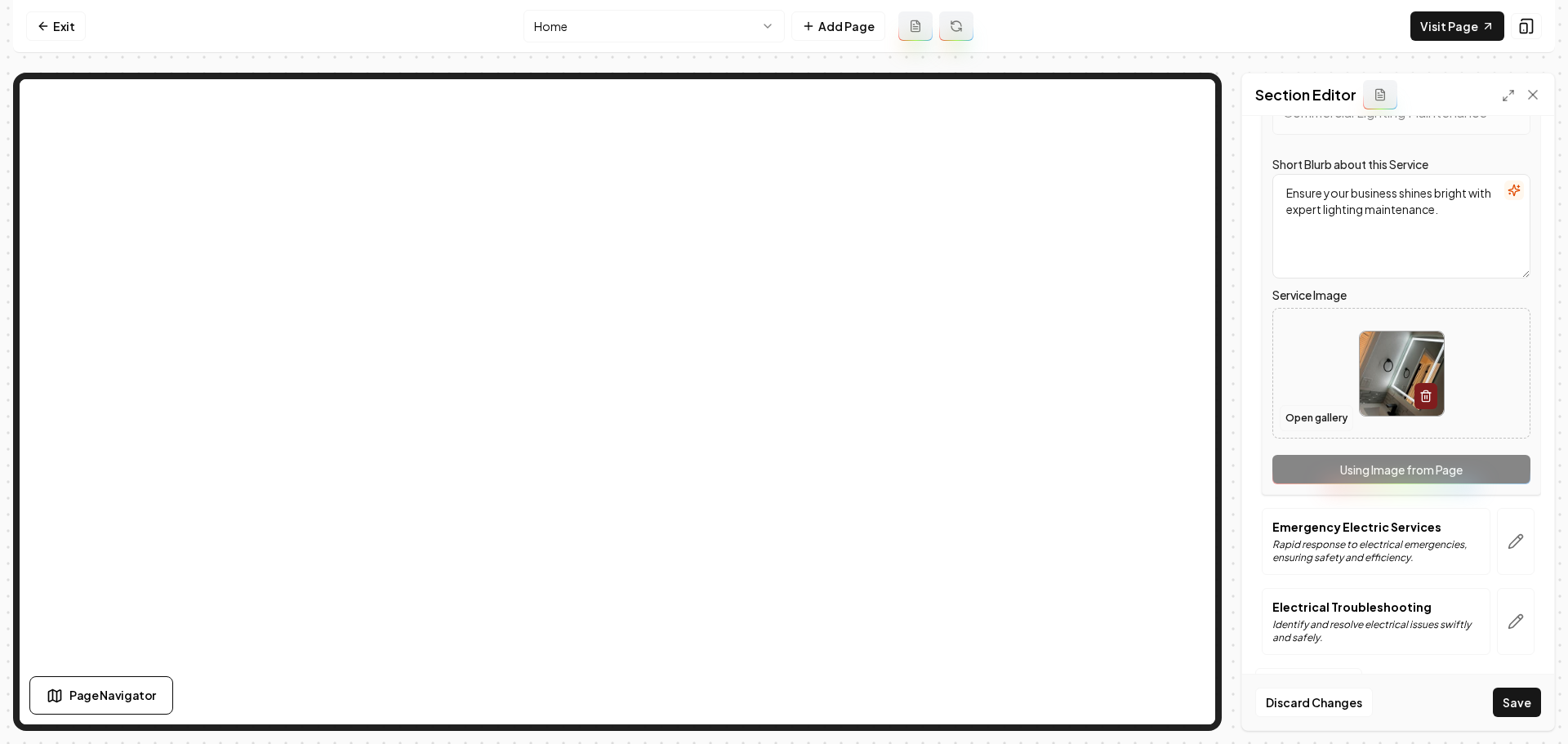
click at [1321, 415] on button "Open gallery" at bounding box center [1316, 418] width 73 height 26
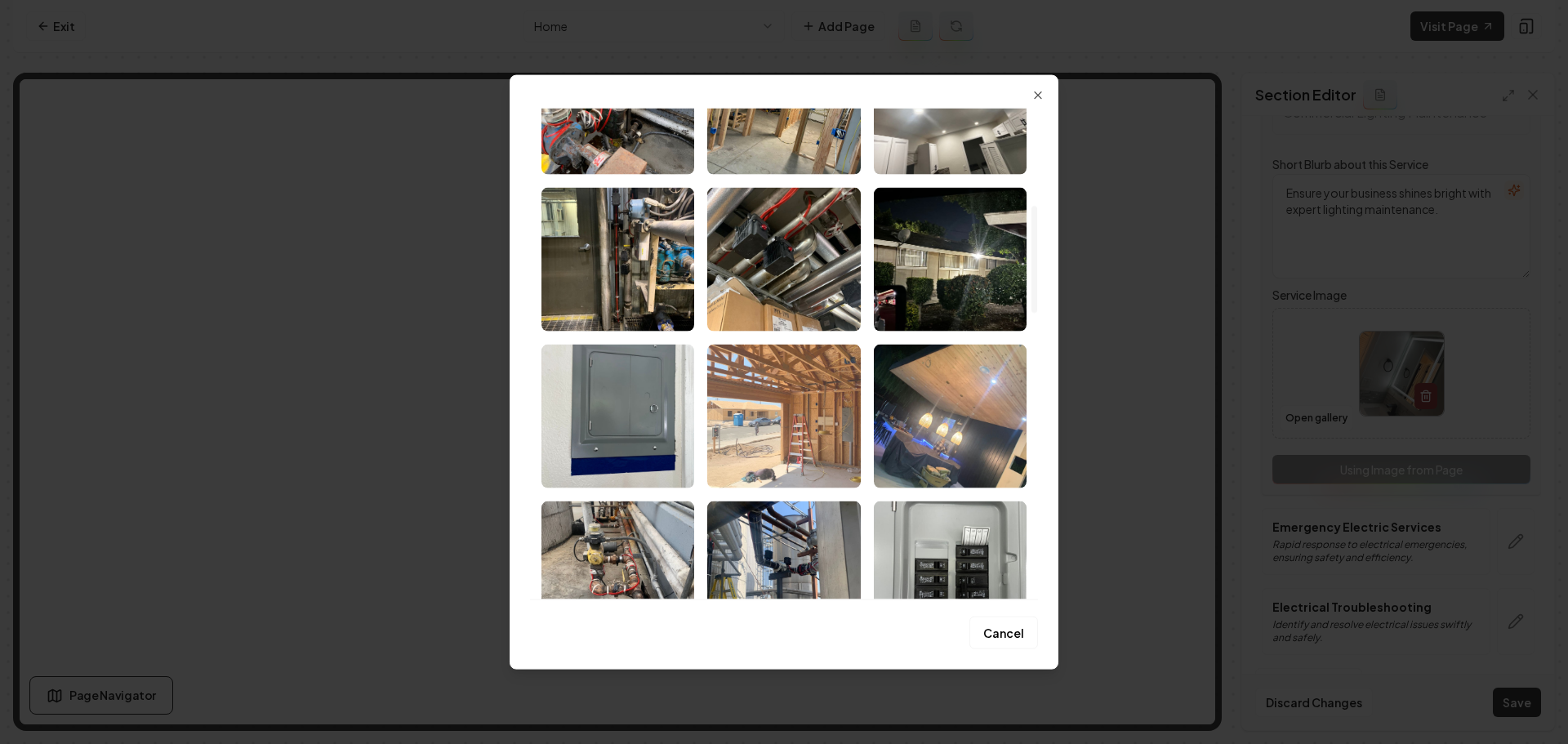
scroll to position [442, 0]
click at [805, 442] on img "Select image image_68ae81185c7cd75eb8556f5b.jpeg" at bounding box center [783, 416] width 153 height 144
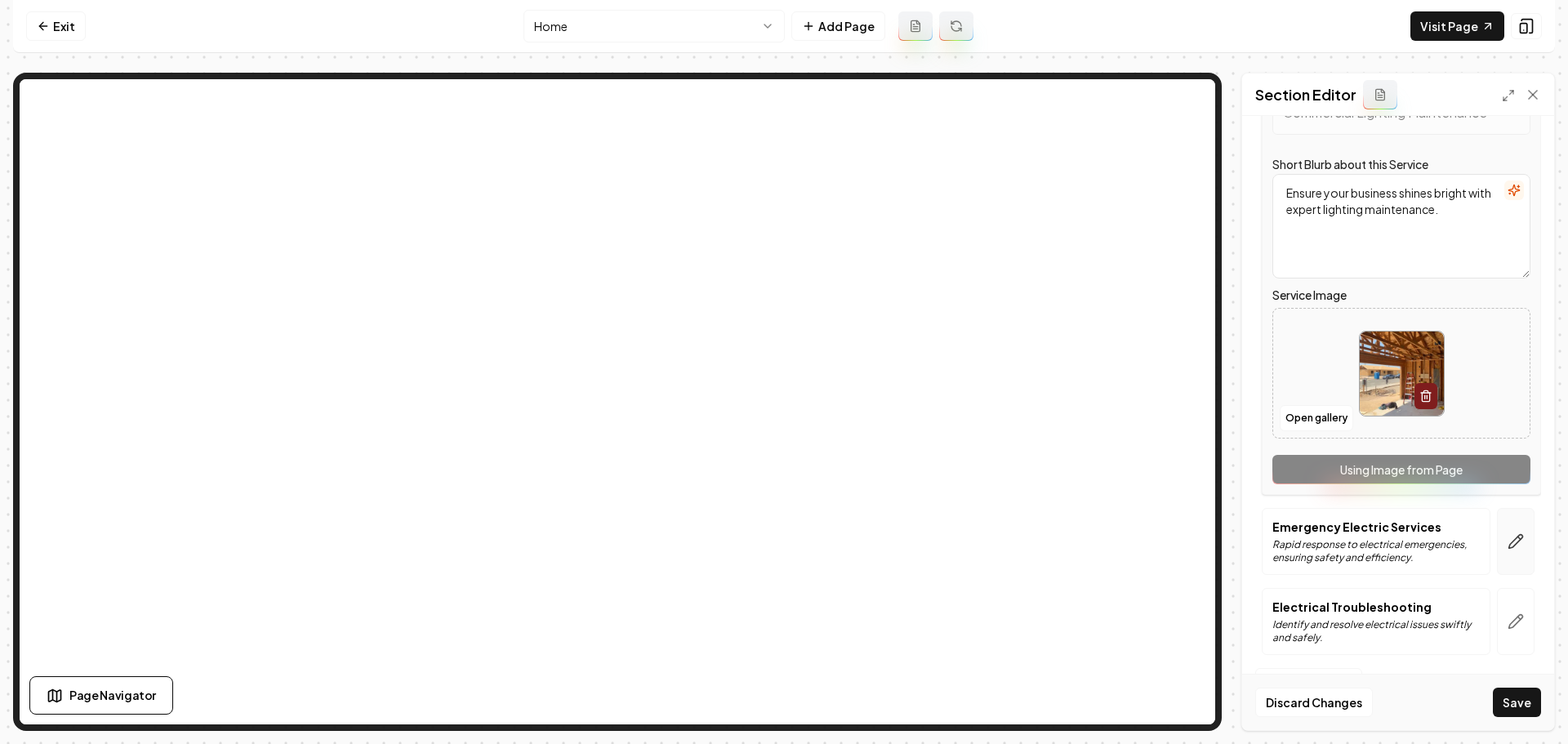
click at [1514, 552] on button "button" at bounding box center [1516, 541] width 38 height 67
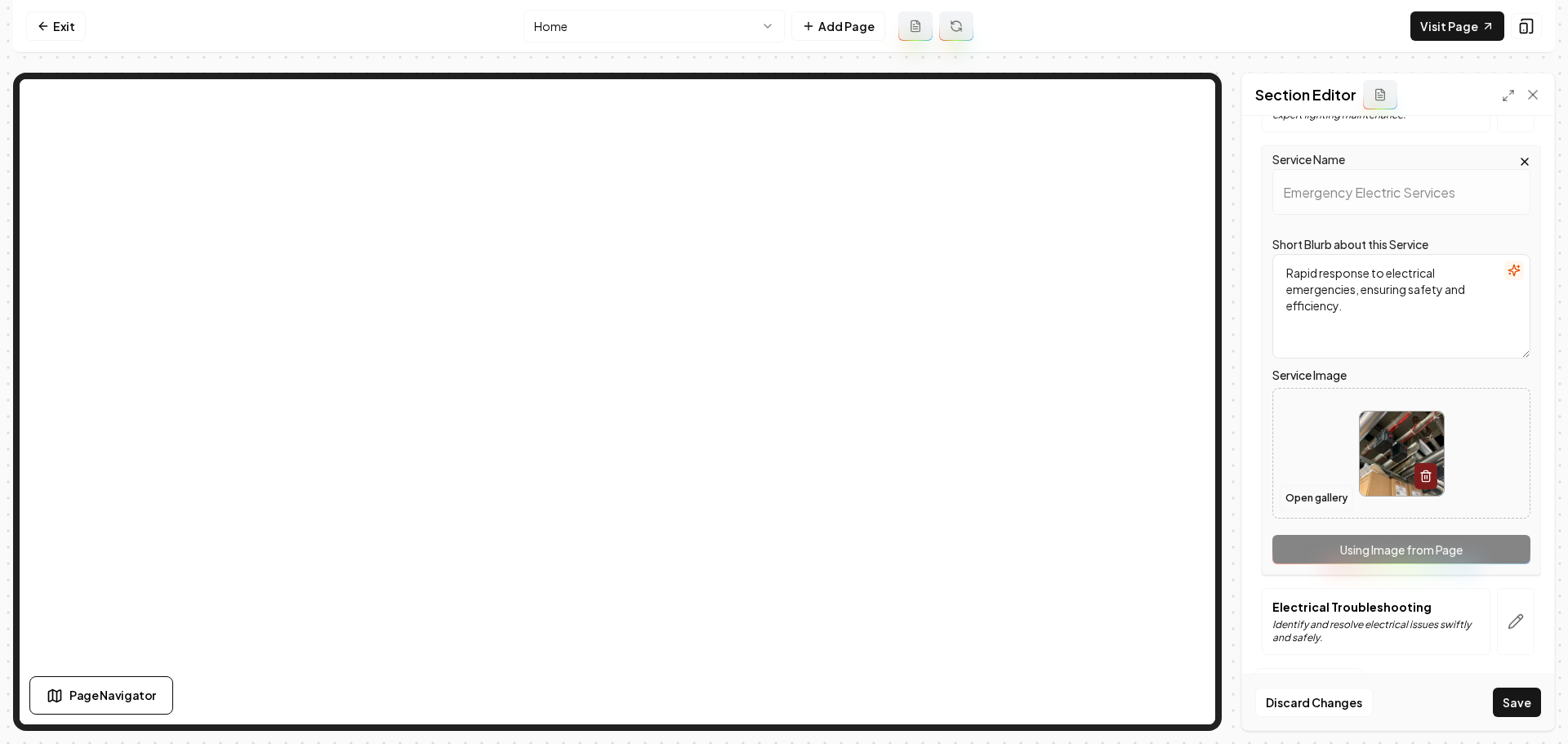
click at [1308, 498] on button "Open gallery" at bounding box center [1316, 498] width 73 height 26
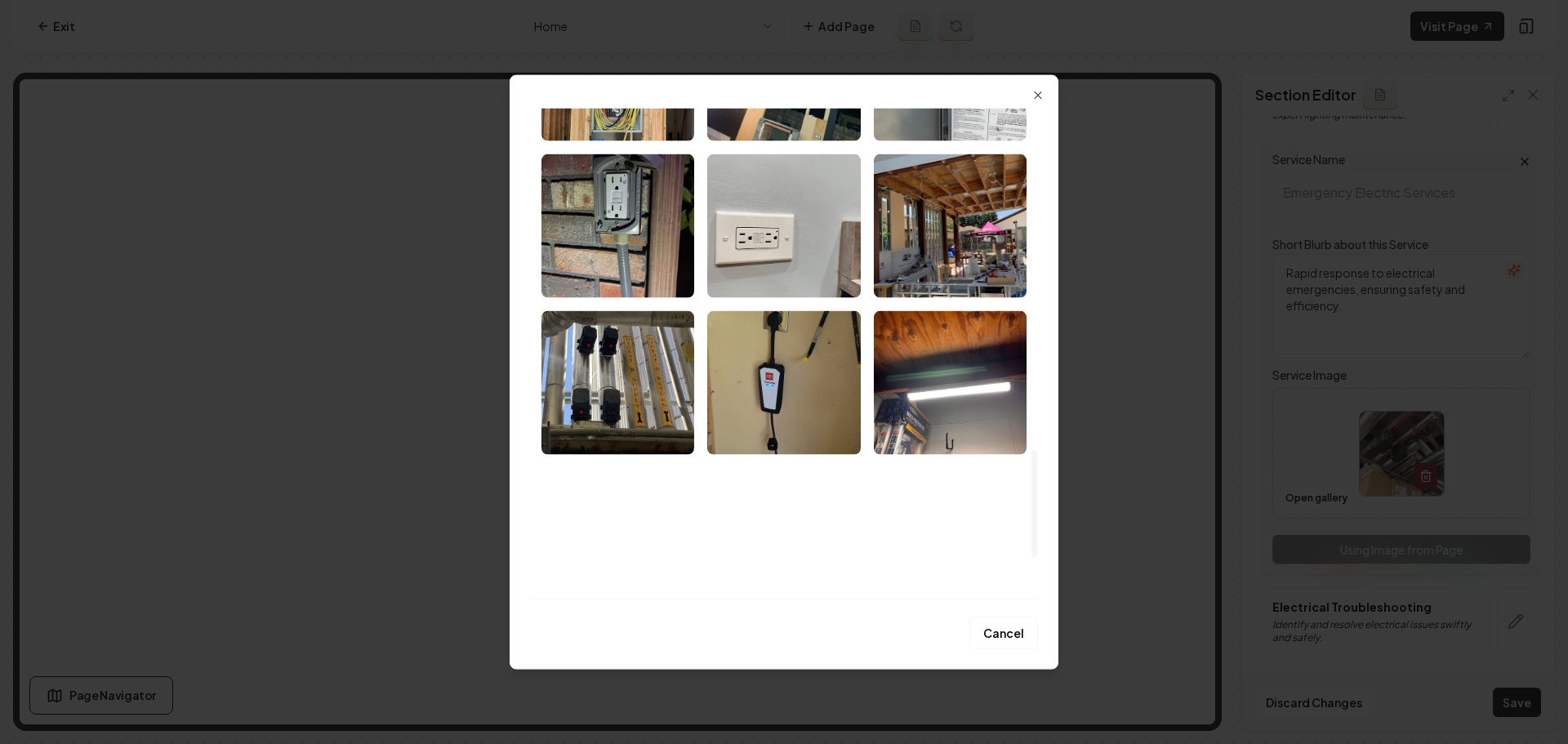
scroll to position [1633, 0]
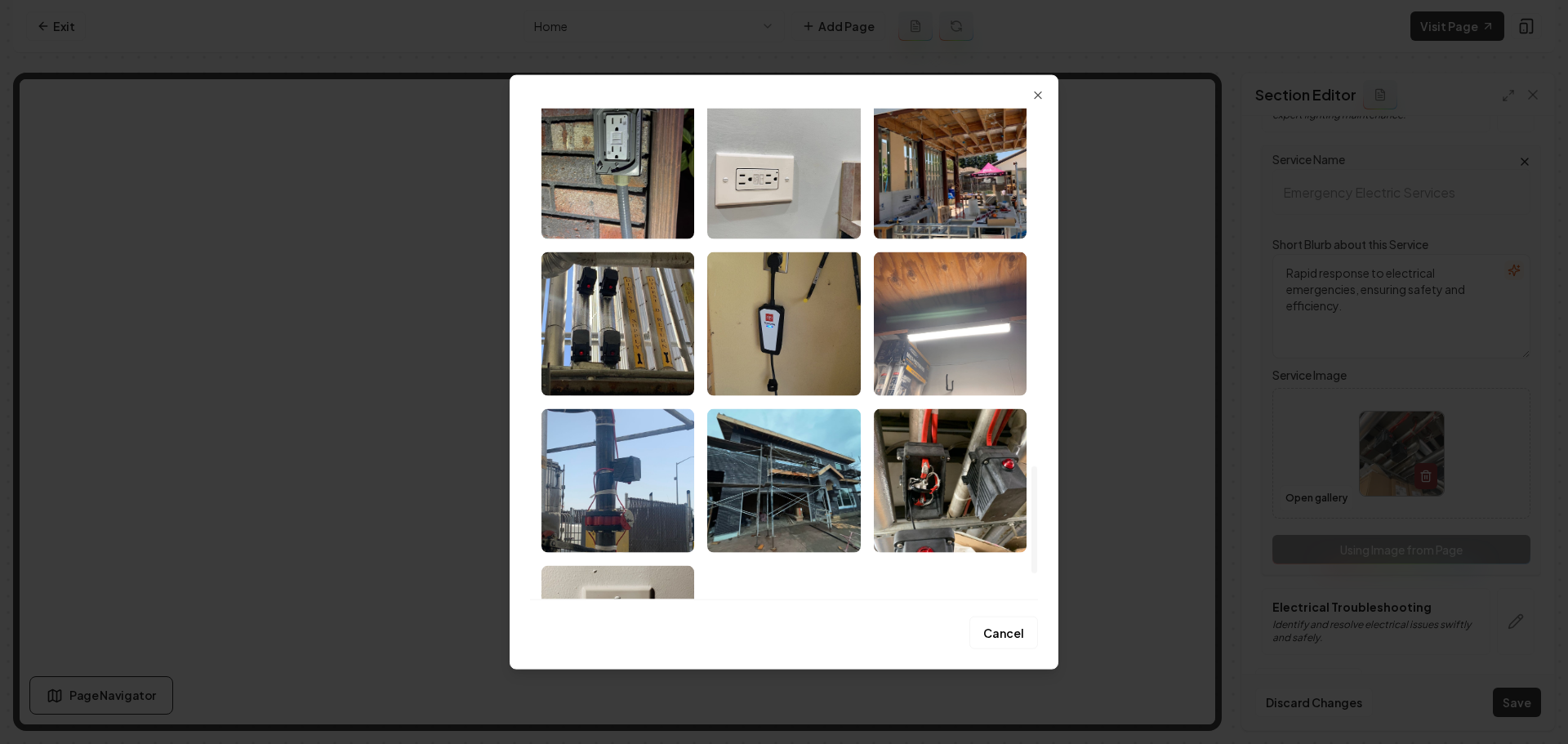
click at [961, 339] on img "Select image image_68ae81165c7cd75eb855613e.jpeg" at bounding box center [950, 324] width 153 height 144
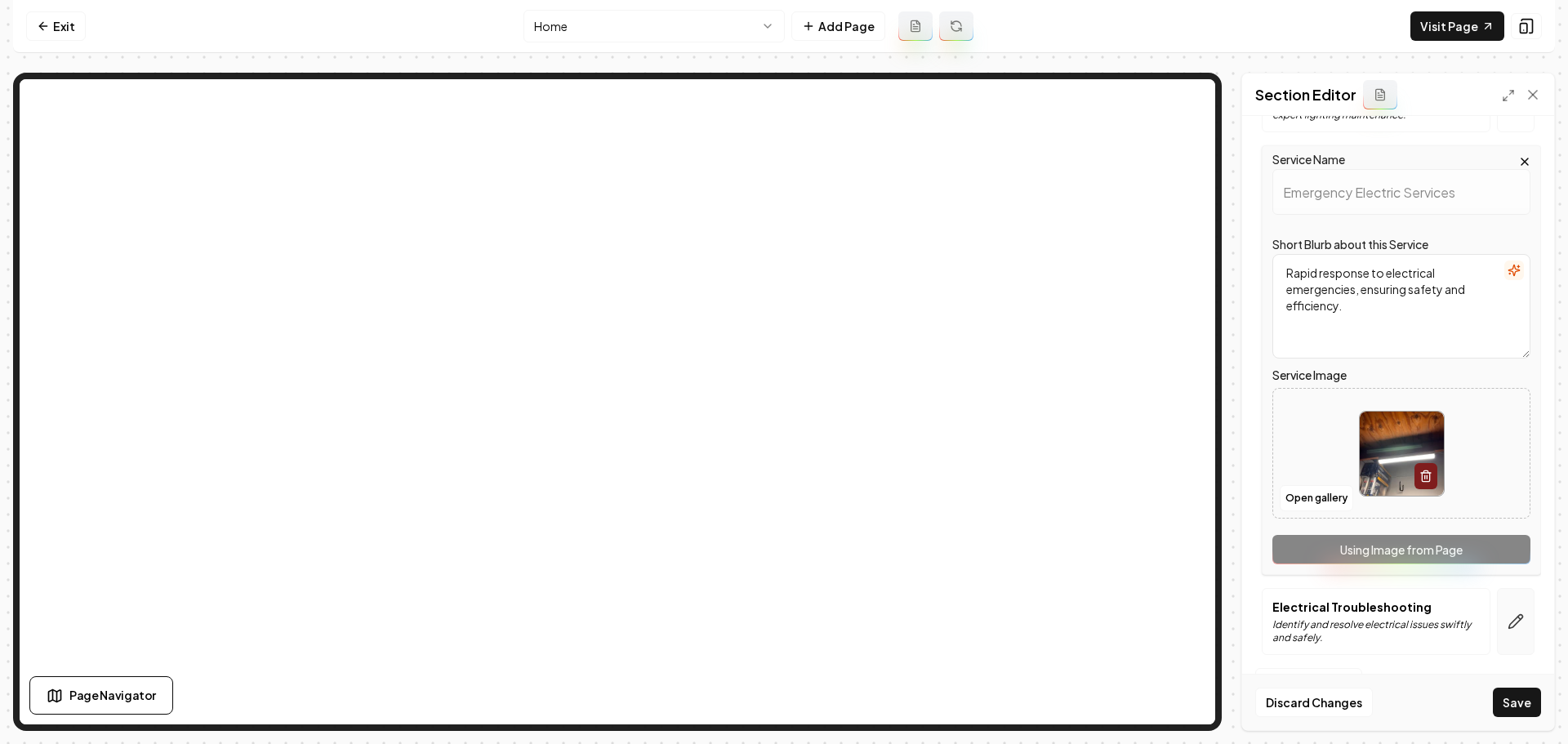
click at [1507, 623] on icon "button" at bounding box center [1515, 621] width 16 height 16
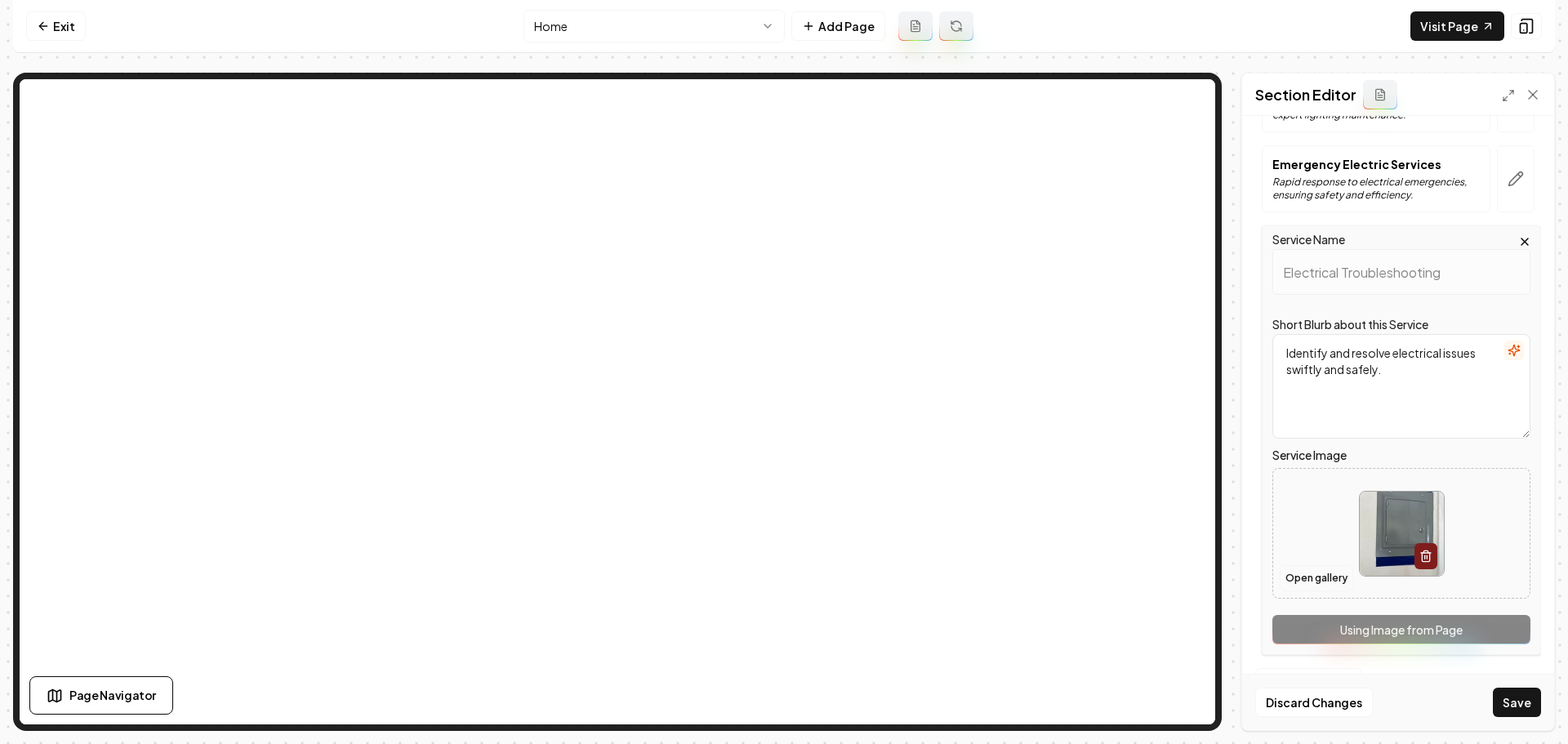
click at [1312, 581] on button "Open gallery" at bounding box center [1316, 578] width 73 height 26
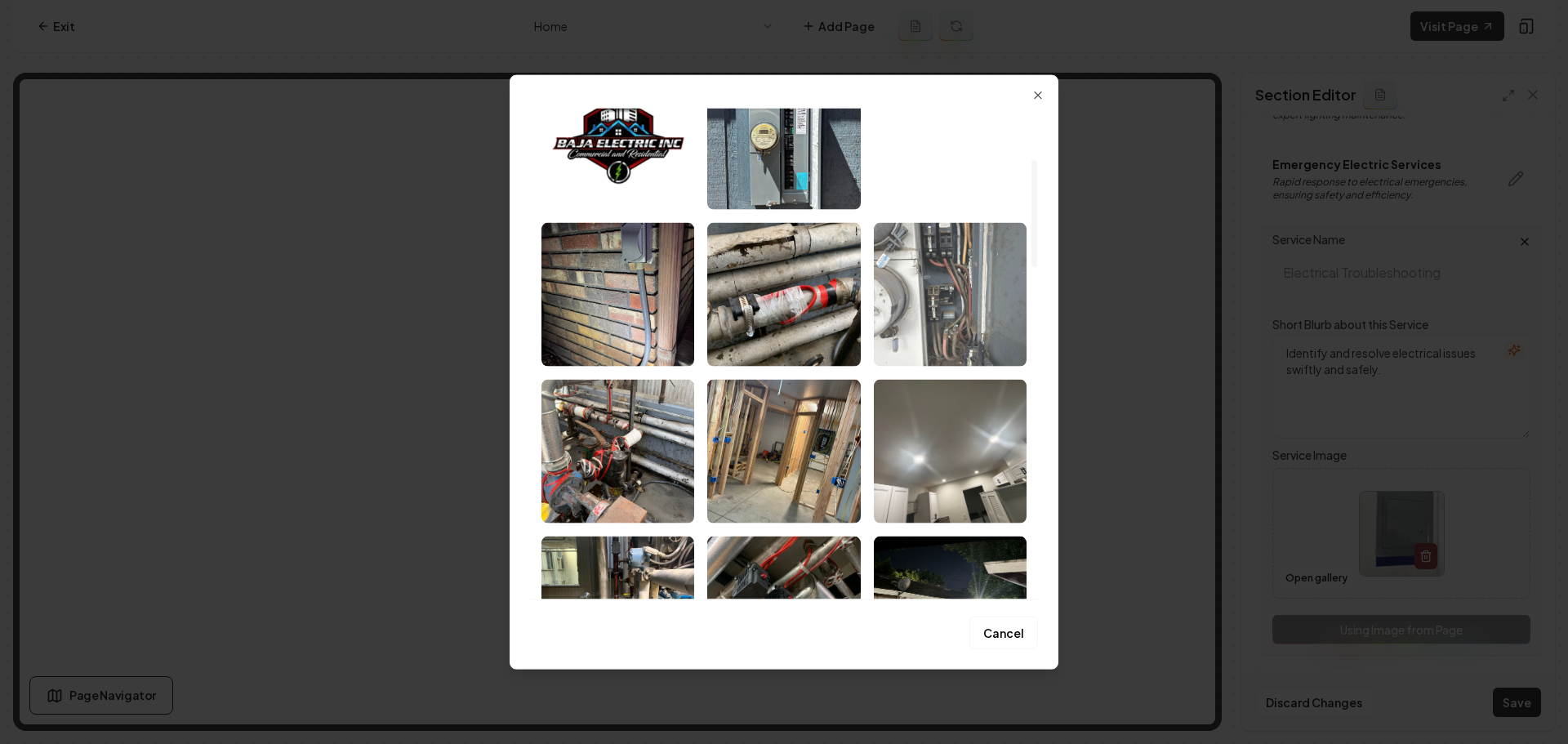
scroll to position [82, 0]
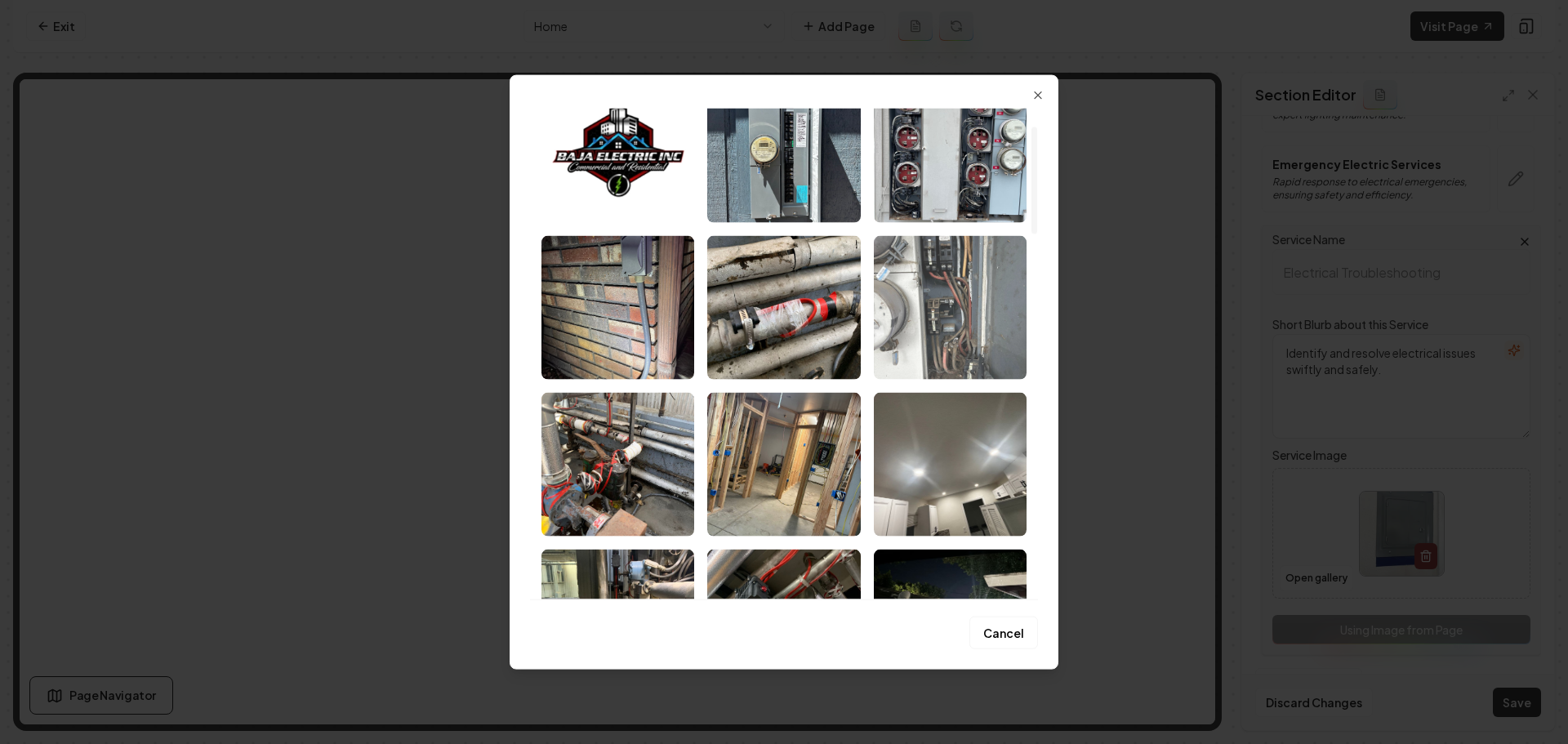
click at [993, 338] on img "Select image image_68ae81195c7cd75eb855711f.jpeg" at bounding box center [950, 307] width 153 height 144
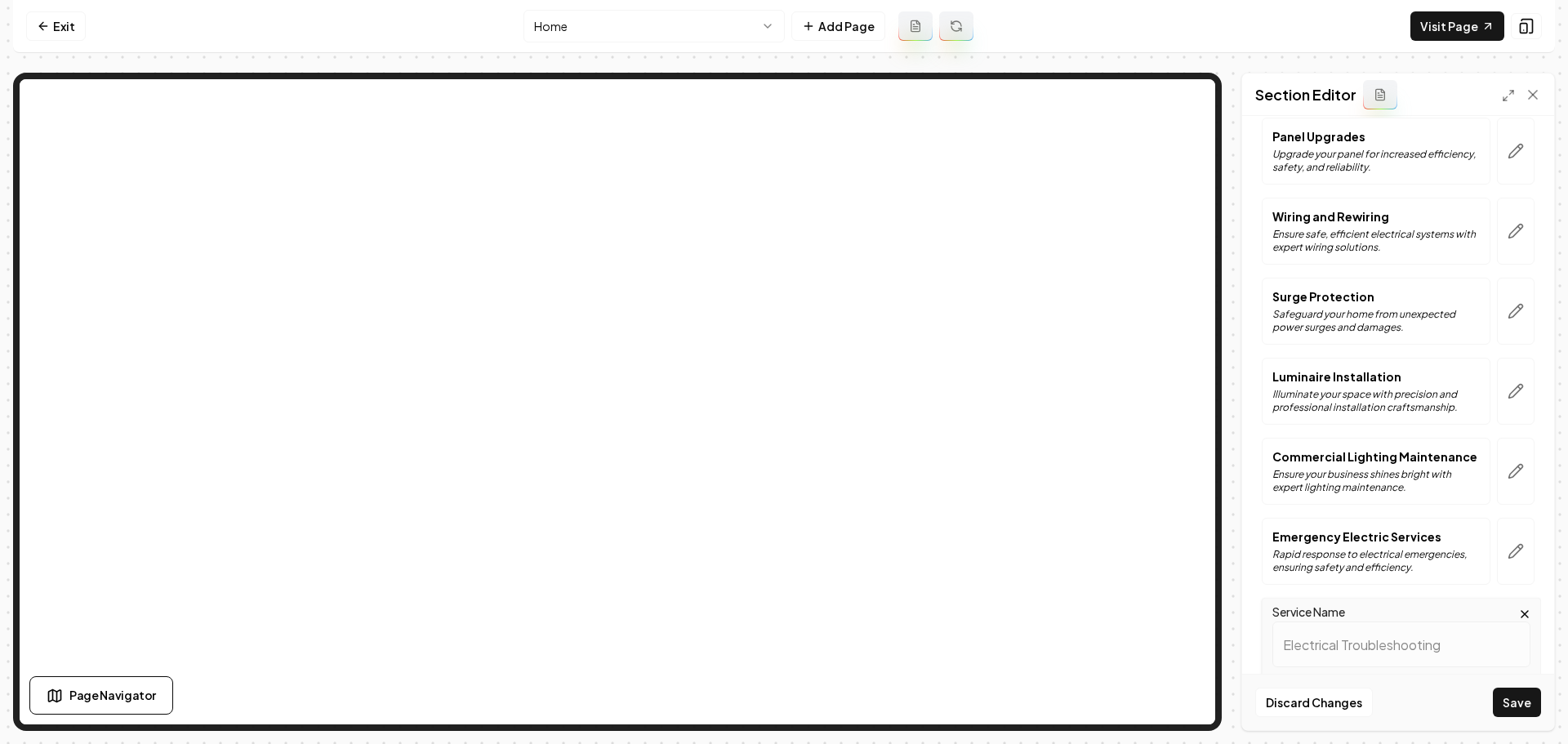
scroll to position [99, 0]
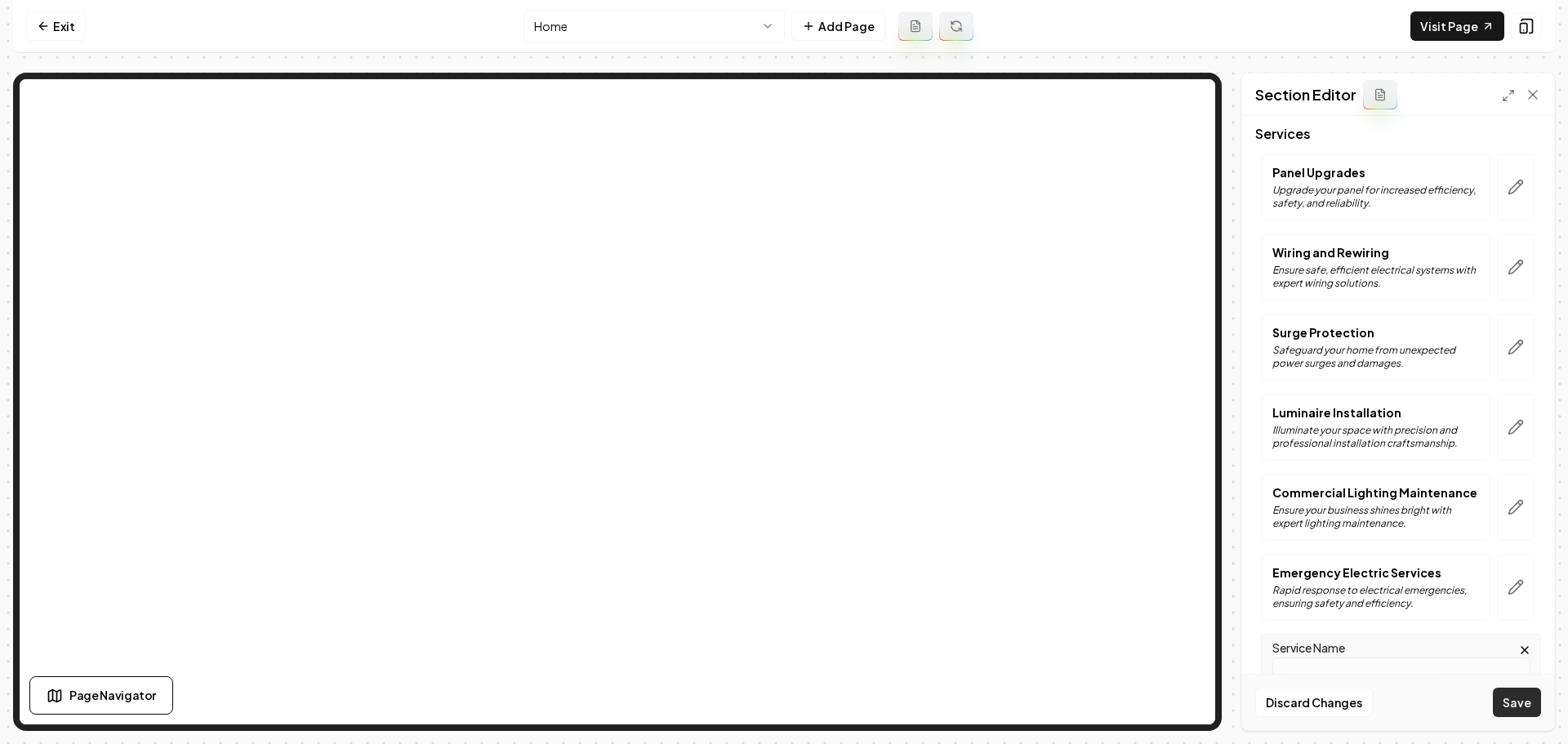
click at [1512, 695] on button "Save" at bounding box center [1517, 702] width 48 height 29
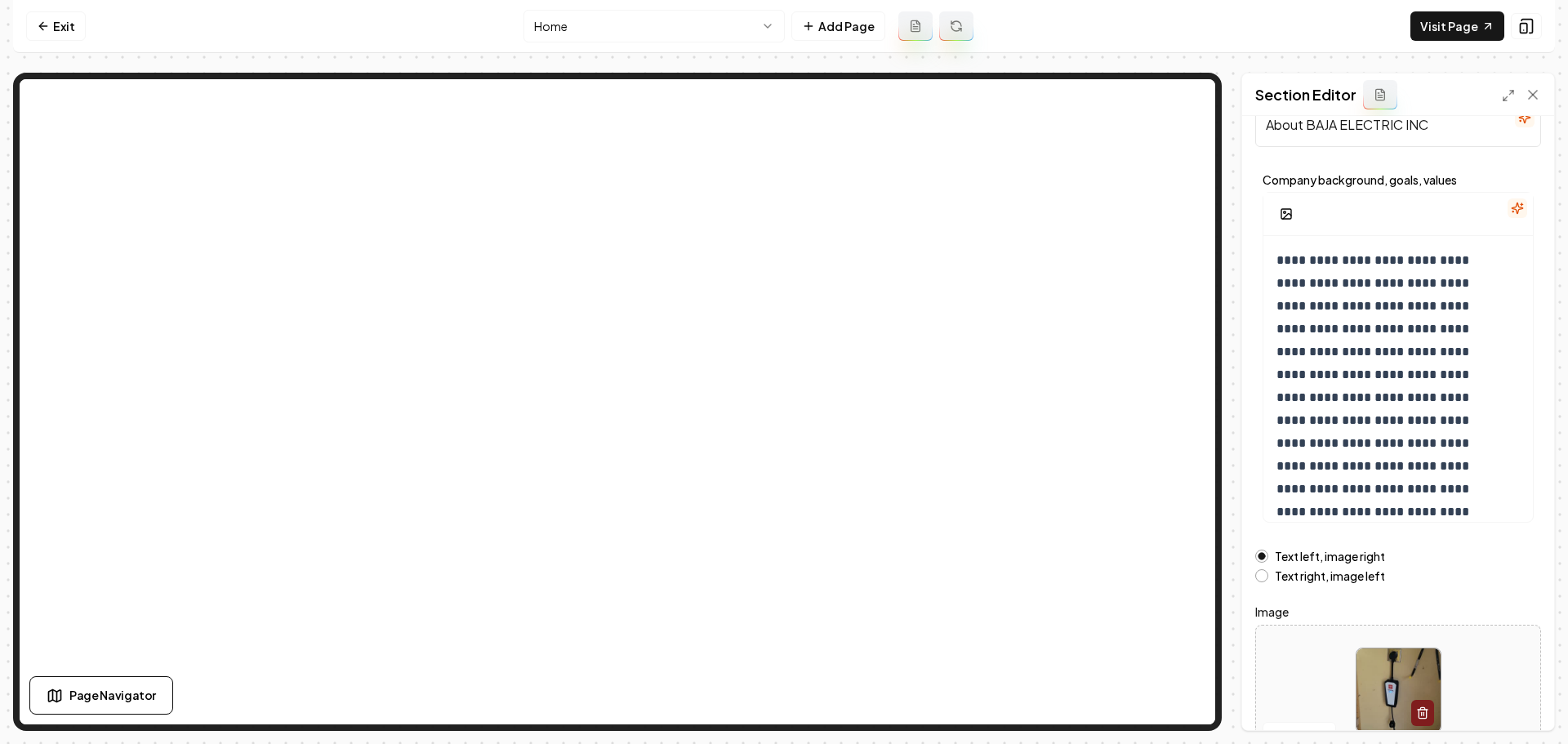
scroll to position [138, 0]
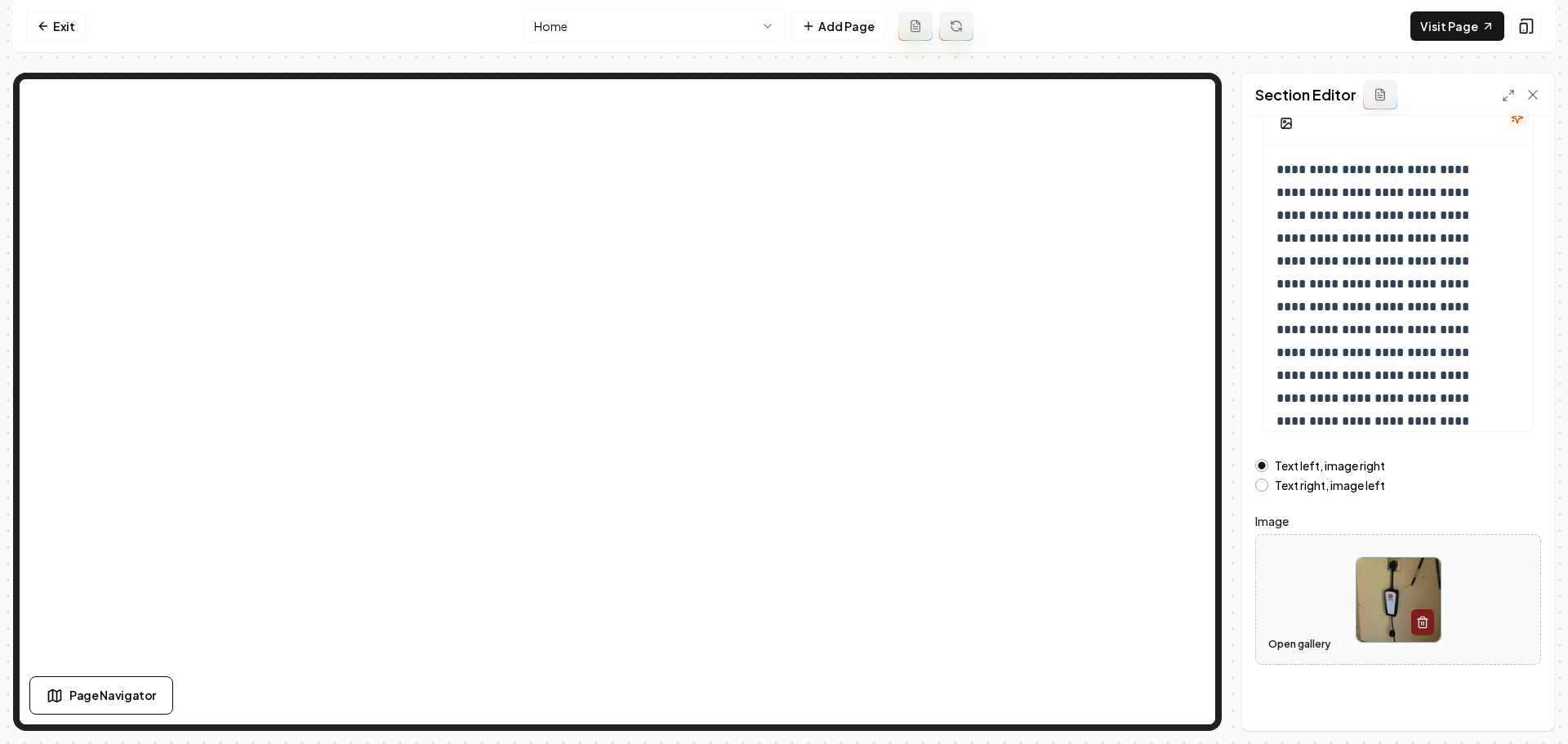
click at [1328, 633] on button "Open gallery" at bounding box center [1298, 644] width 73 height 26
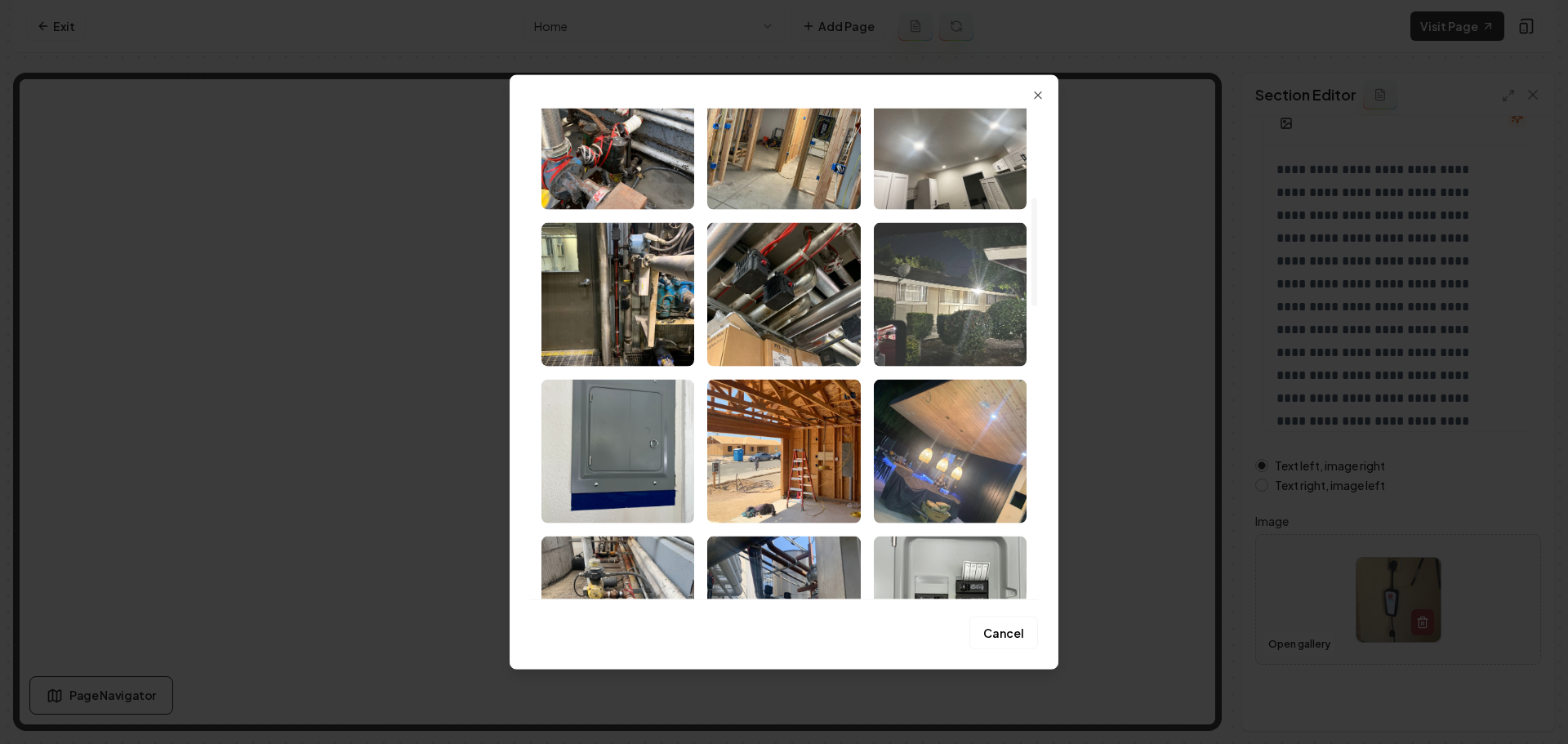
scroll to position [653, 0]
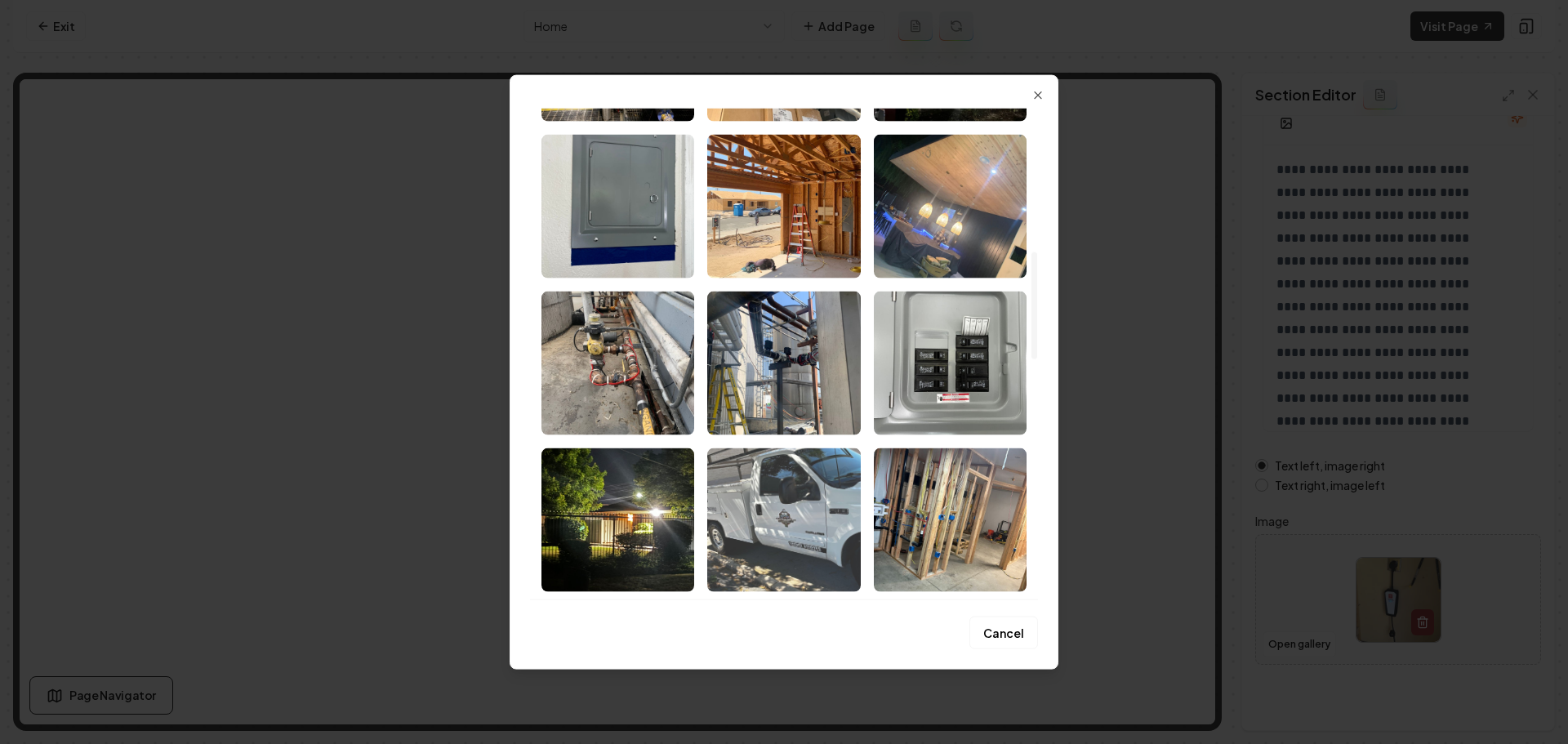
click at [837, 522] on img "Select image image_68ae81175c7cd75eb85564bf.jpeg" at bounding box center [783, 519] width 153 height 144
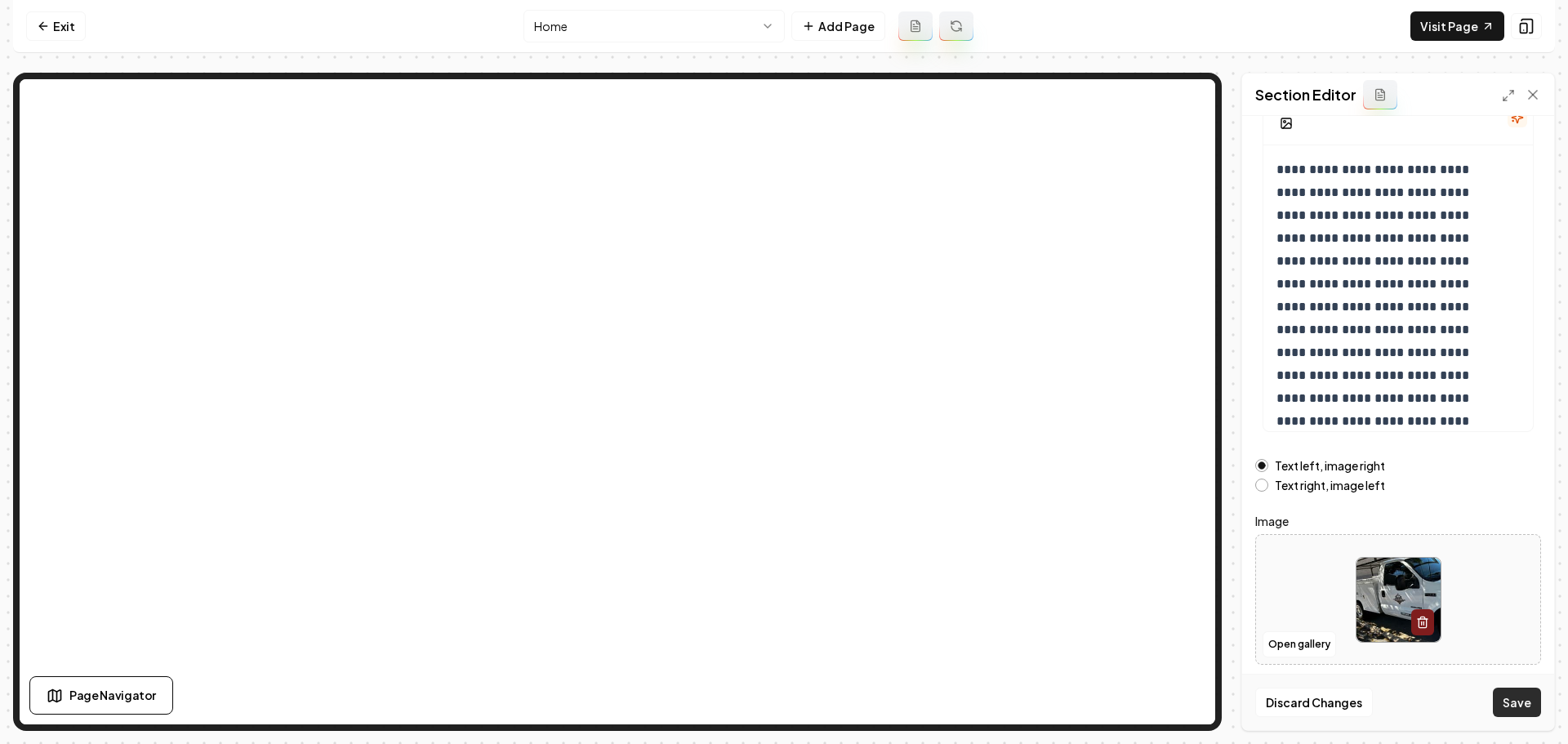
click at [1520, 712] on button "Save" at bounding box center [1517, 702] width 48 height 29
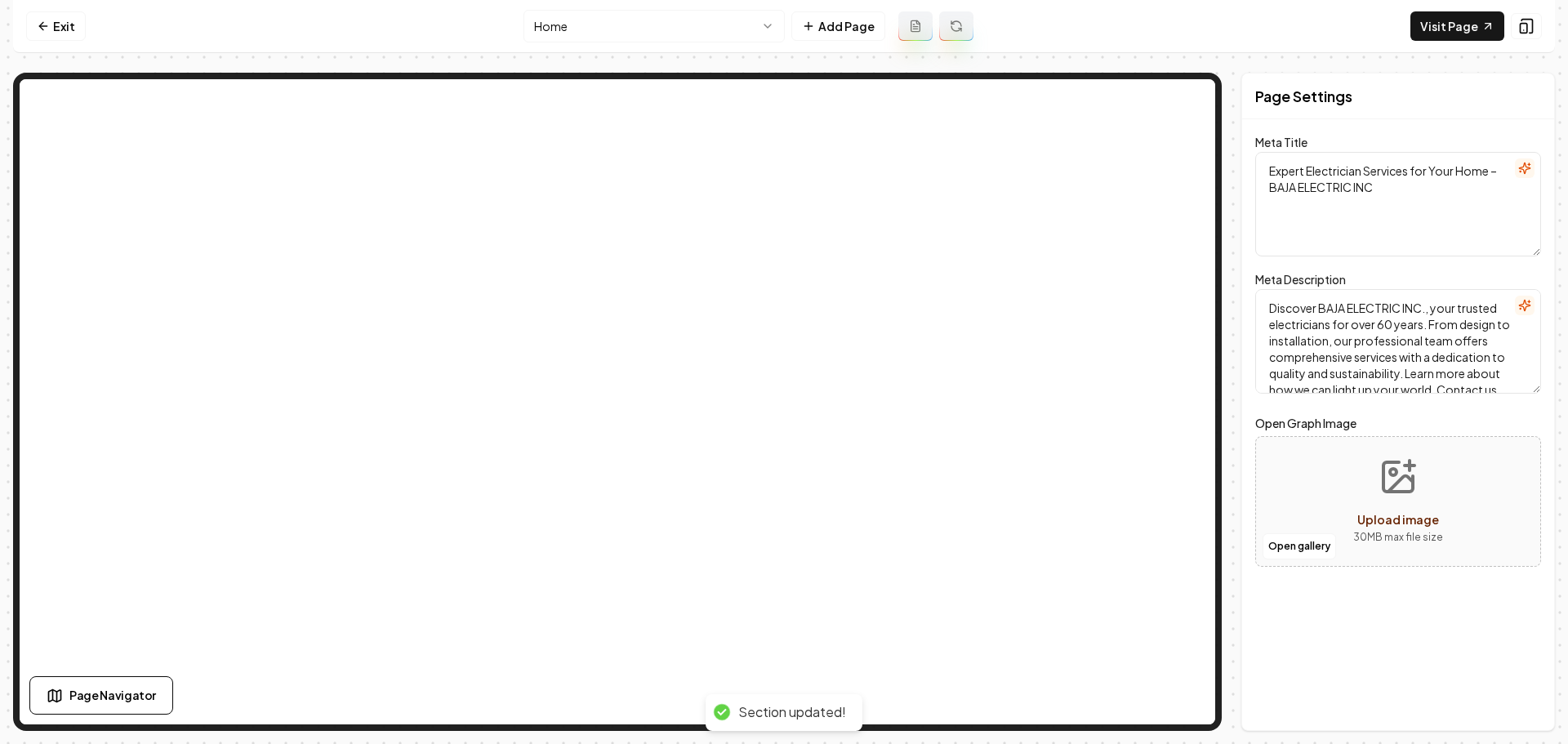
scroll to position [0, 0]
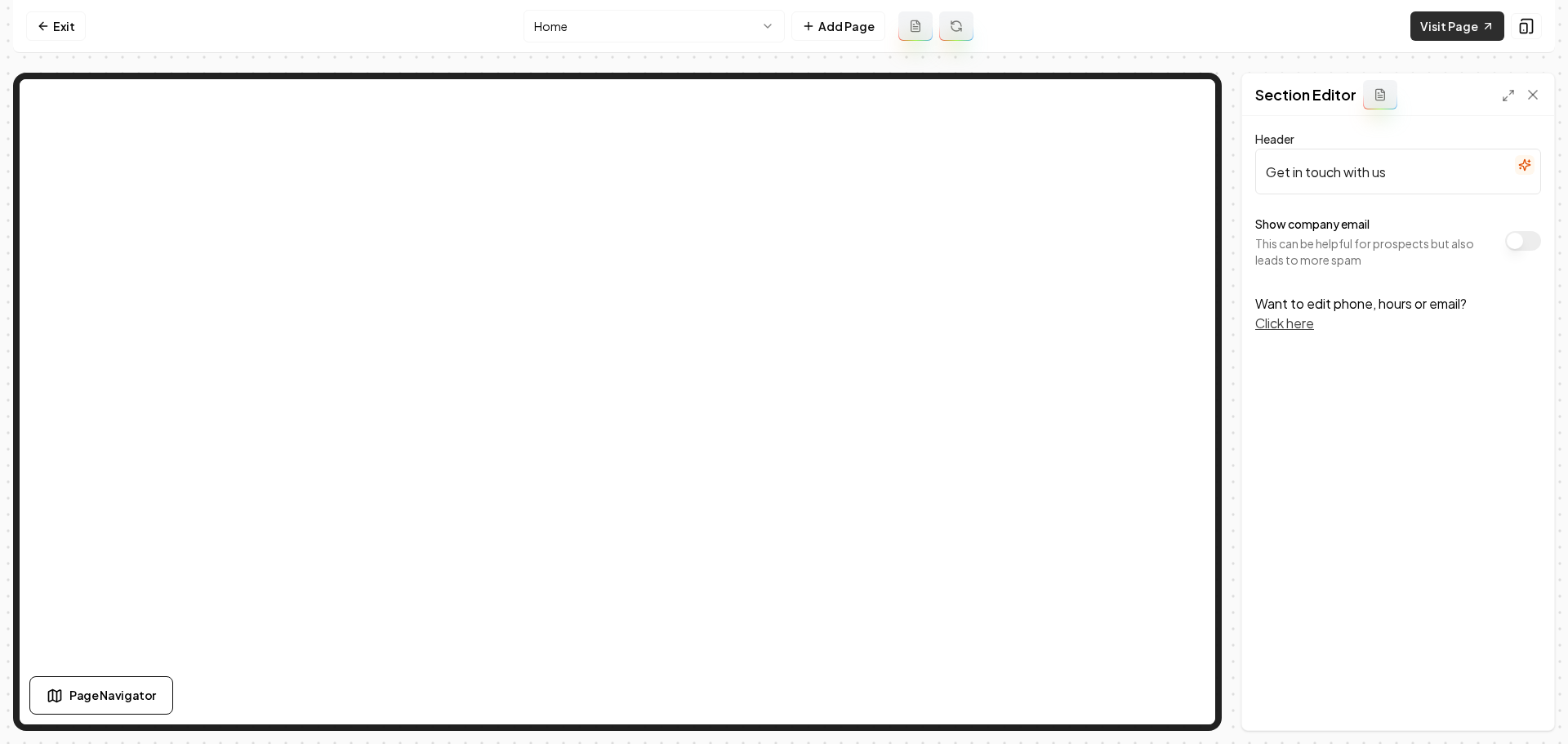
click at [1437, 35] on link "Visit Page" at bounding box center [1457, 26] width 94 height 29
click at [40, 19] on icon at bounding box center [44, 26] width 13 height 13
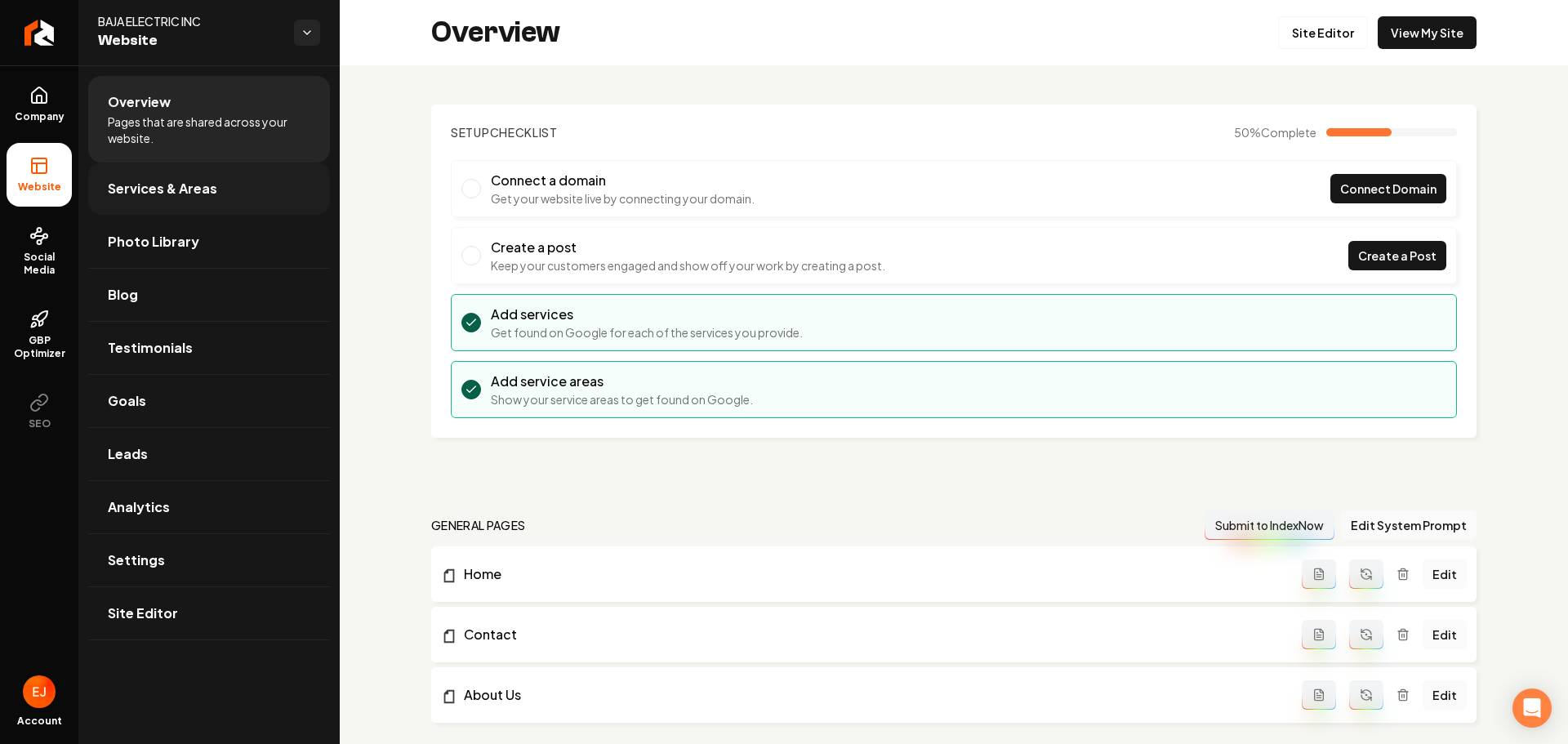
click at [201, 190] on span "Services & Areas" at bounding box center [163, 188] width 110 height 19
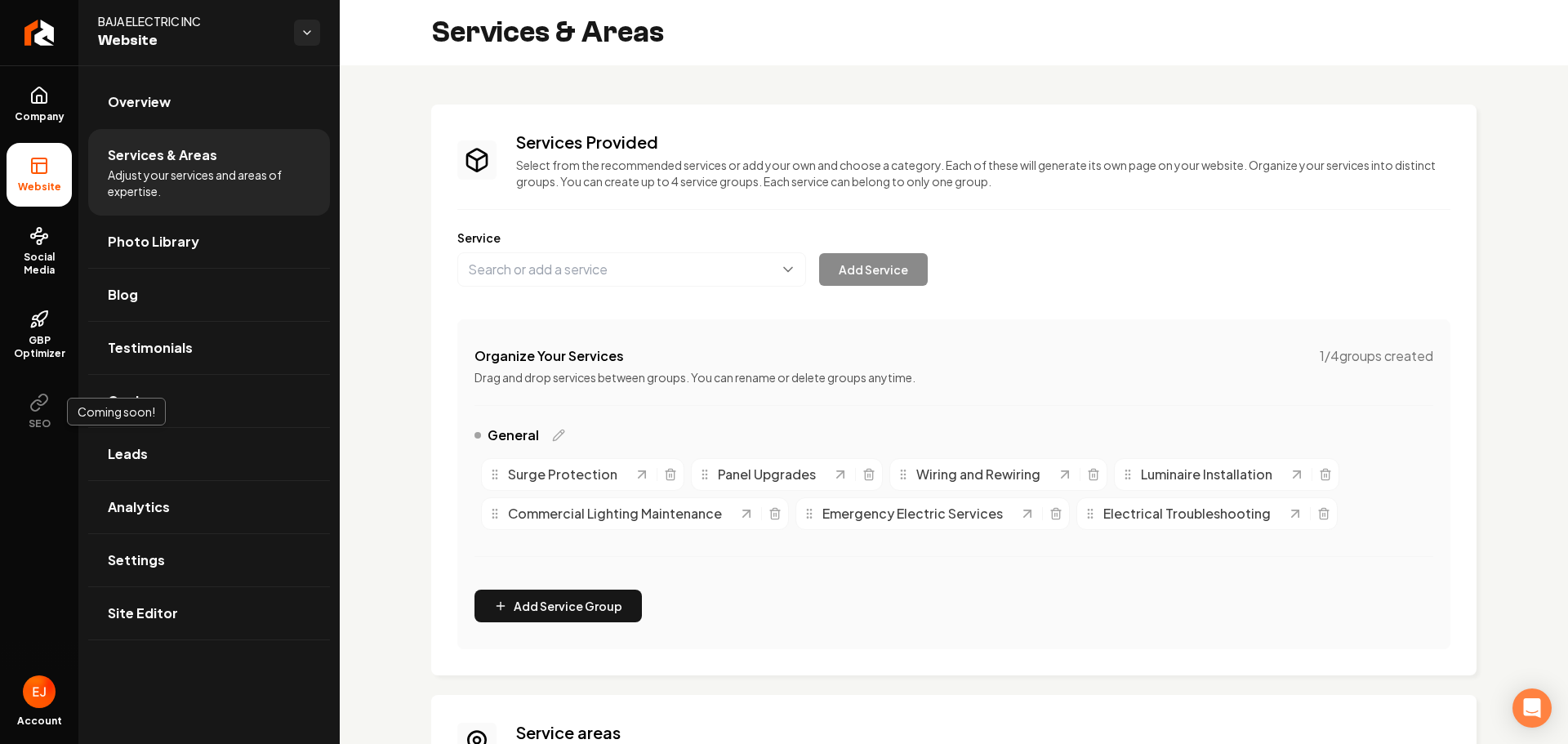
scroll to position [236, 0]
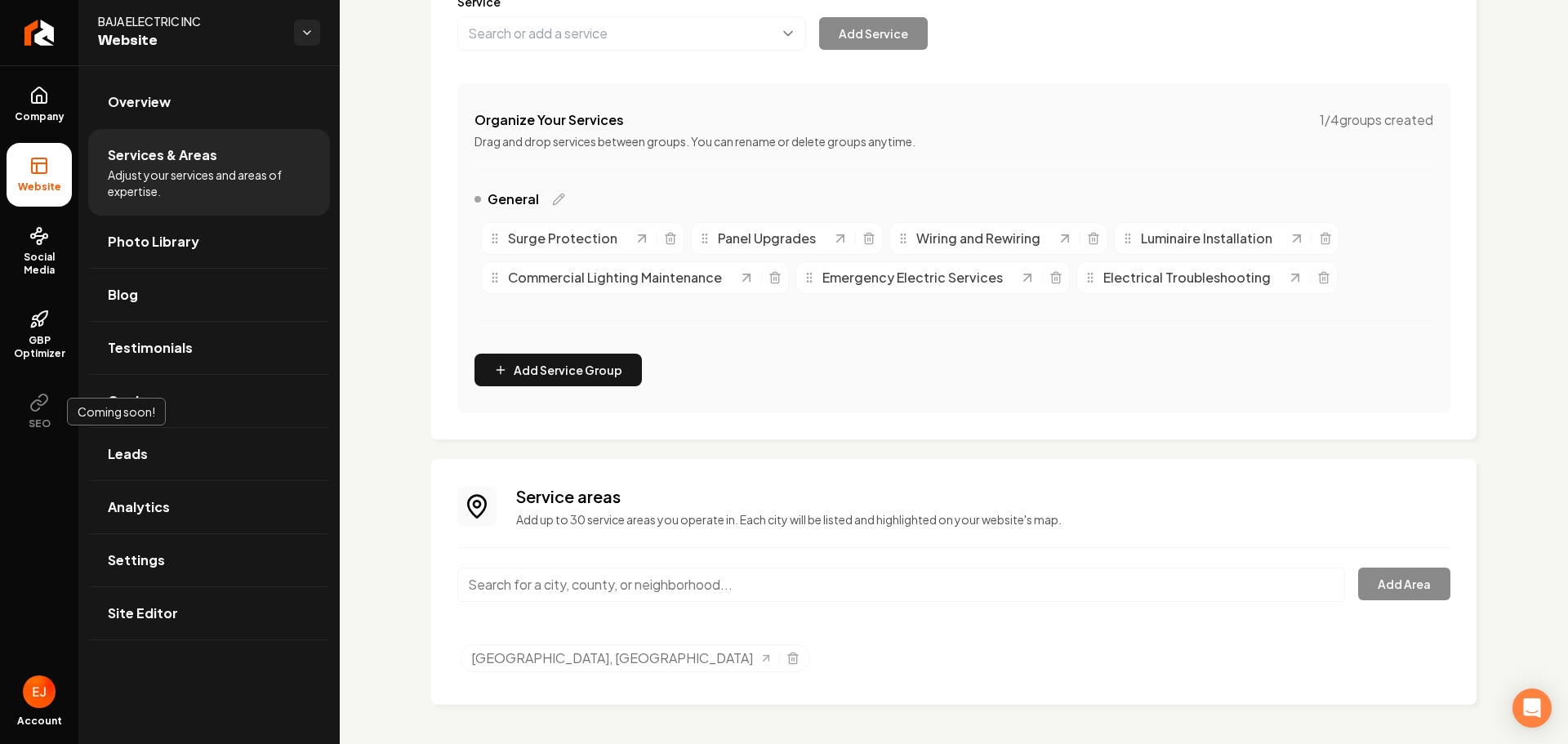
click at [611, 588] on input "Main content area" at bounding box center [902, 585] width 888 height 35
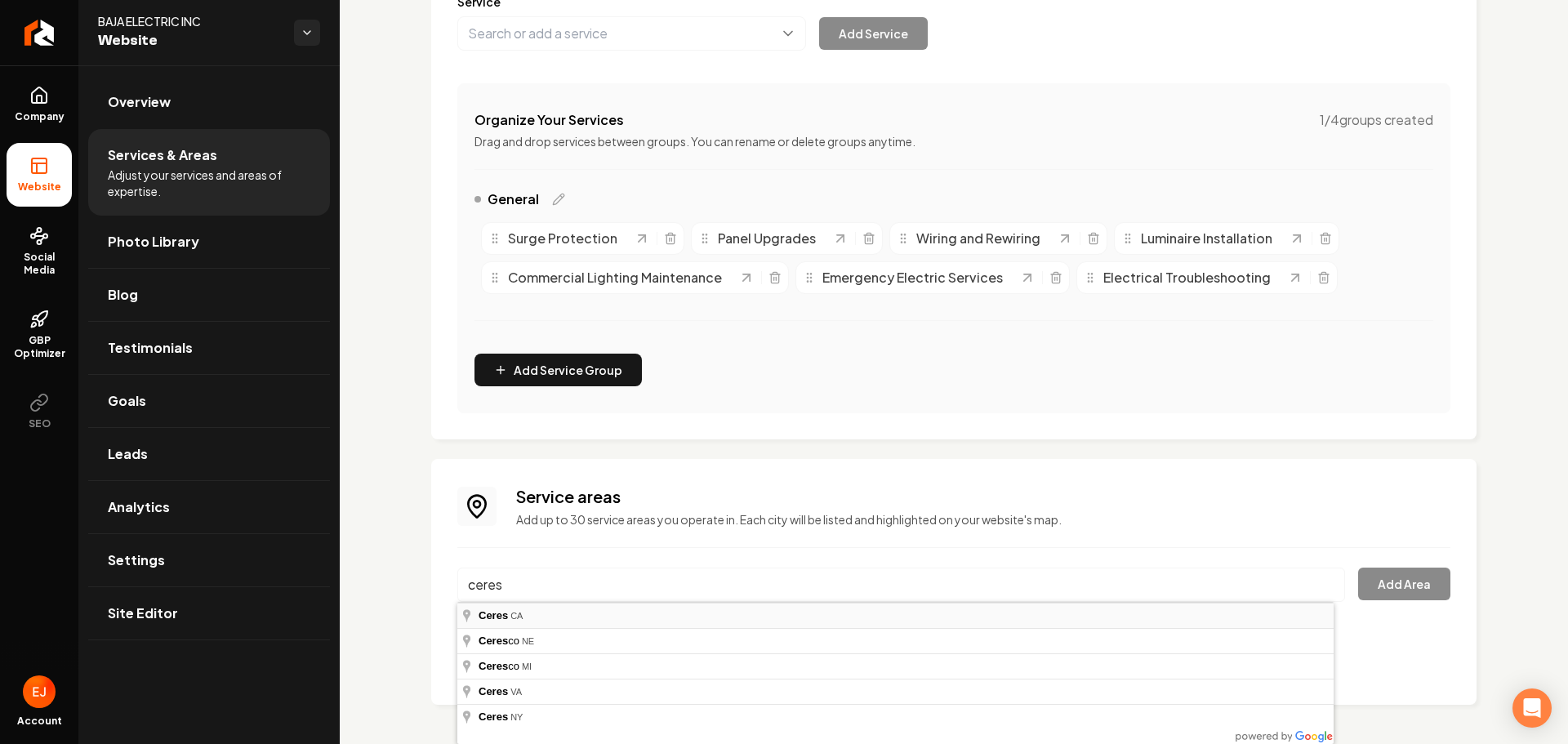
type input "Ceres, CA"
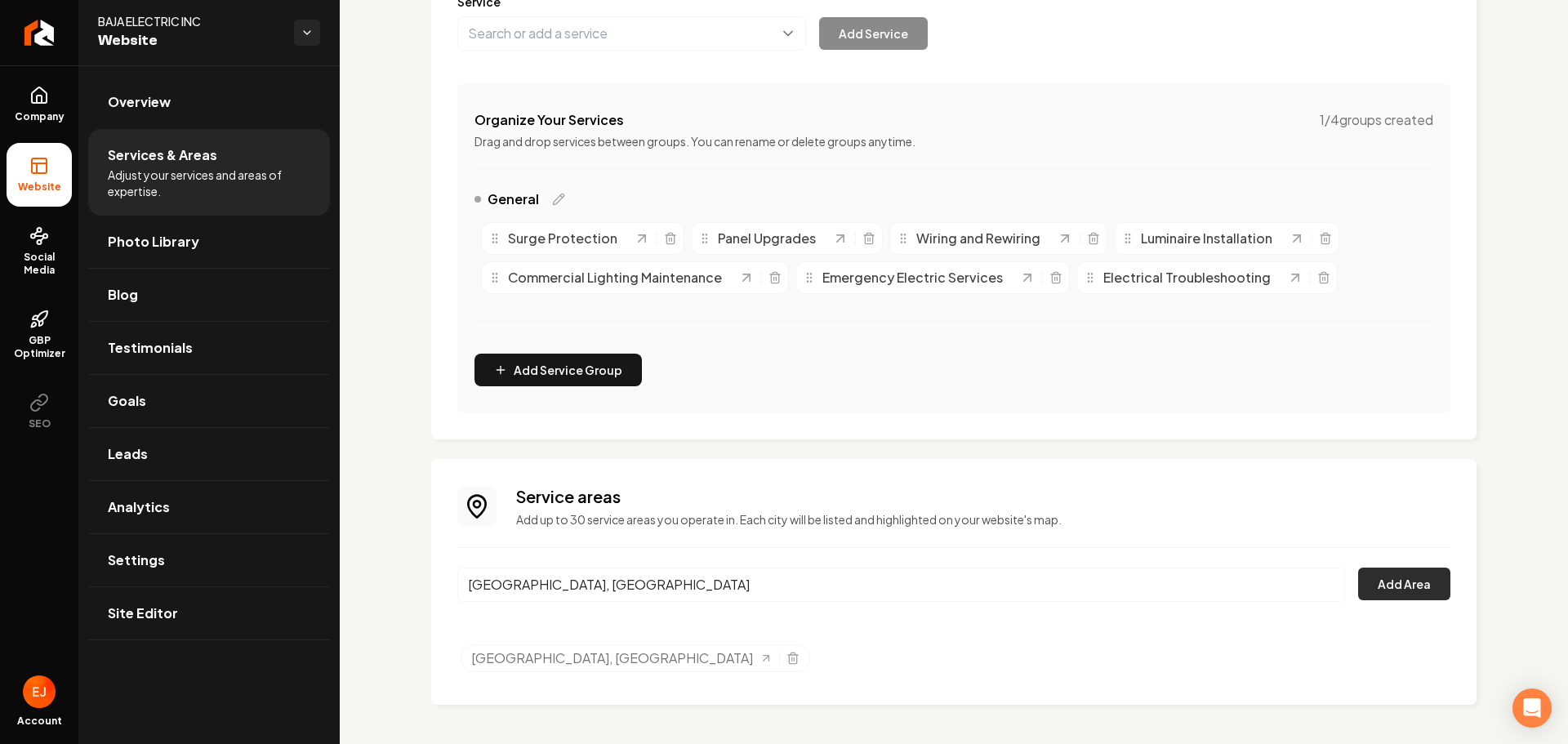
click at [1396, 591] on button "Add Area" at bounding box center [1405, 584] width 93 height 33
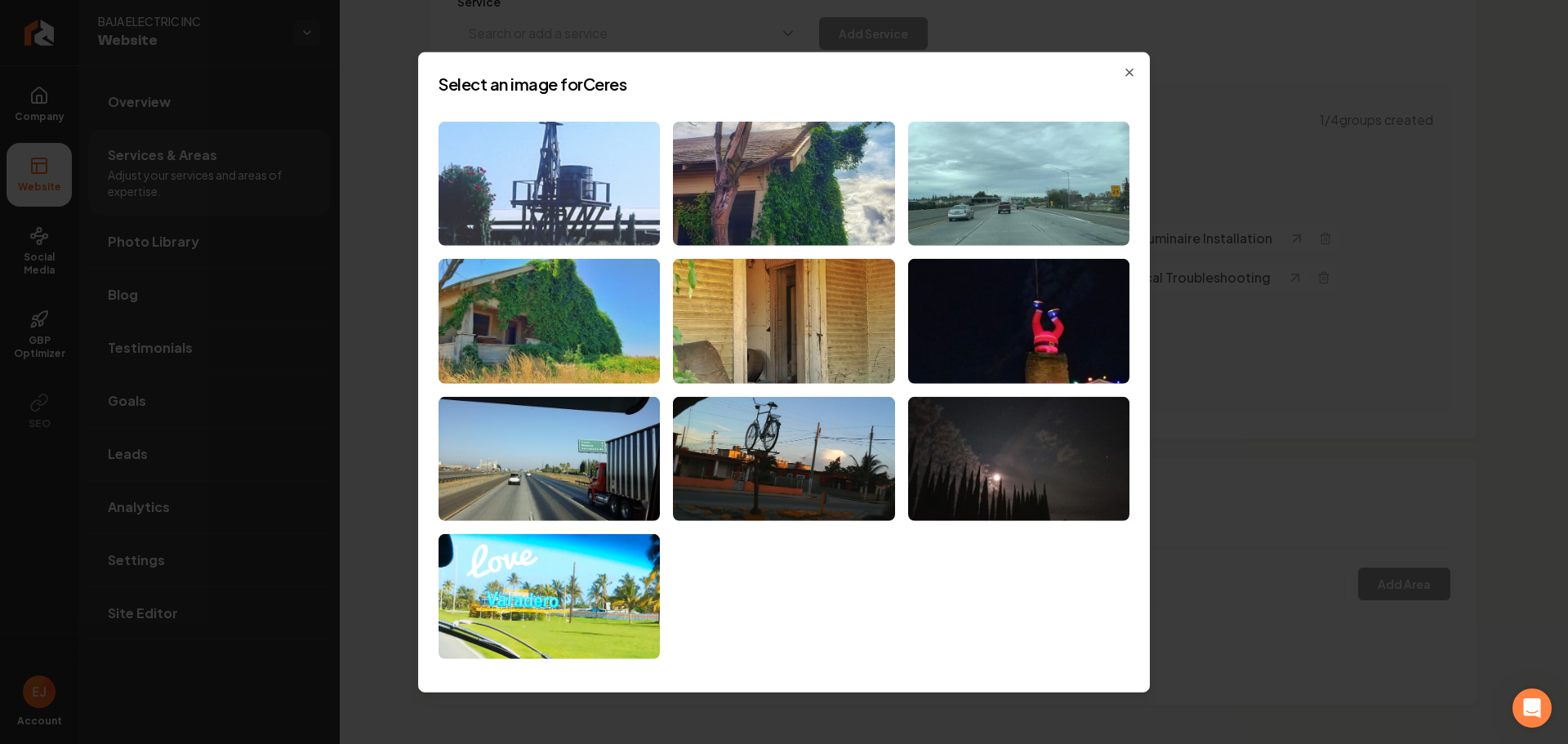
click at [623, 229] on img at bounding box center [549, 183] width 222 height 125
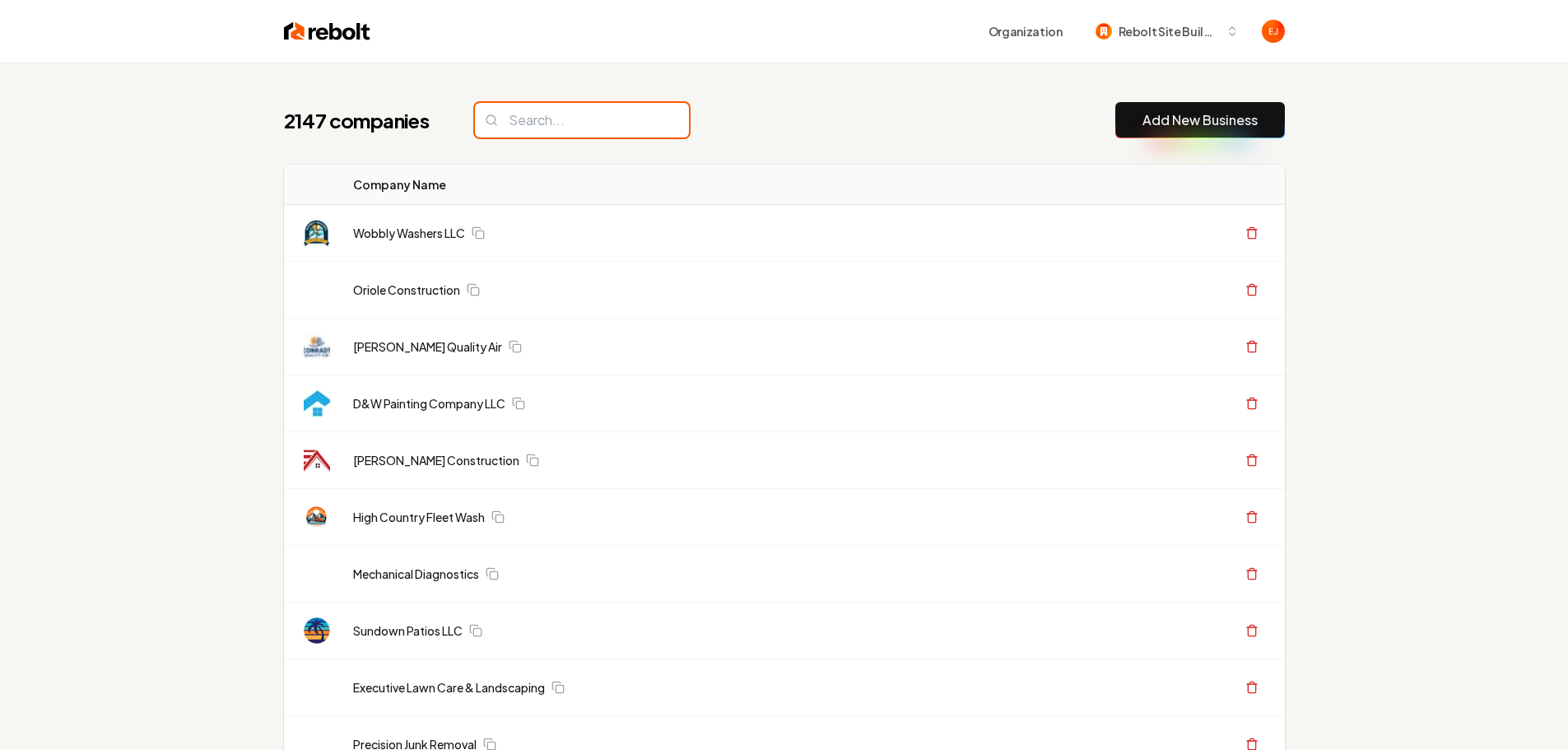
click at [584, 117] on input "search" at bounding box center [582, 120] width 214 height 35
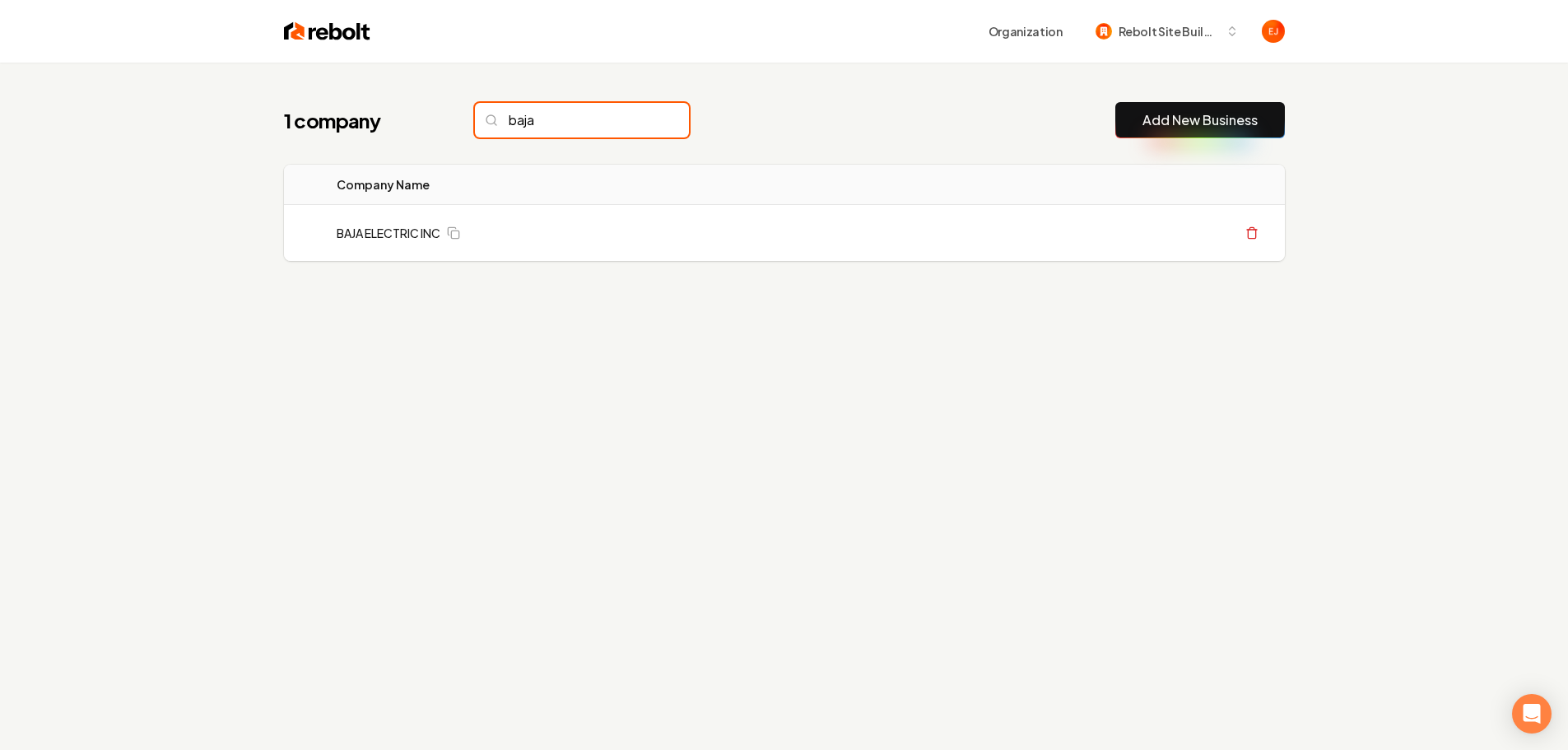
type input "baja"
